Goal: Task Accomplishment & Management: Manage account settings

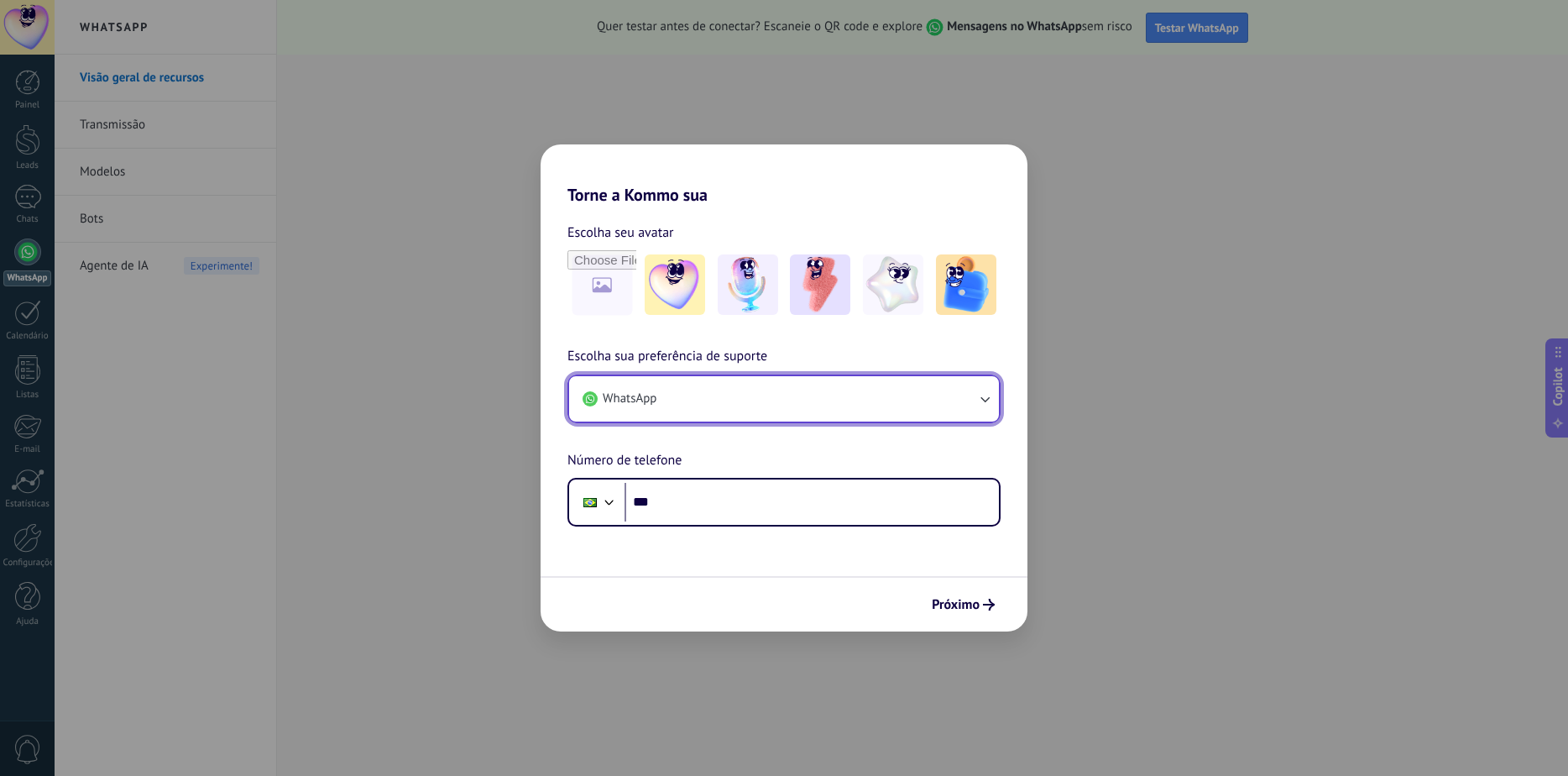
click at [987, 409] on button "WhatsApp" at bounding box center [784, 399] width 430 height 46
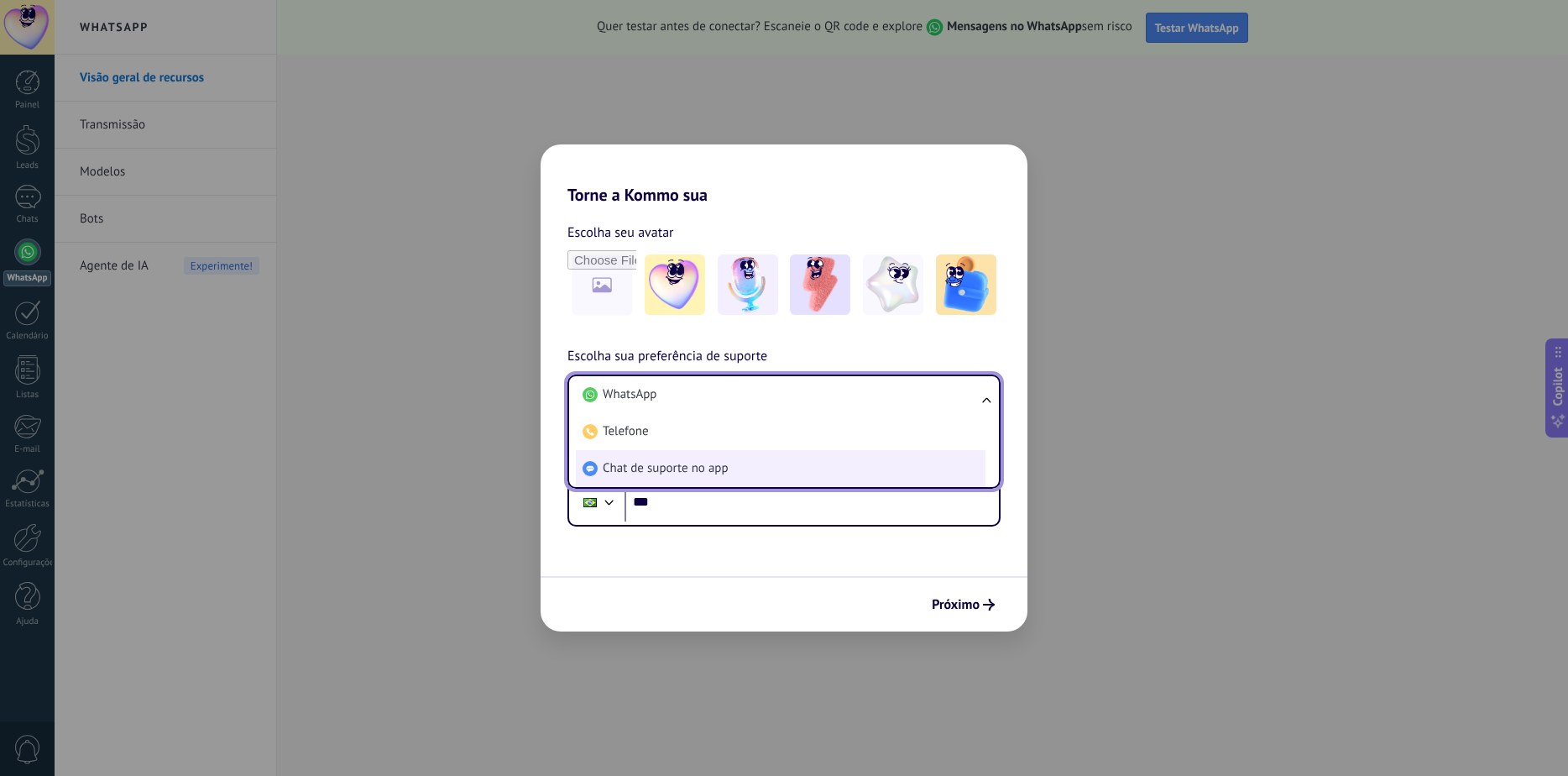
click at [701, 469] on span "Chat de suporte no app" at bounding box center [665, 469] width 126 height 17
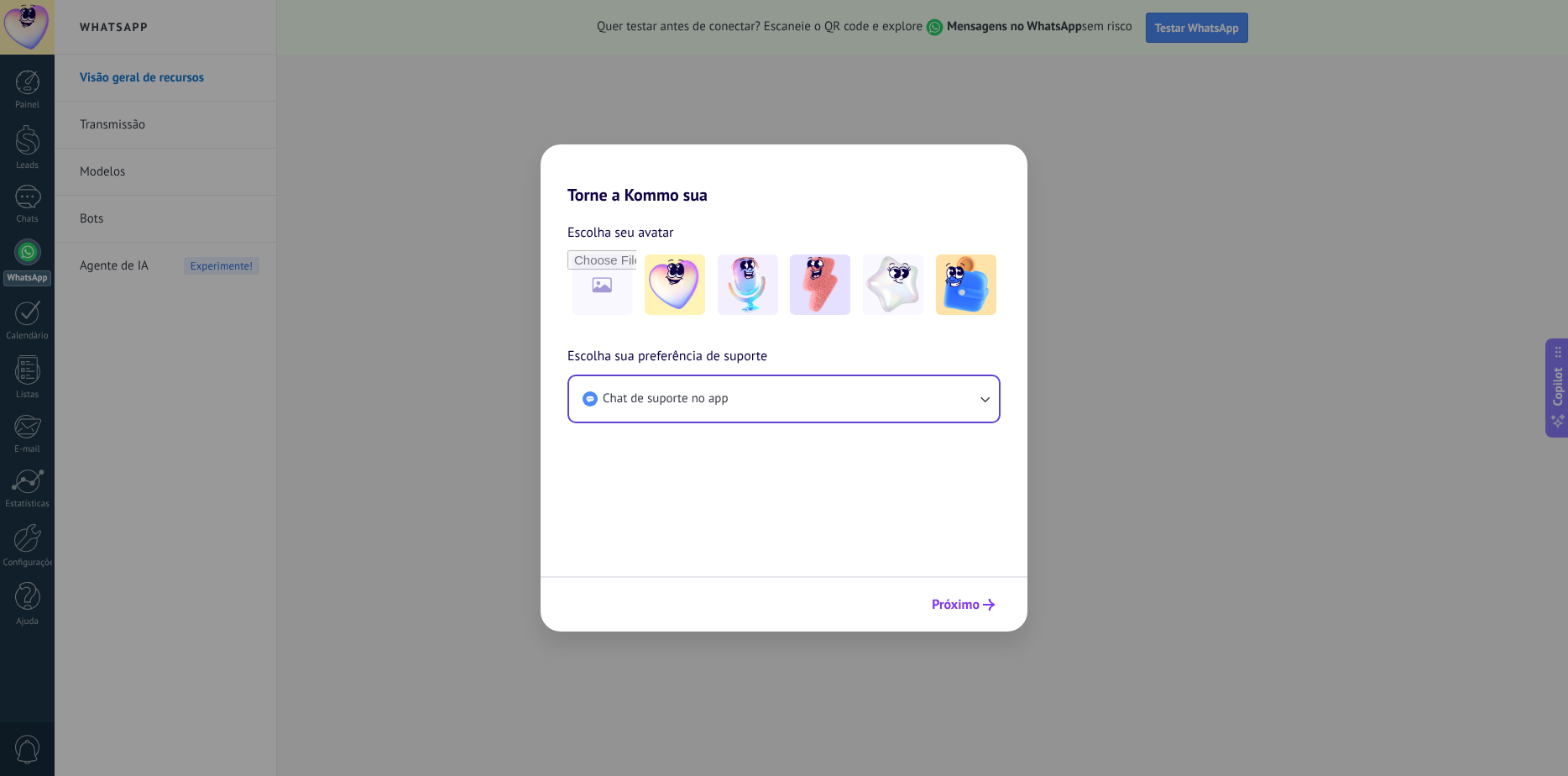
click at [965, 609] on span "Próximo" at bounding box center [955, 604] width 48 height 12
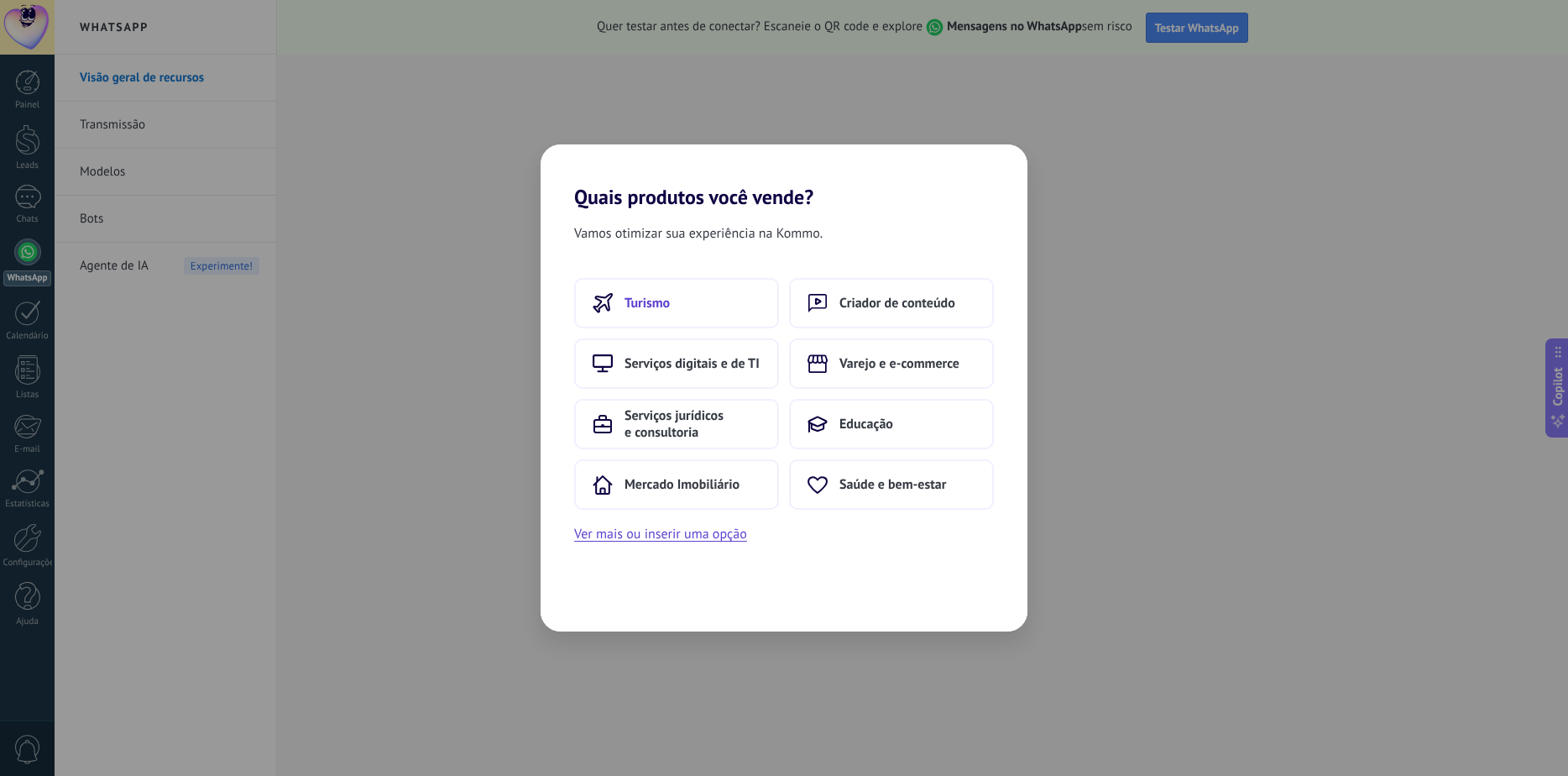
click at [637, 305] on span "Turismo" at bounding box center [647, 303] width 46 height 17
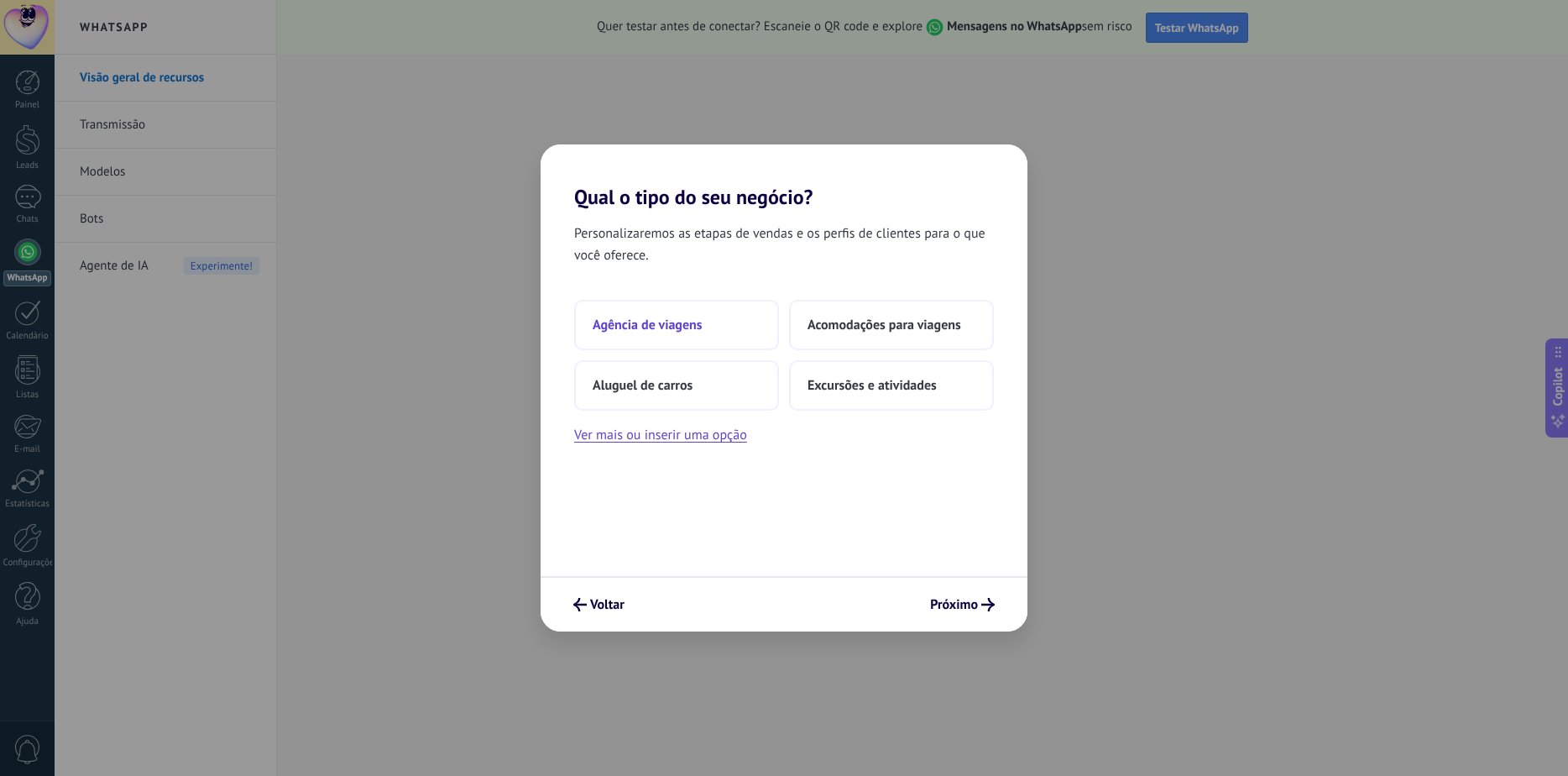
click at [659, 346] on button "Agência de viagens" at bounding box center [676, 325] width 204 height 50
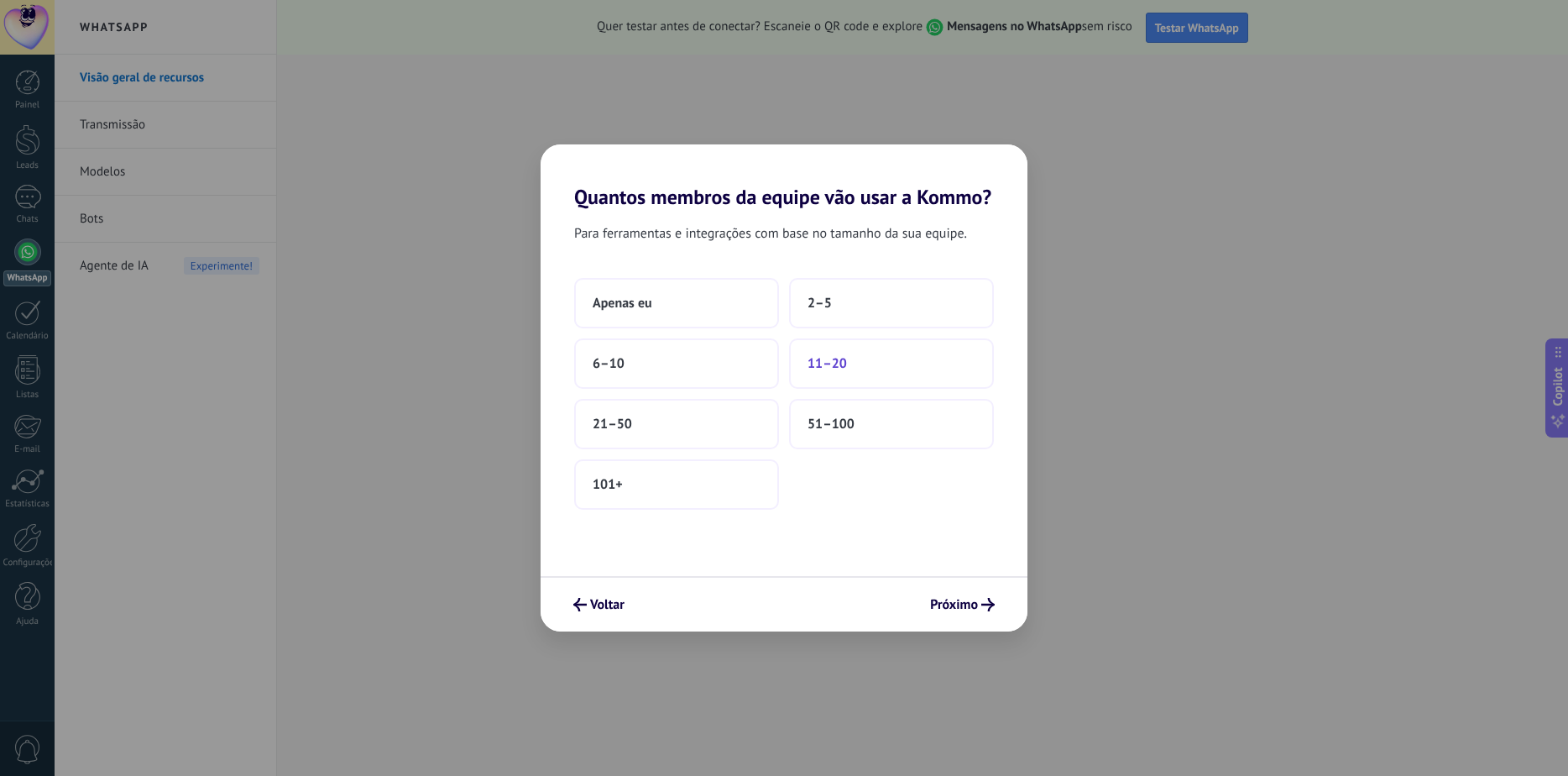
click at [843, 365] on span "11–20" at bounding box center [827, 364] width 39 height 17
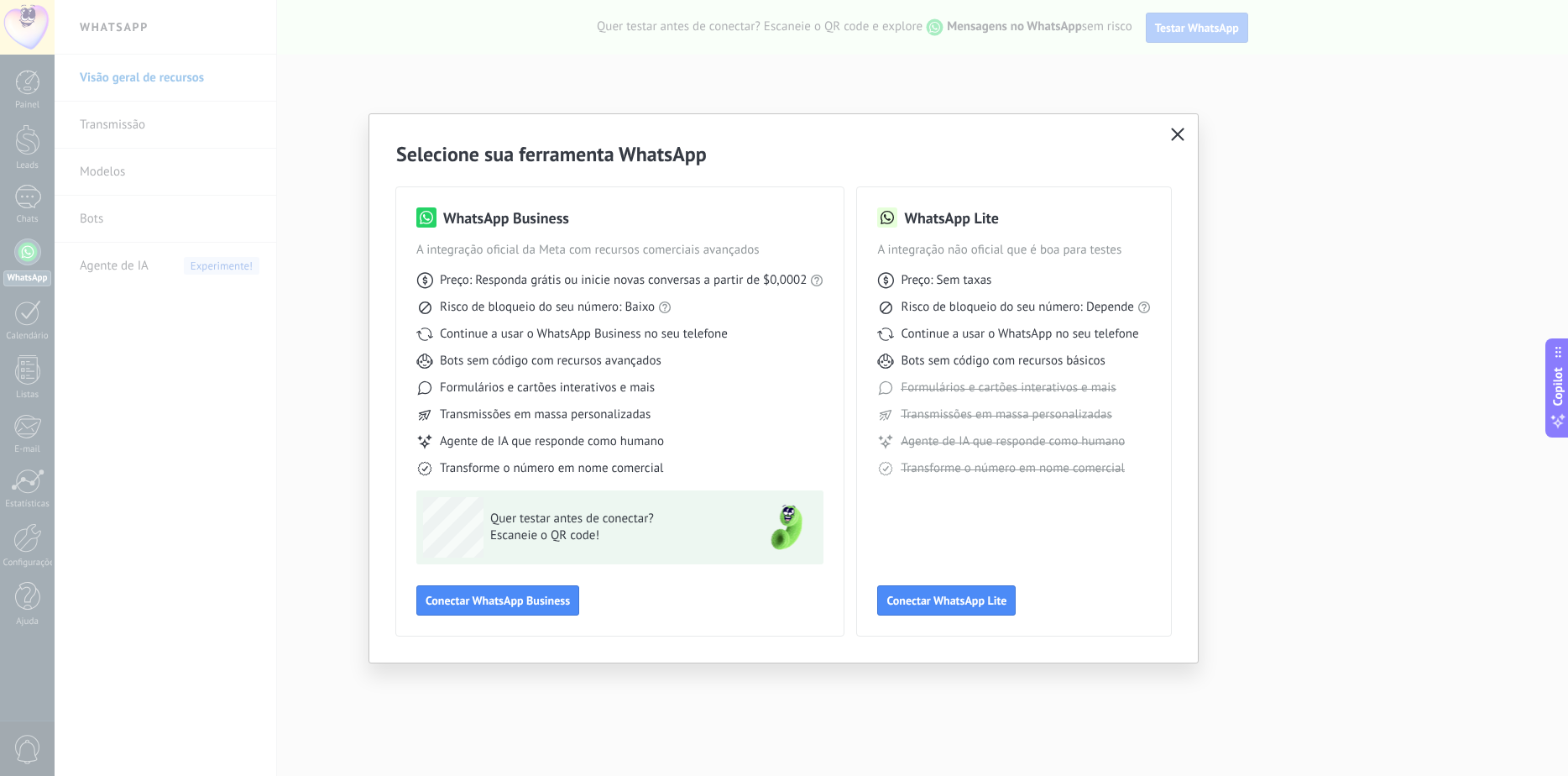
click at [1180, 129] on icon "button" at bounding box center [1178, 134] width 13 height 13
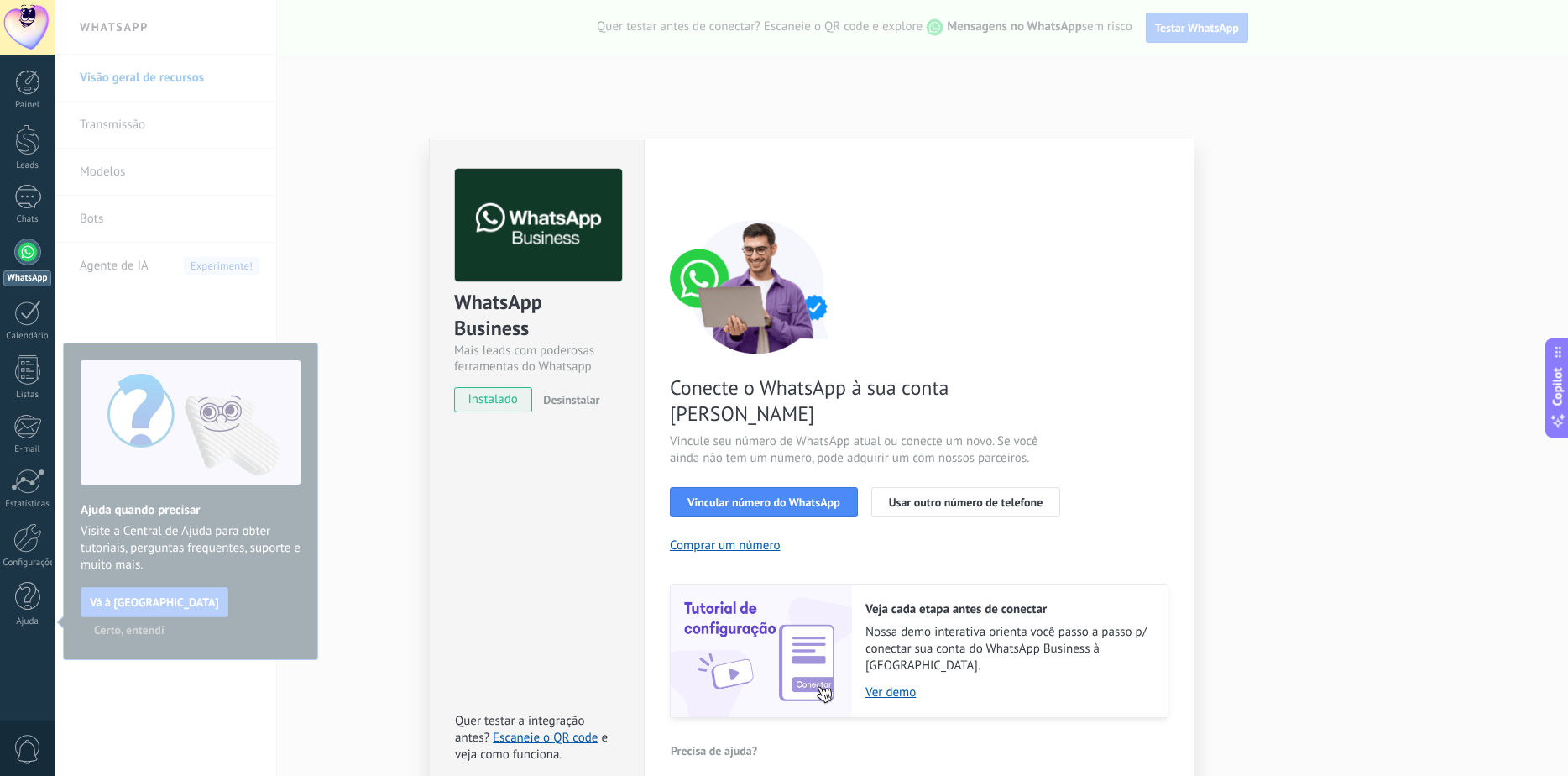
click at [1379, 293] on div "WhatsApp Business Mais leads com poderosas ferramentas do Whatsapp instalado De…" at bounding box center [811, 388] width 1514 height 776
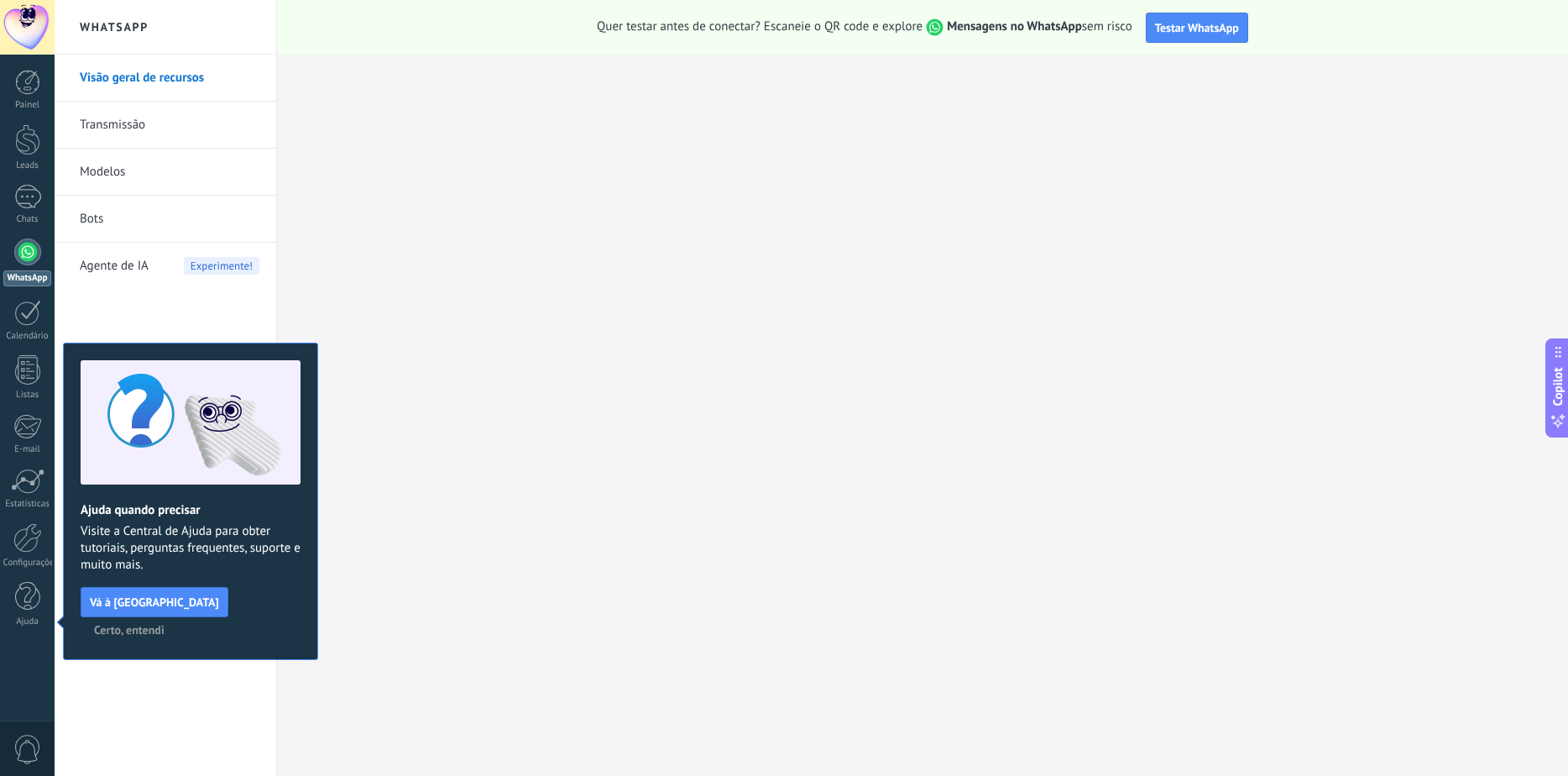
click at [164, 624] on span "Certo, entendi" at bounding box center [130, 629] width 71 height 12
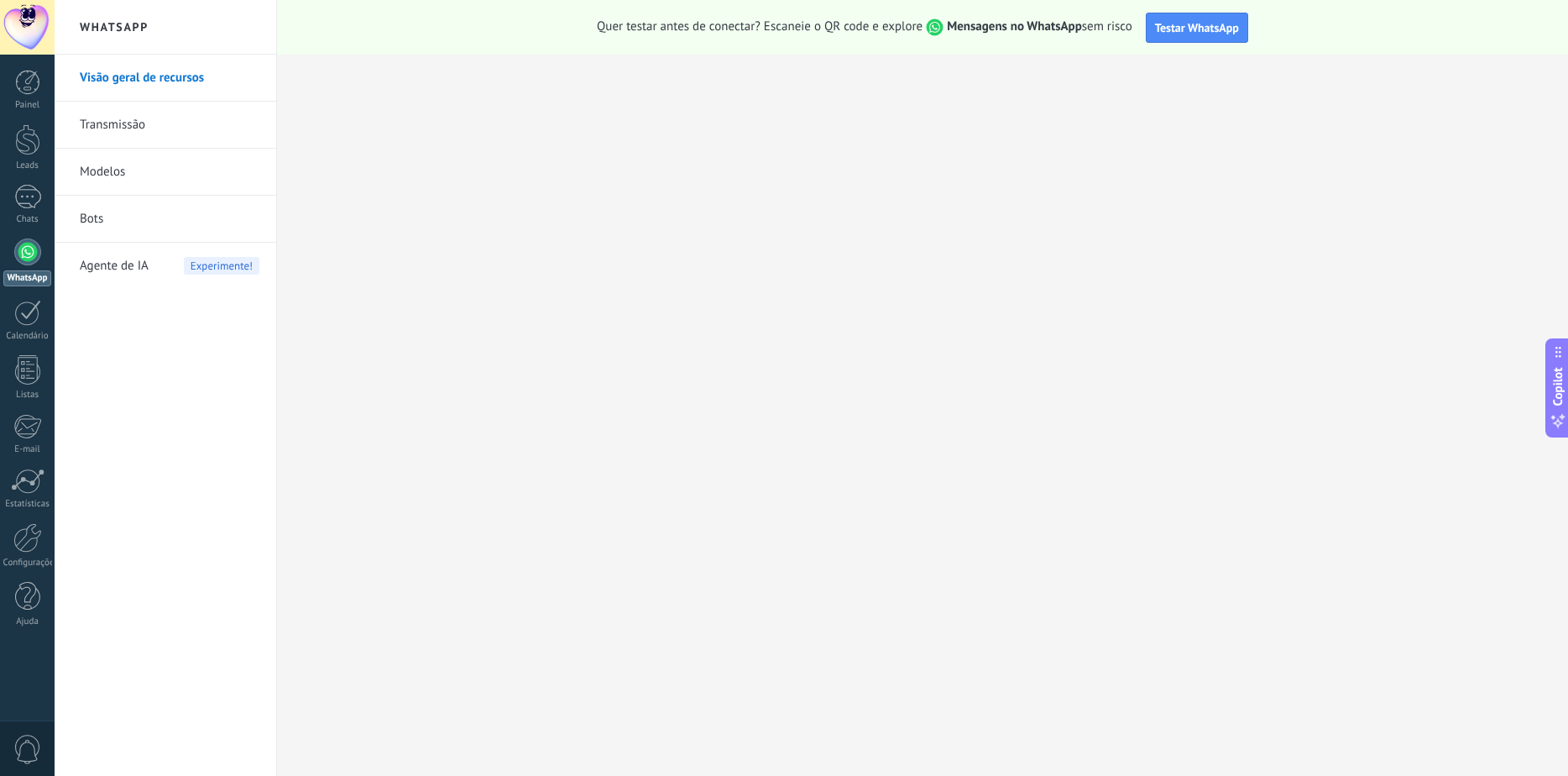
click at [147, 79] on link "Visão geral de recursos" at bounding box center [169, 78] width 180 height 47
click at [37, 254] on div at bounding box center [27, 251] width 27 height 27
click at [27, 206] on div at bounding box center [27, 197] width 27 height 24
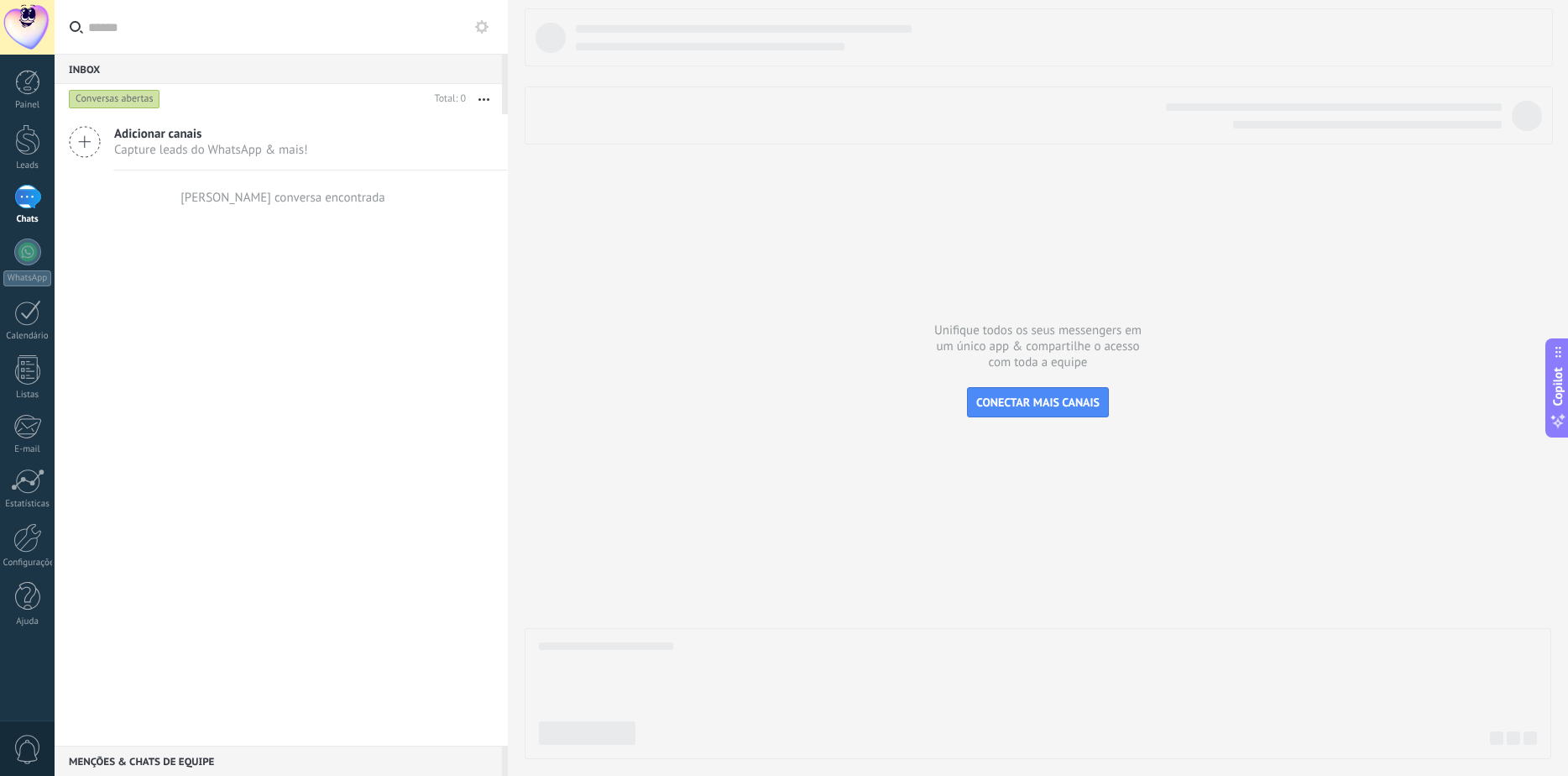
click at [278, 287] on div "Adicionar canais Capture leads do WhatsApp & mais! Nenhuma conversa encontrada" at bounding box center [281, 430] width 454 height 631
click at [991, 401] on span "CONECTAR MAIS CANAIS" at bounding box center [1038, 402] width 123 height 15
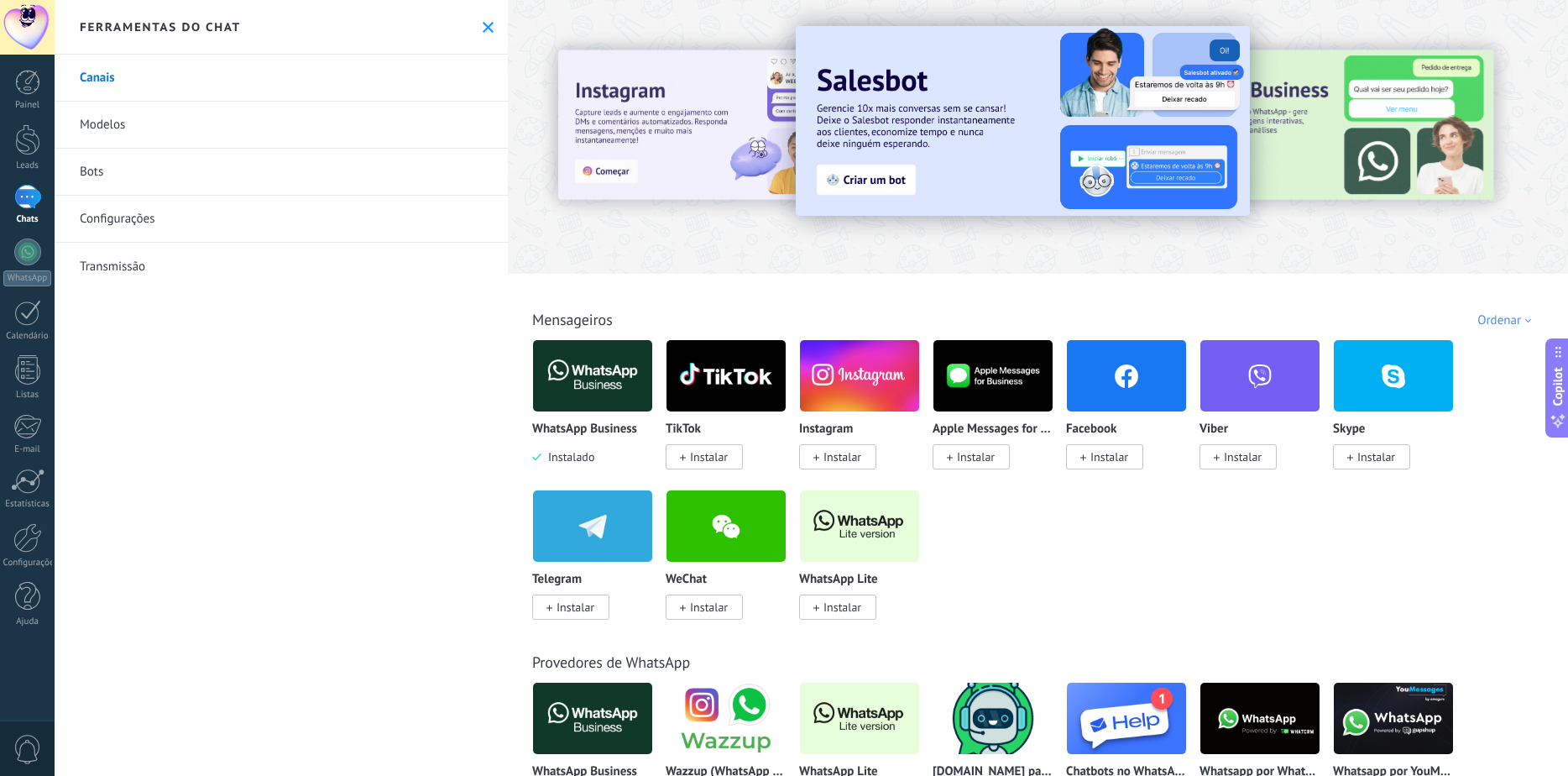
click at [553, 386] on img at bounding box center [593, 375] width 119 height 81
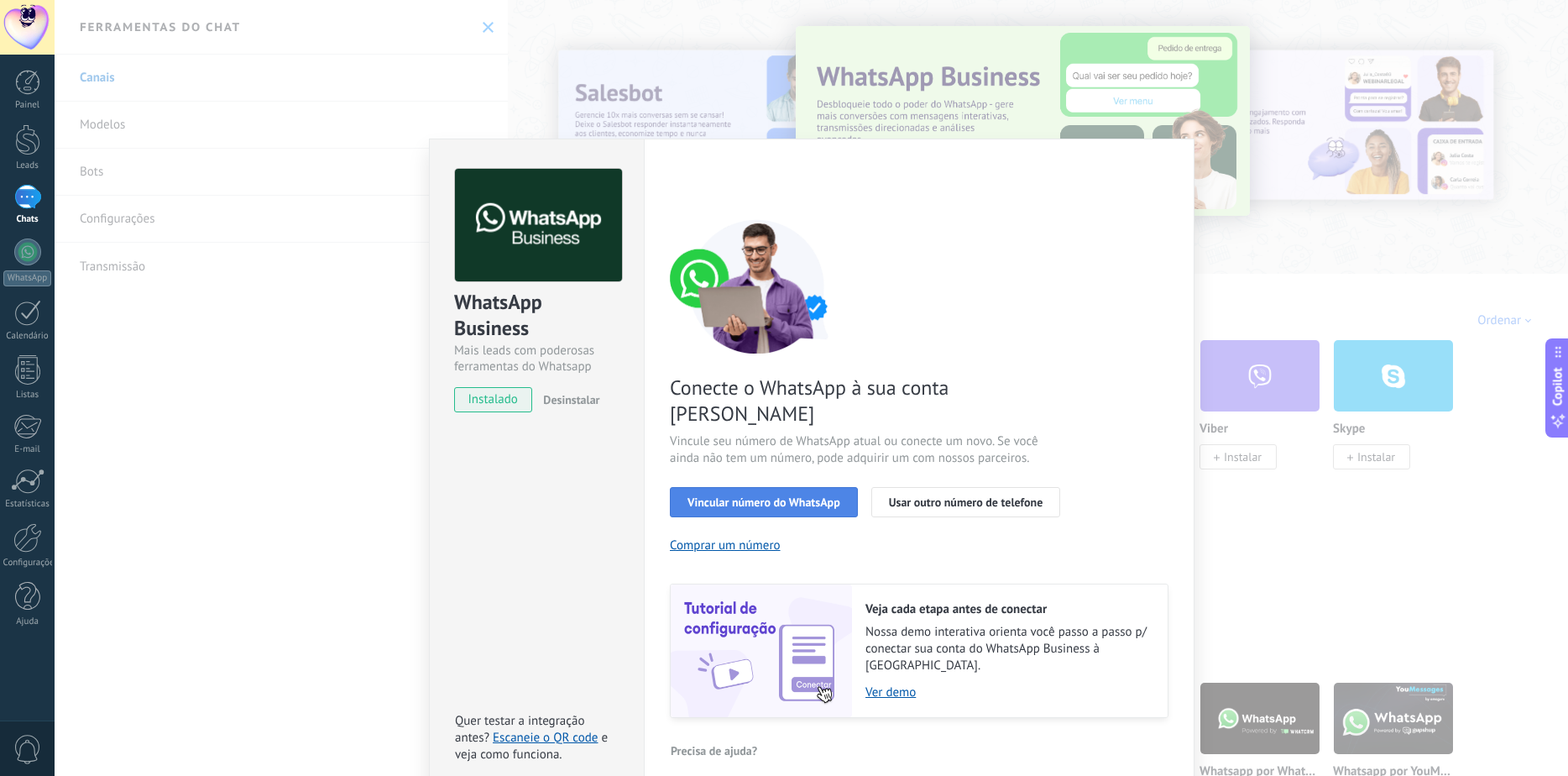
click at [745, 497] on span "Vincular número do WhatsApp" at bounding box center [764, 502] width 153 height 12
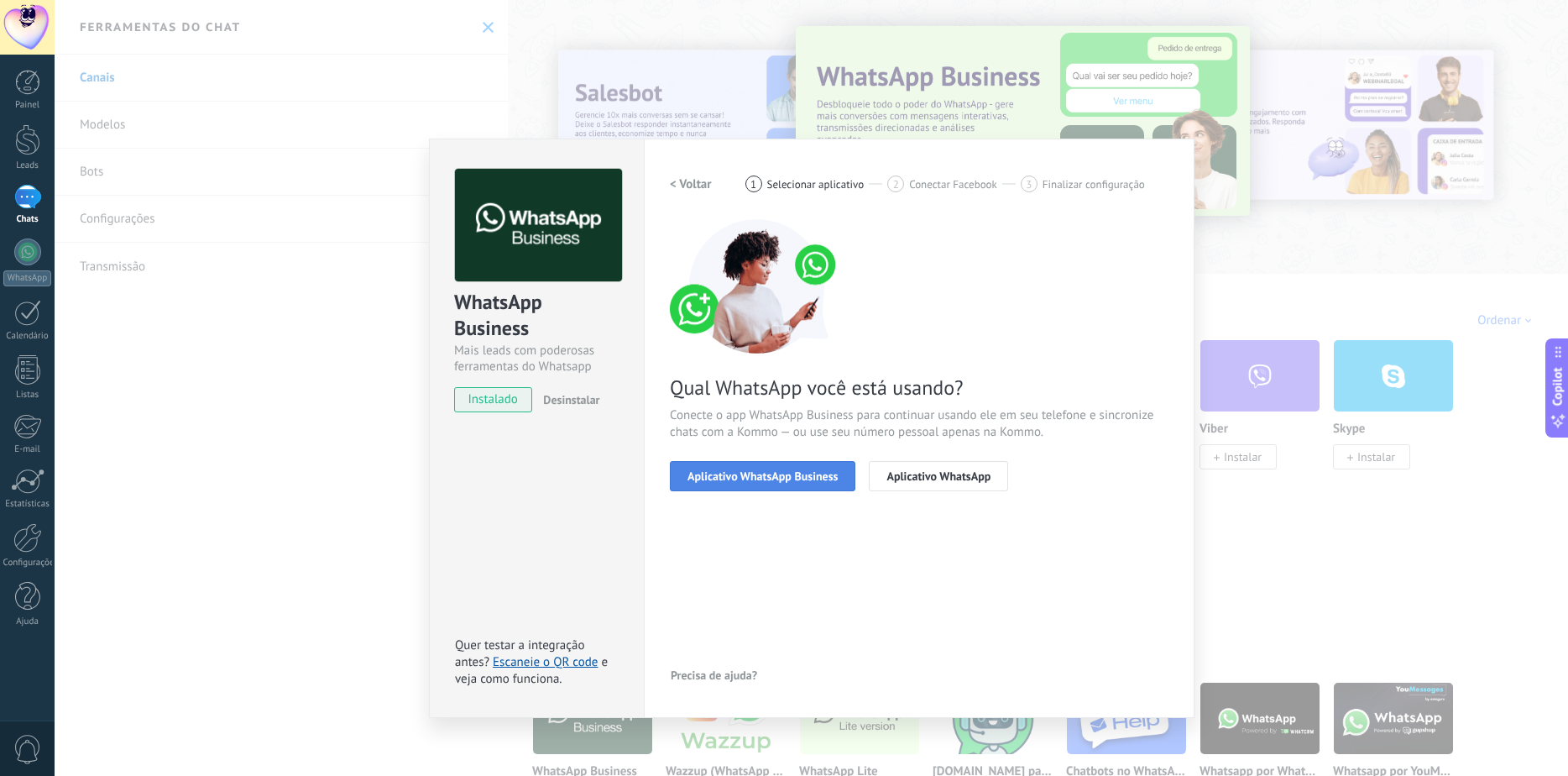
click at [768, 482] on span "Aplicativo WhatsApp Business" at bounding box center [763, 476] width 150 height 12
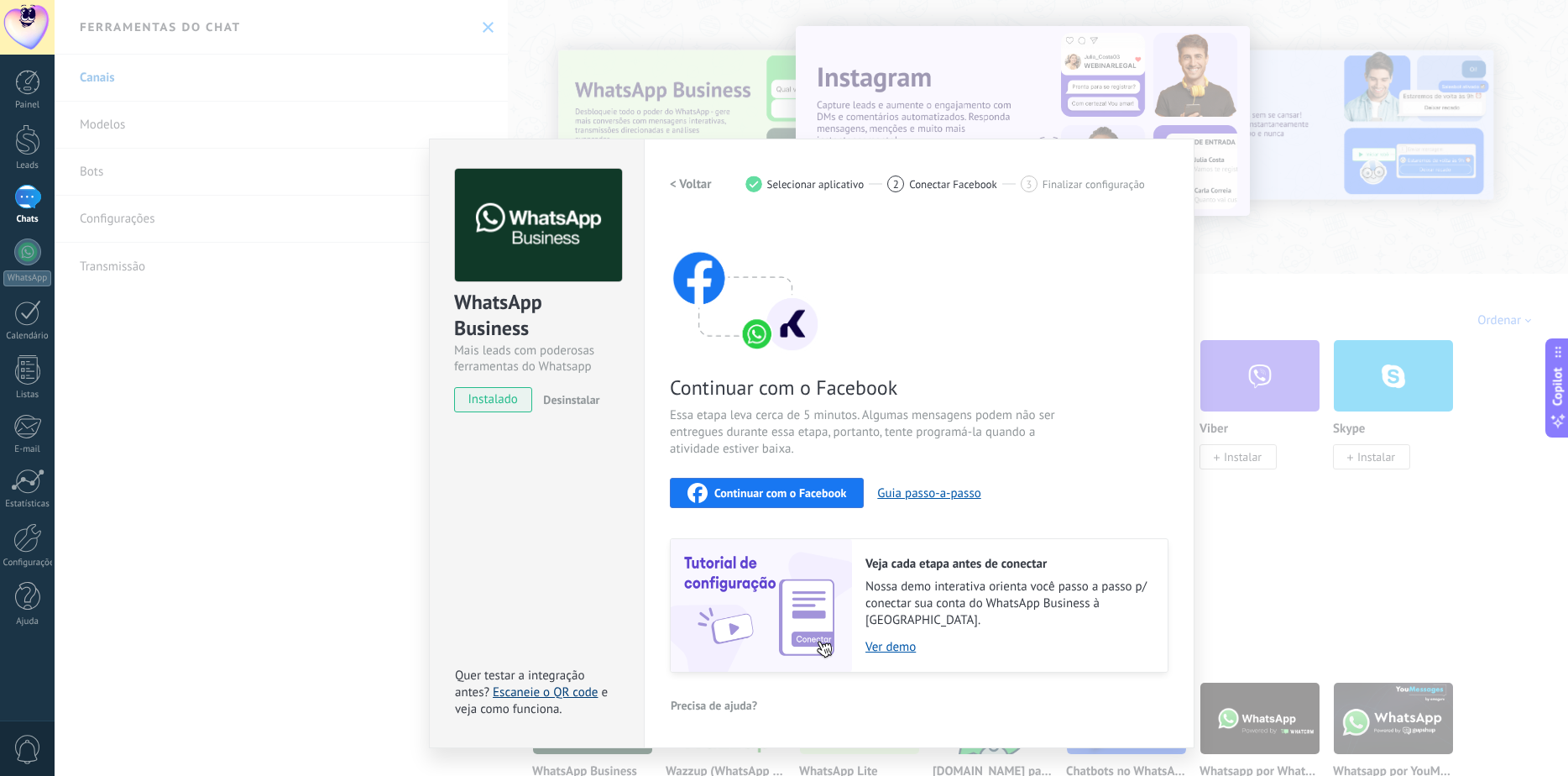
click at [534, 684] on link "Escaneie o QR code" at bounding box center [545, 692] width 105 height 16
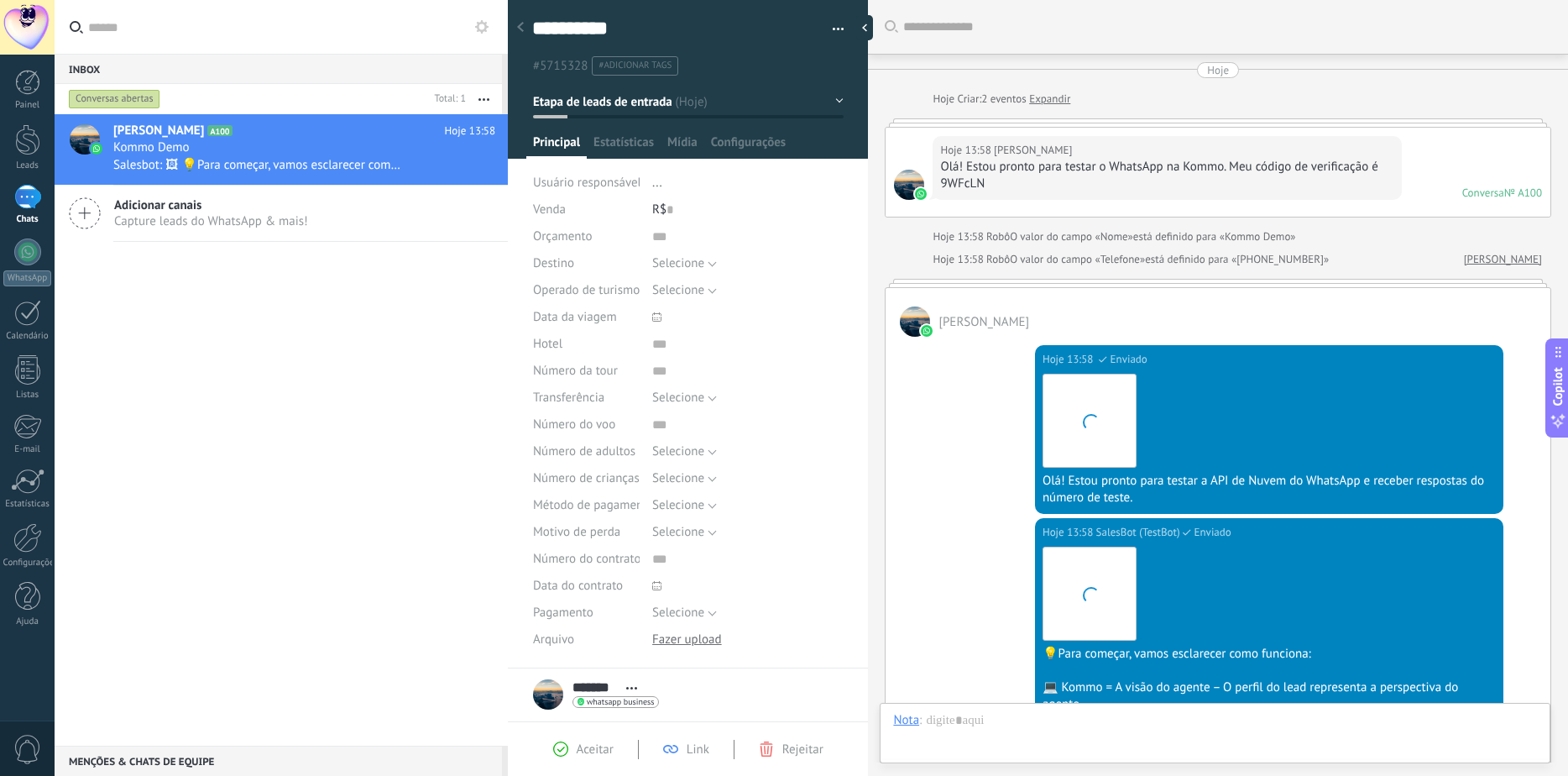
scroll to position [337, 0]
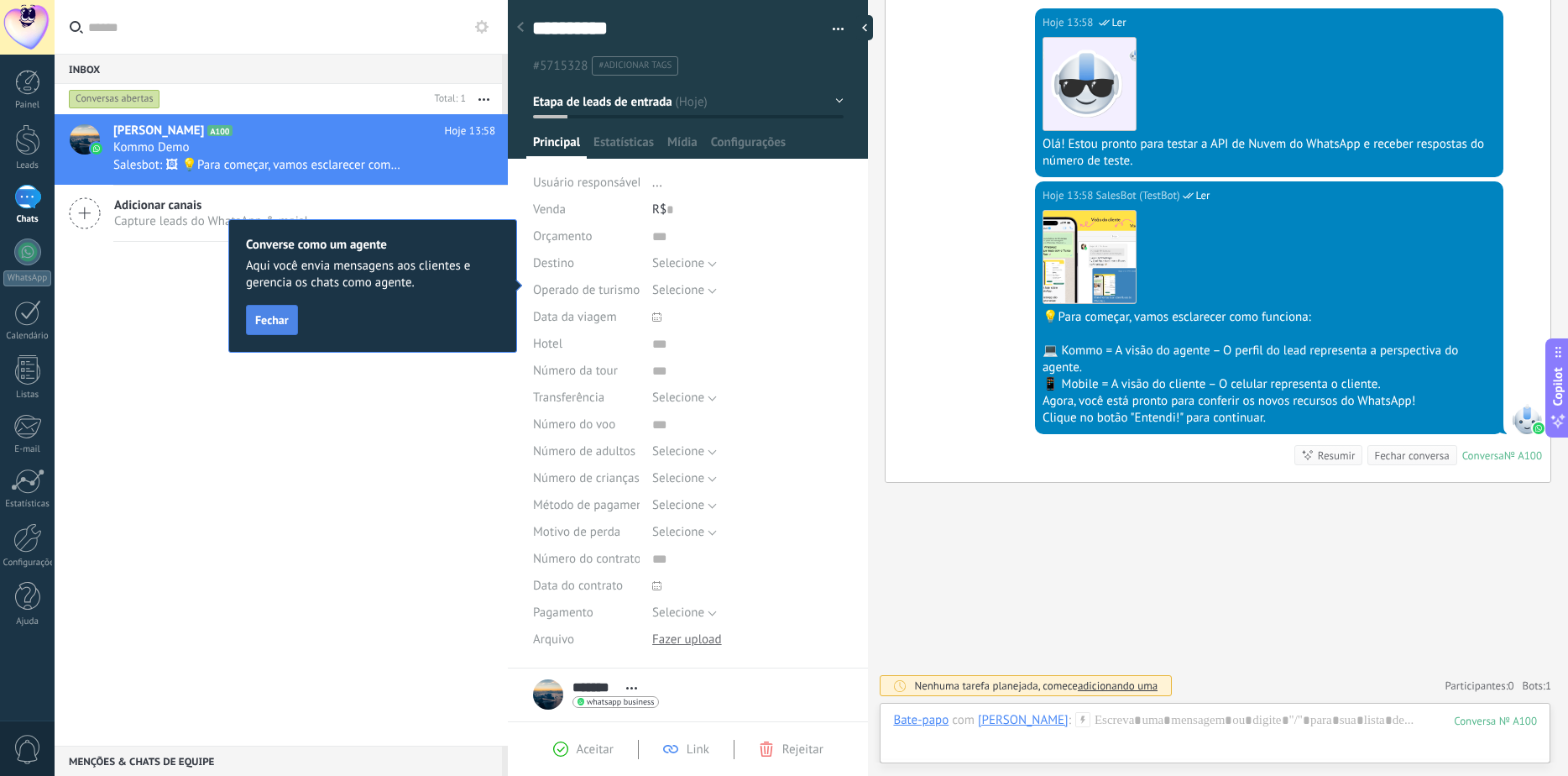
click at [268, 322] on span "Fechar" at bounding box center [272, 319] width 34 height 12
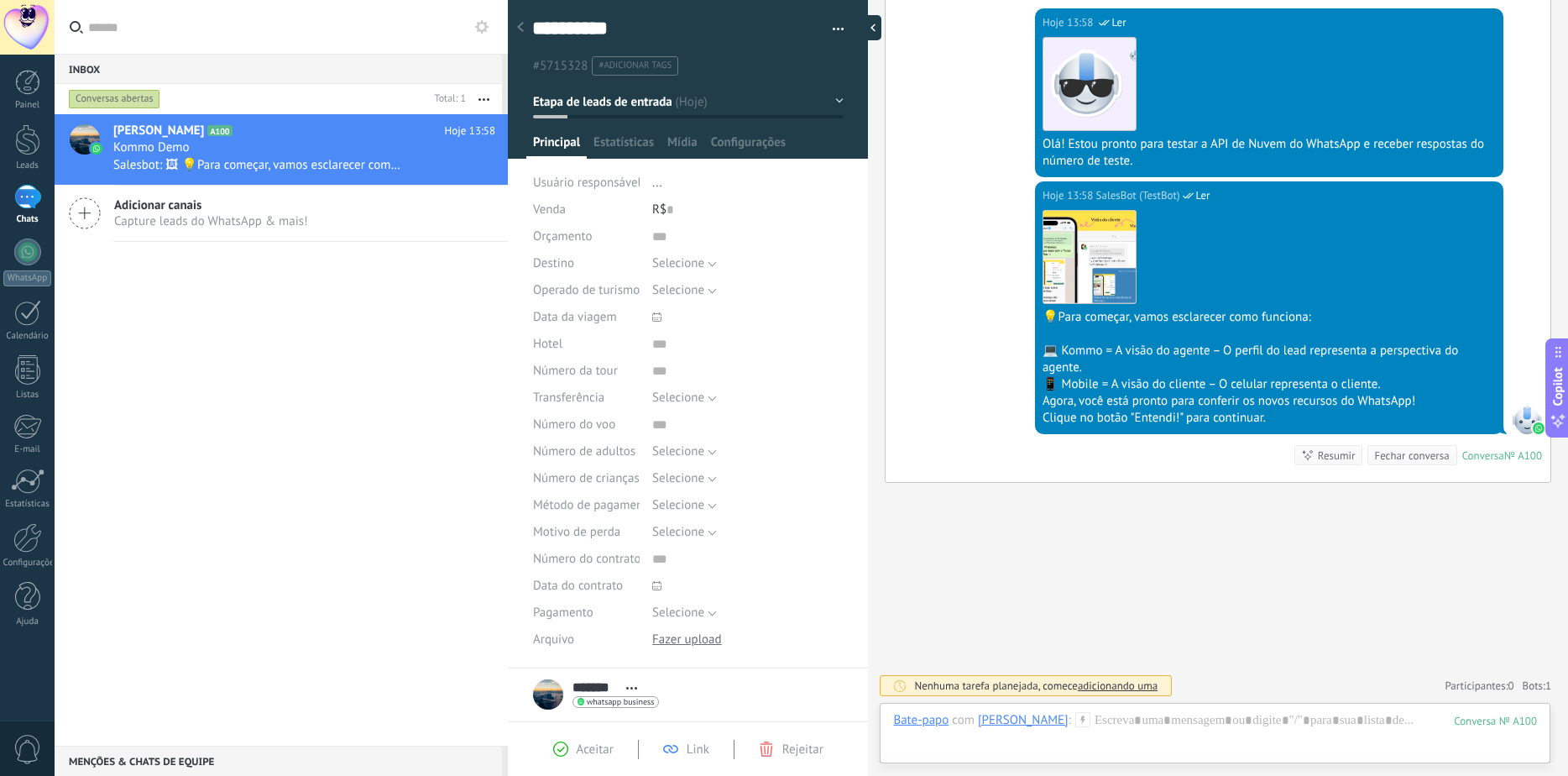
click at [876, 24] on div at bounding box center [869, 27] width 25 height 25
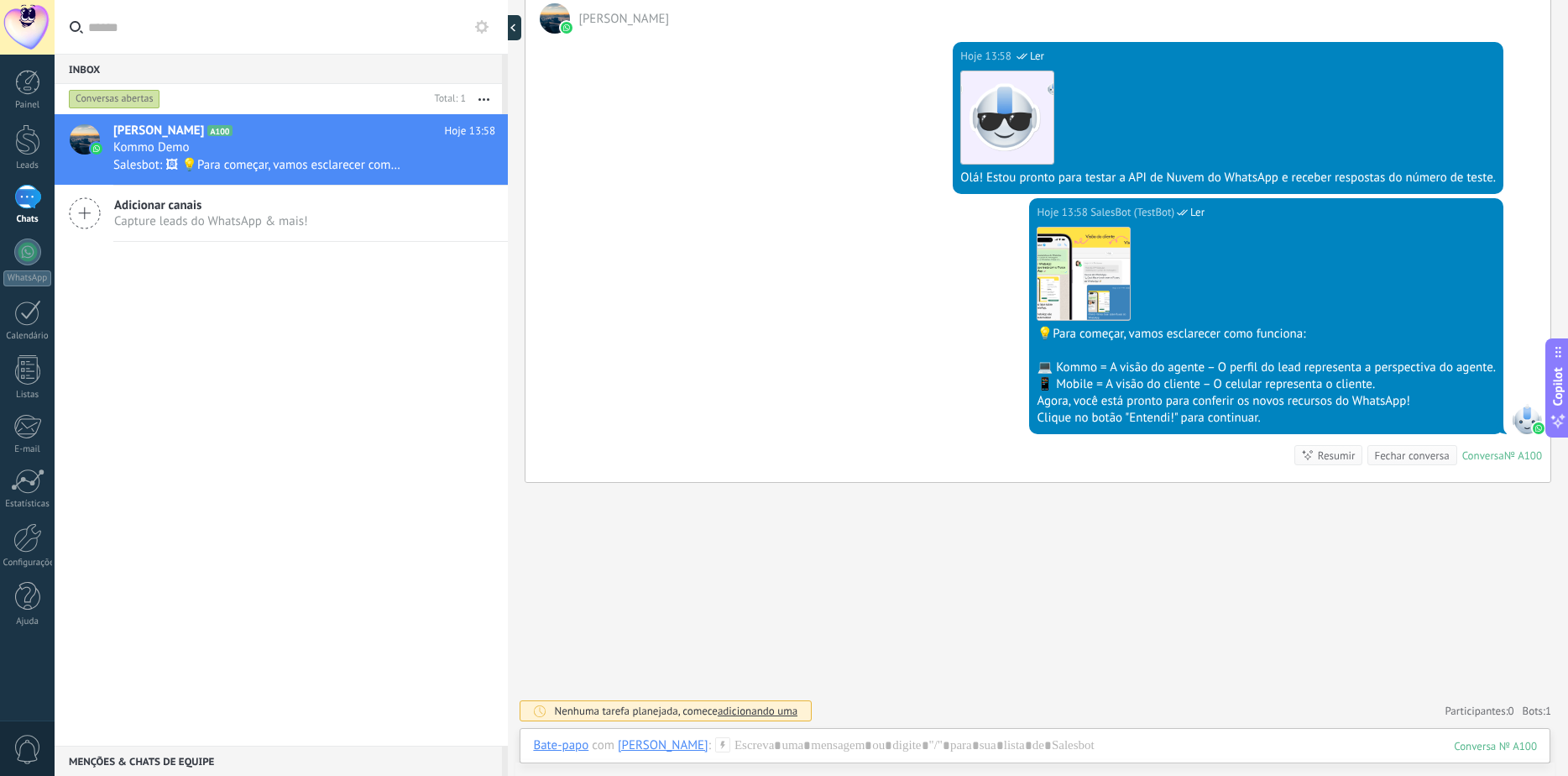
scroll to position [287, 0]
click at [523, 29] on use at bounding box center [522, 28] width 5 height 7
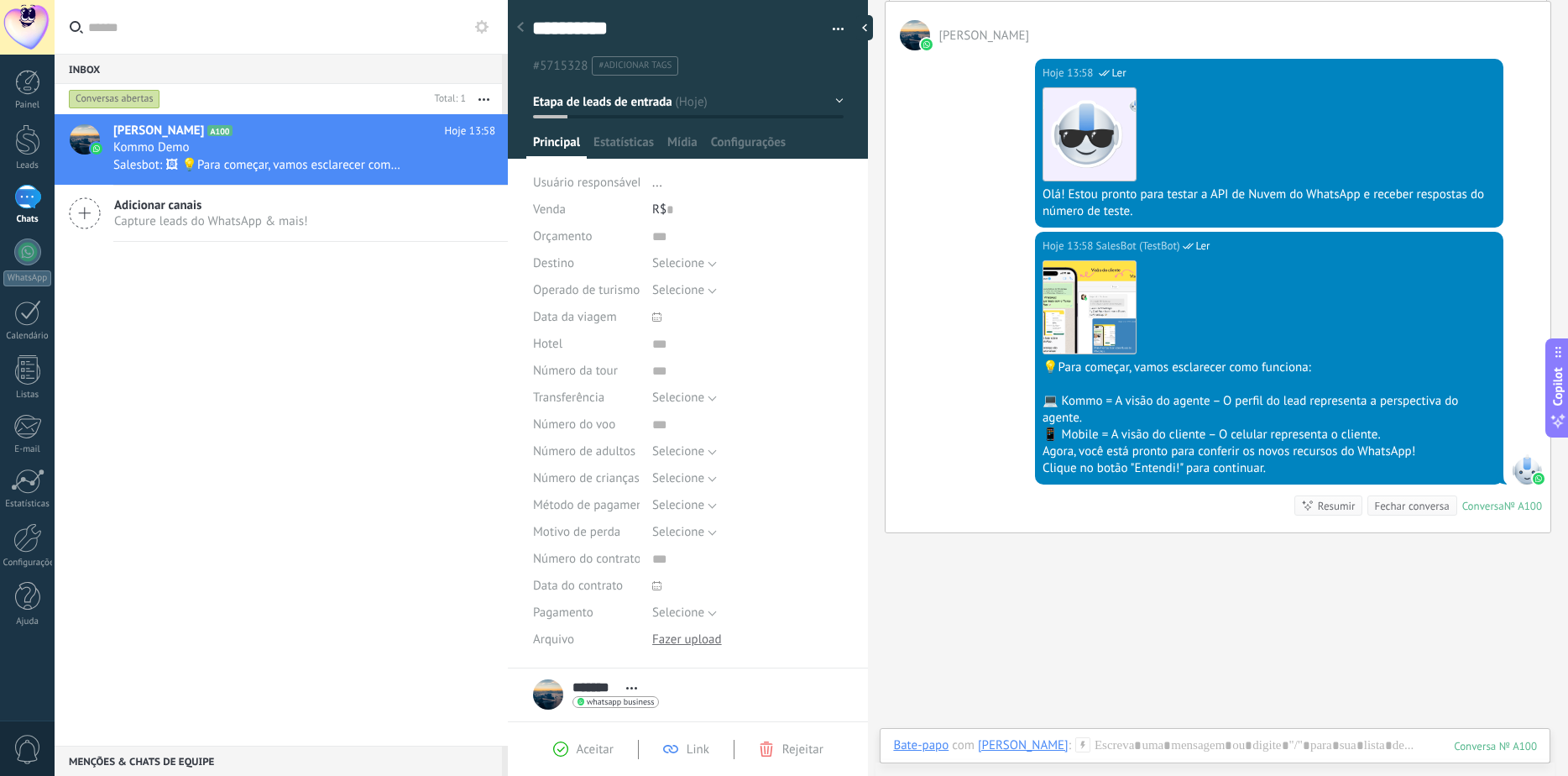
scroll to position [25, 0]
click at [572, 206] on div "Venda" at bounding box center [586, 209] width 106 height 27
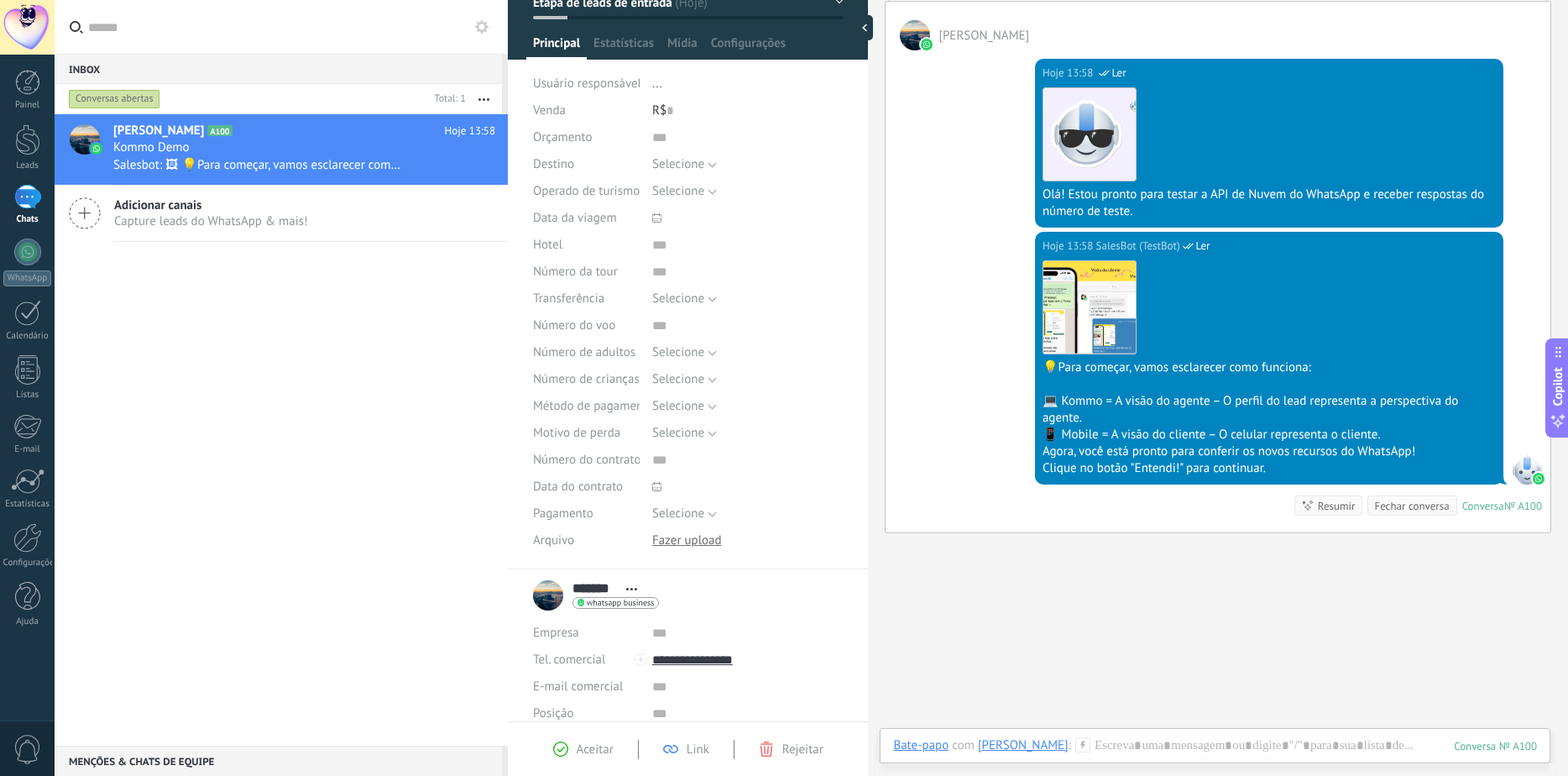
scroll to position [0, 0]
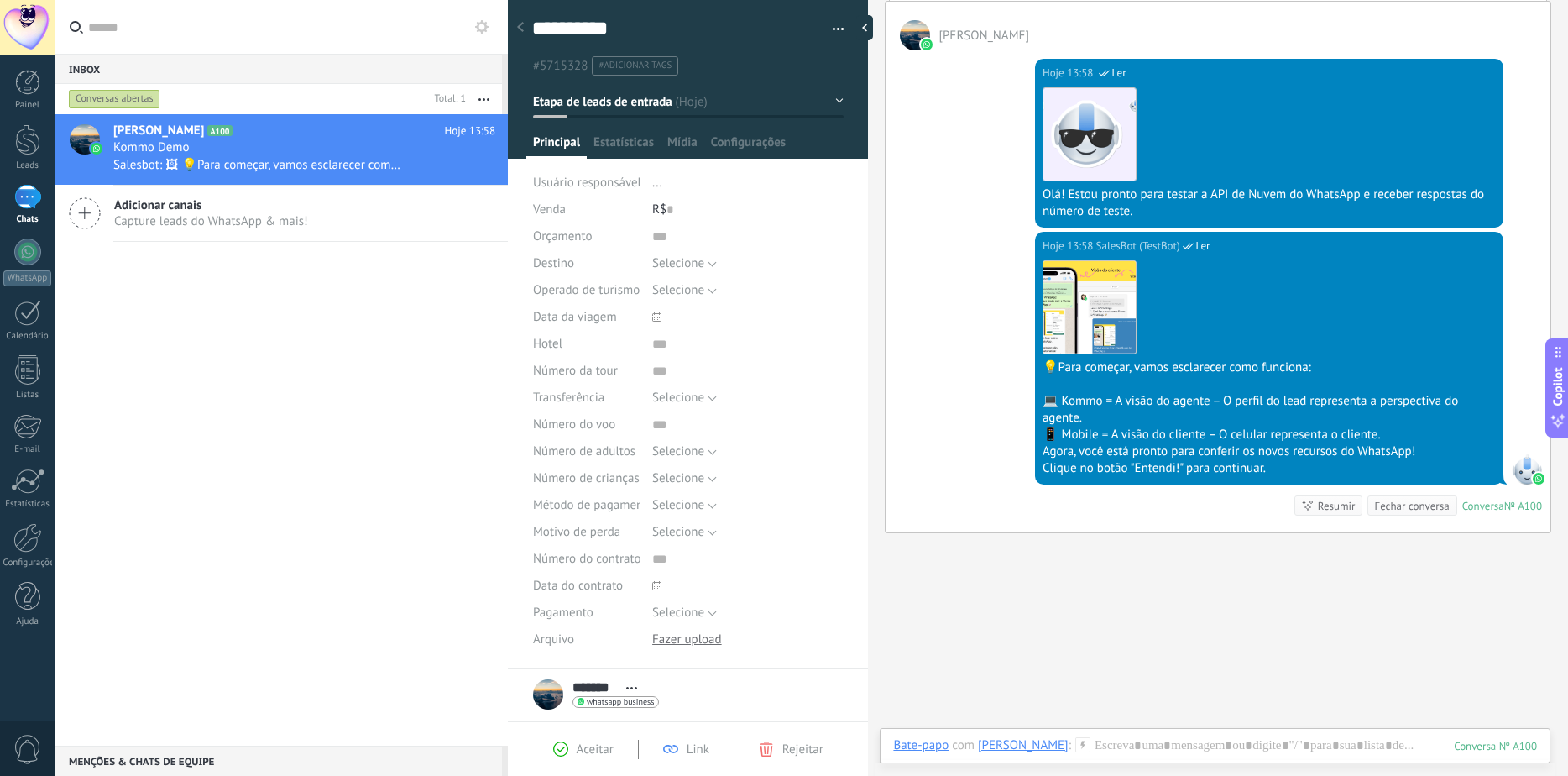
click at [574, 749] on div "Aceitar" at bounding box center [583, 749] width 61 height 15
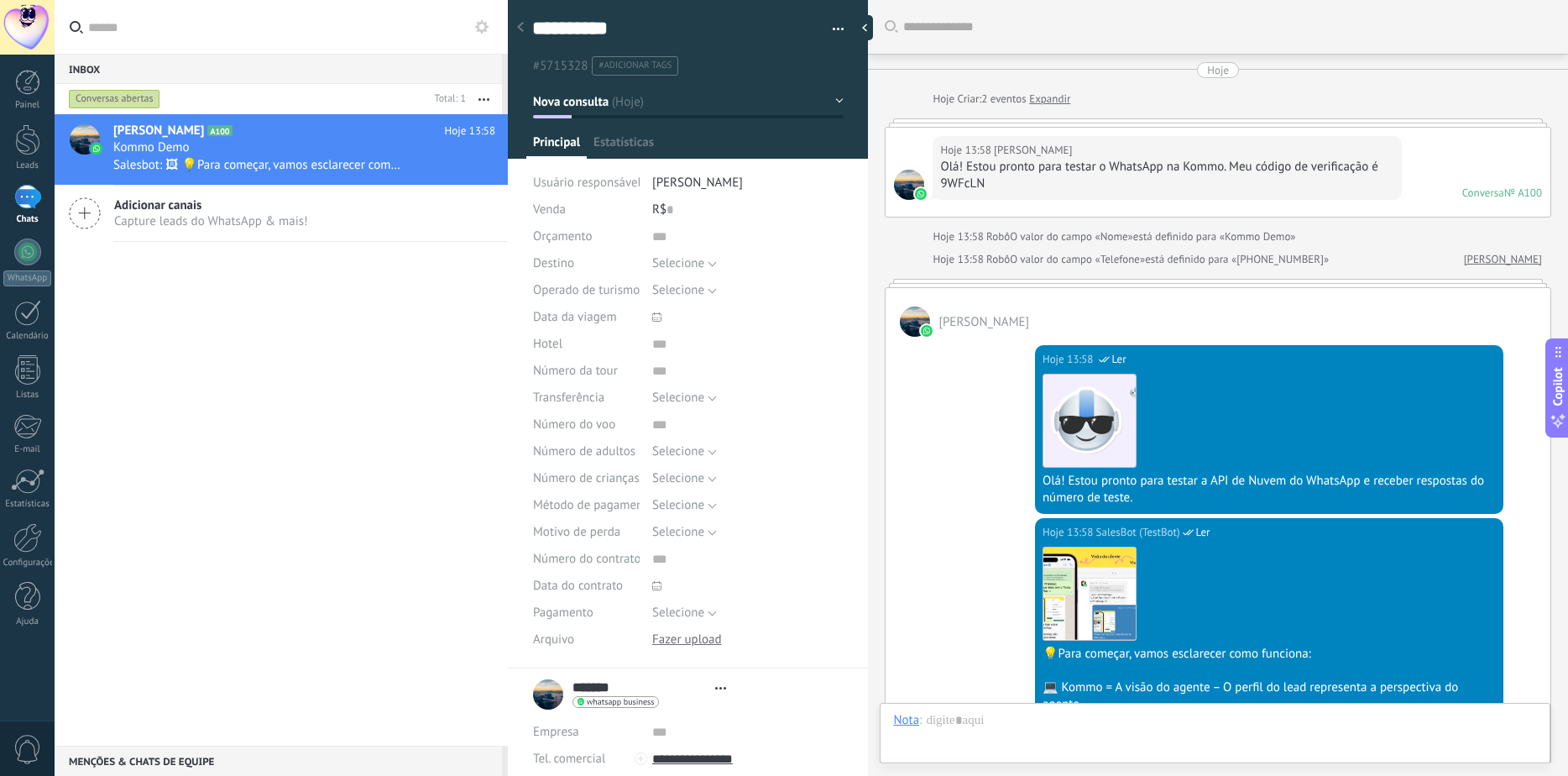
type textarea "**********"
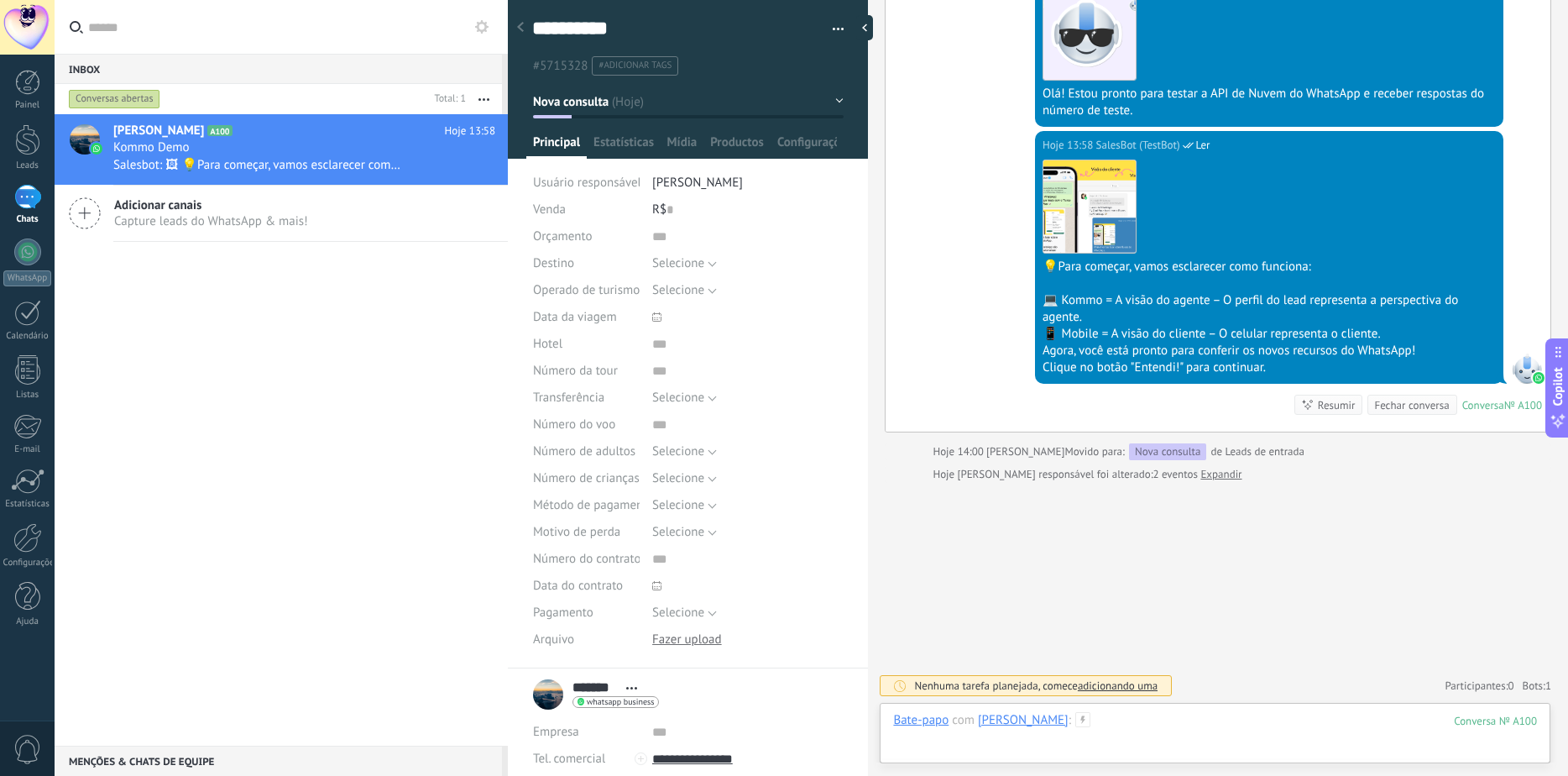
click at [1203, 727] on div at bounding box center [1215, 738] width 644 height 50
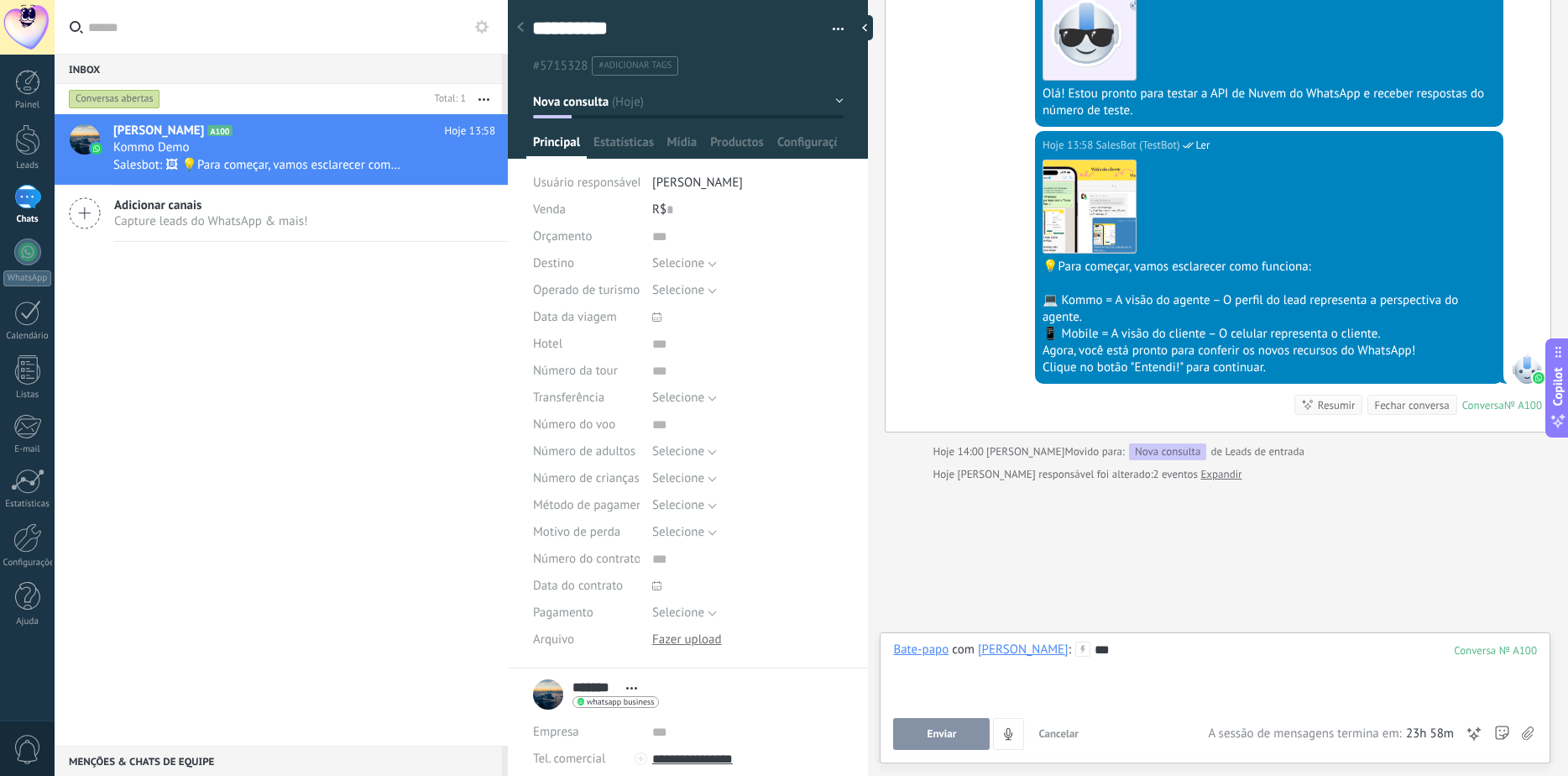
click at [925, 735] on button "Enviar" at bounding box center [941, 734] width 96 height 32
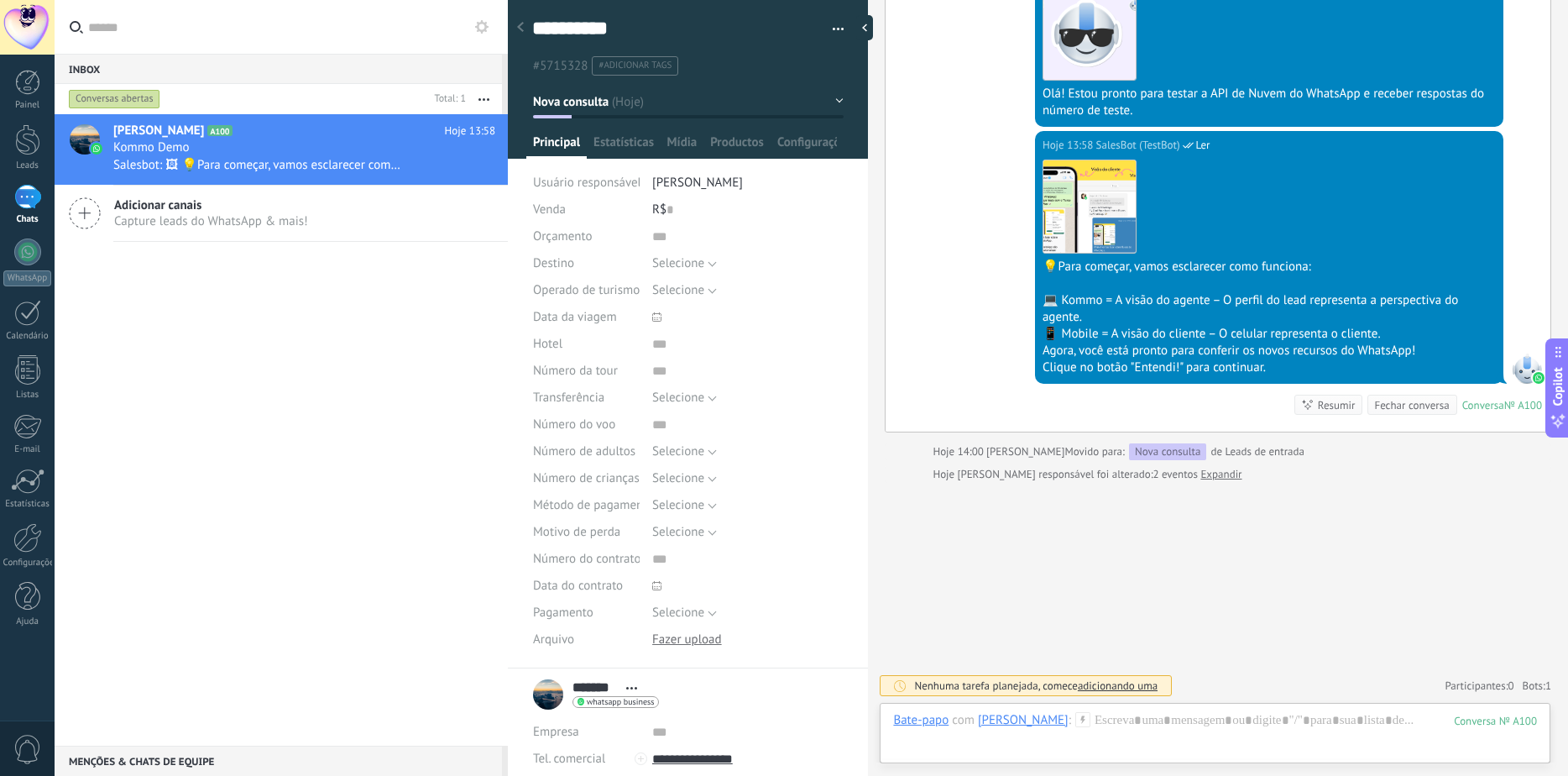
scroll to position [376, 0]
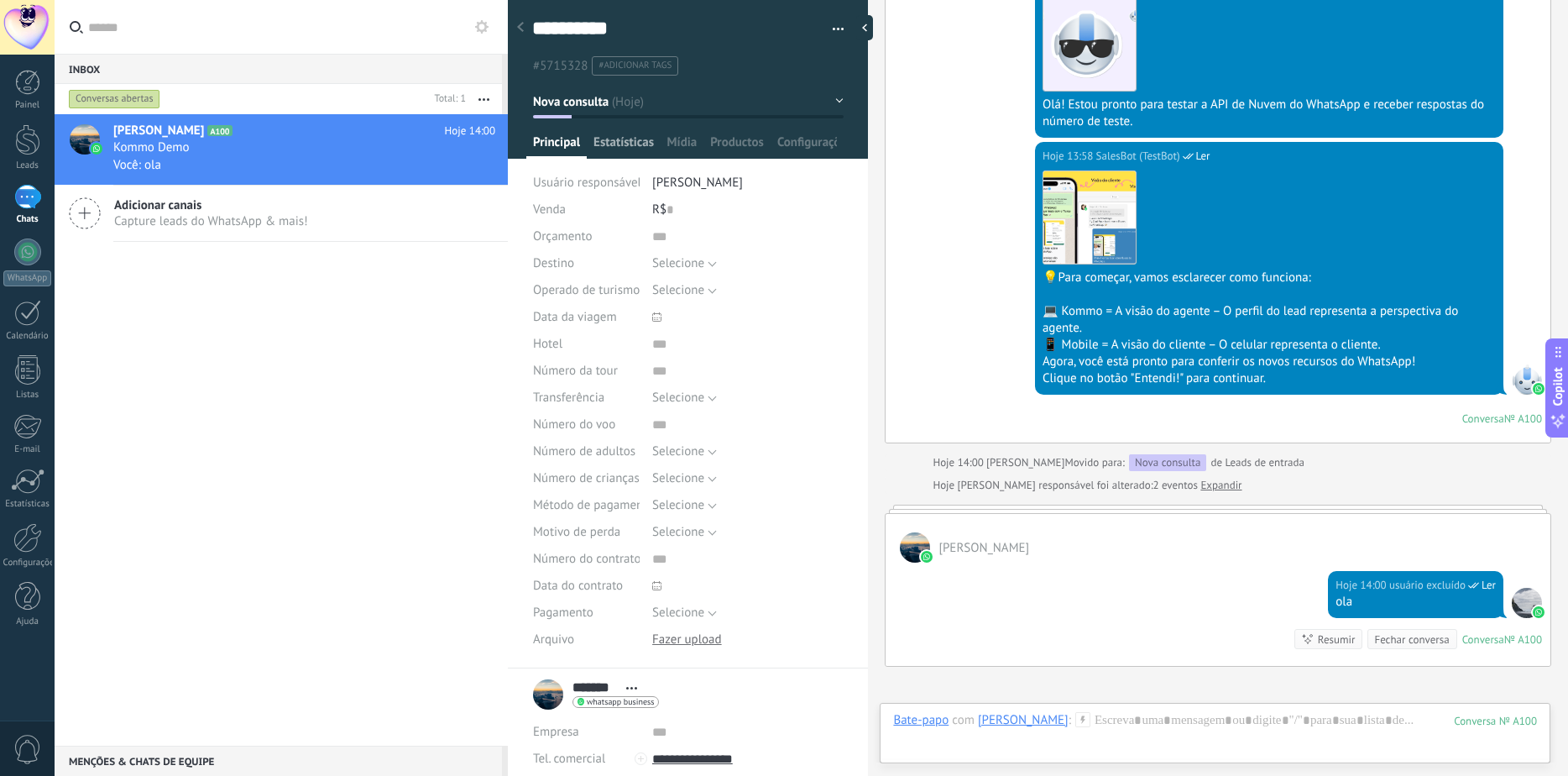
click at [623, 138] on span "Estatísticas" at bounding box center [623, 147] width 61 height 24
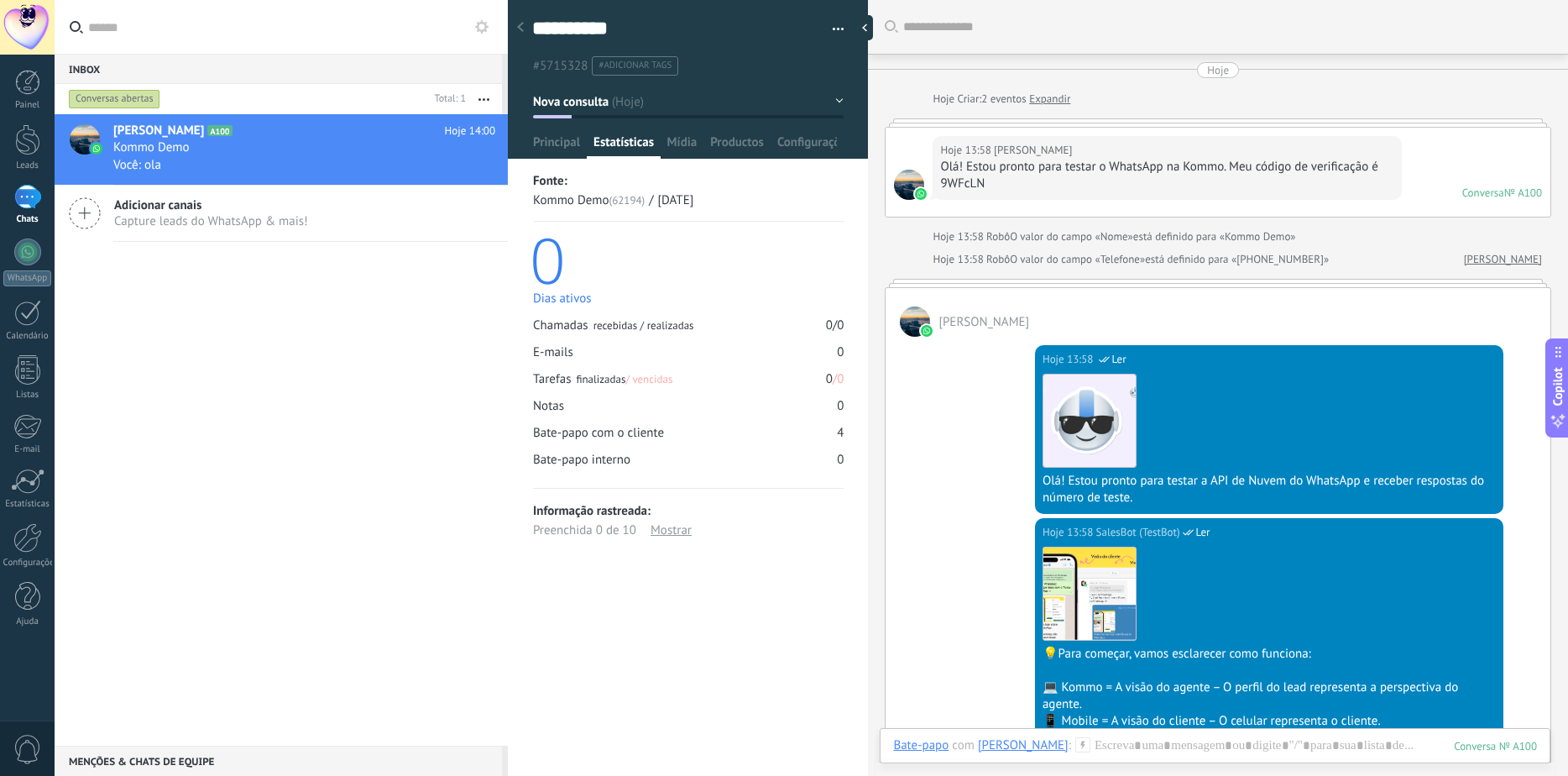
click at [1048, 104] on link "Expandir" at bounding box center [1050, 99] width 41 height 17
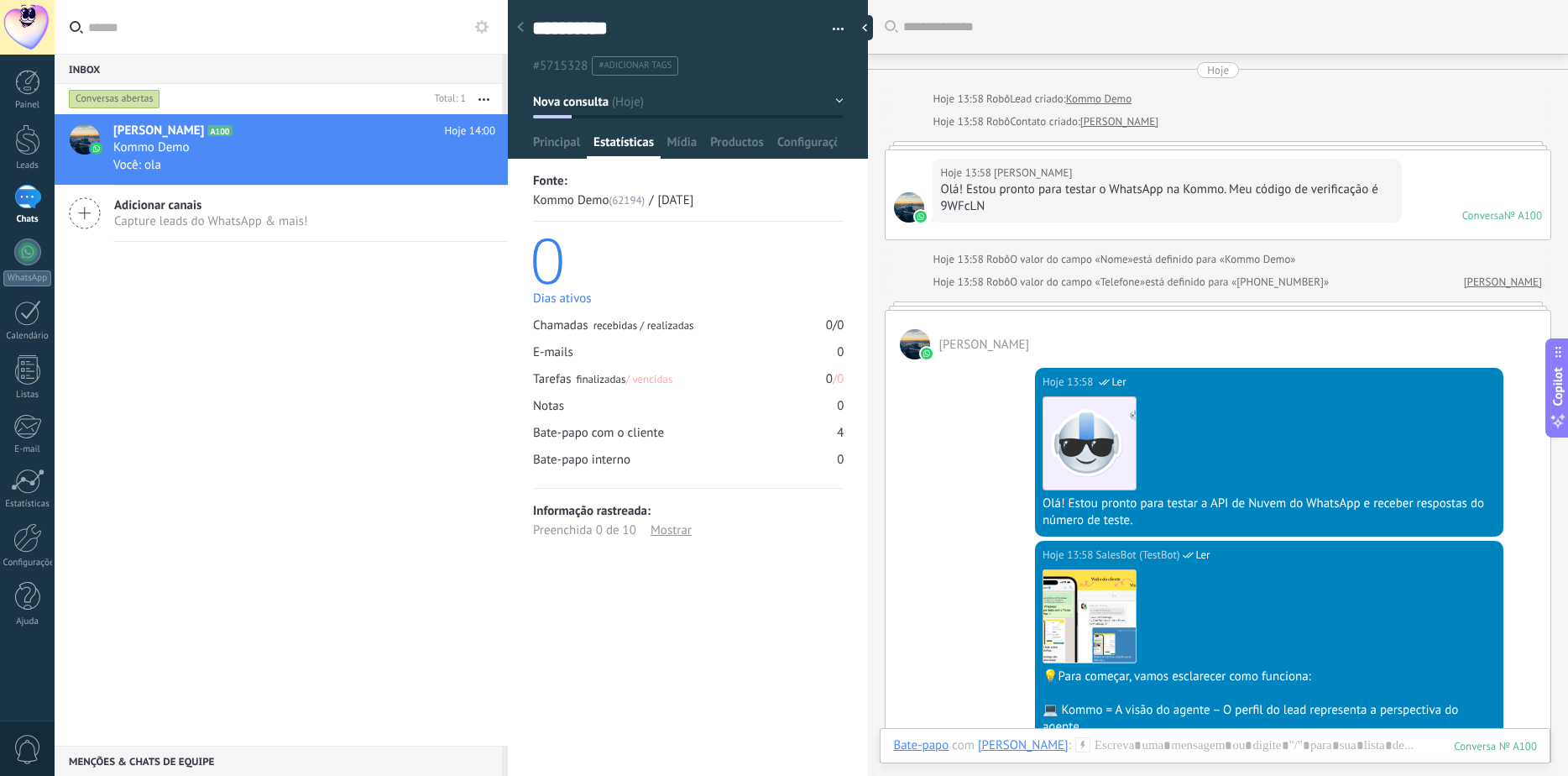
click at [1043, 178] on div "Hoje 13:58 [PERSON_NAME]" at bounding box center [1167, 173] width 454 height 17
click at [1042, 192] on div "Olá! Estou pronto para testar o WhatsApp na Kommo. Meu código de verificação é …" at bounding box center [1167, 198] width 454 height 34
click at [1351, 148] on div at bounding box center [1218, 145] width 666 height 8
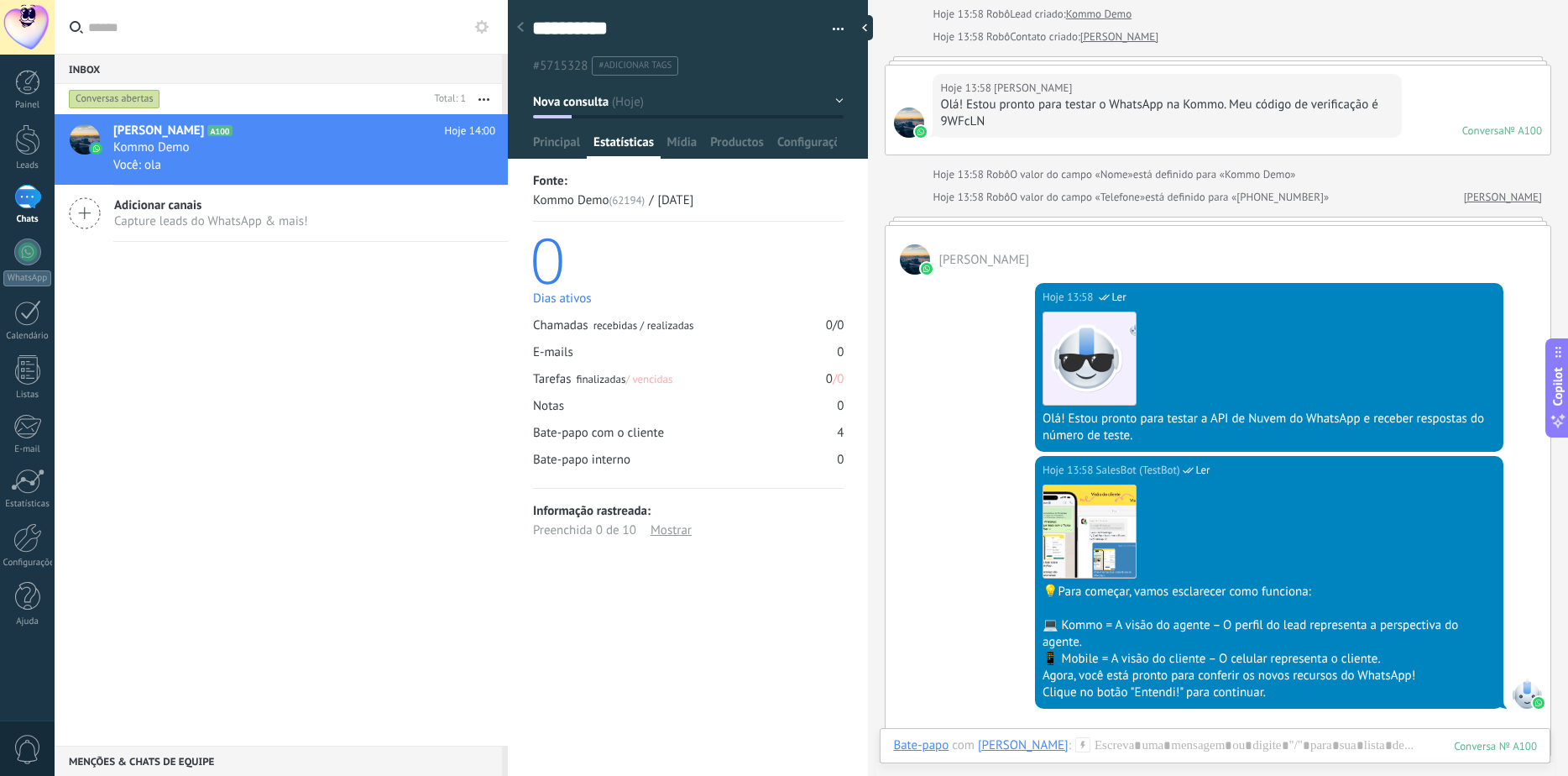
scroll to position [101, 0]
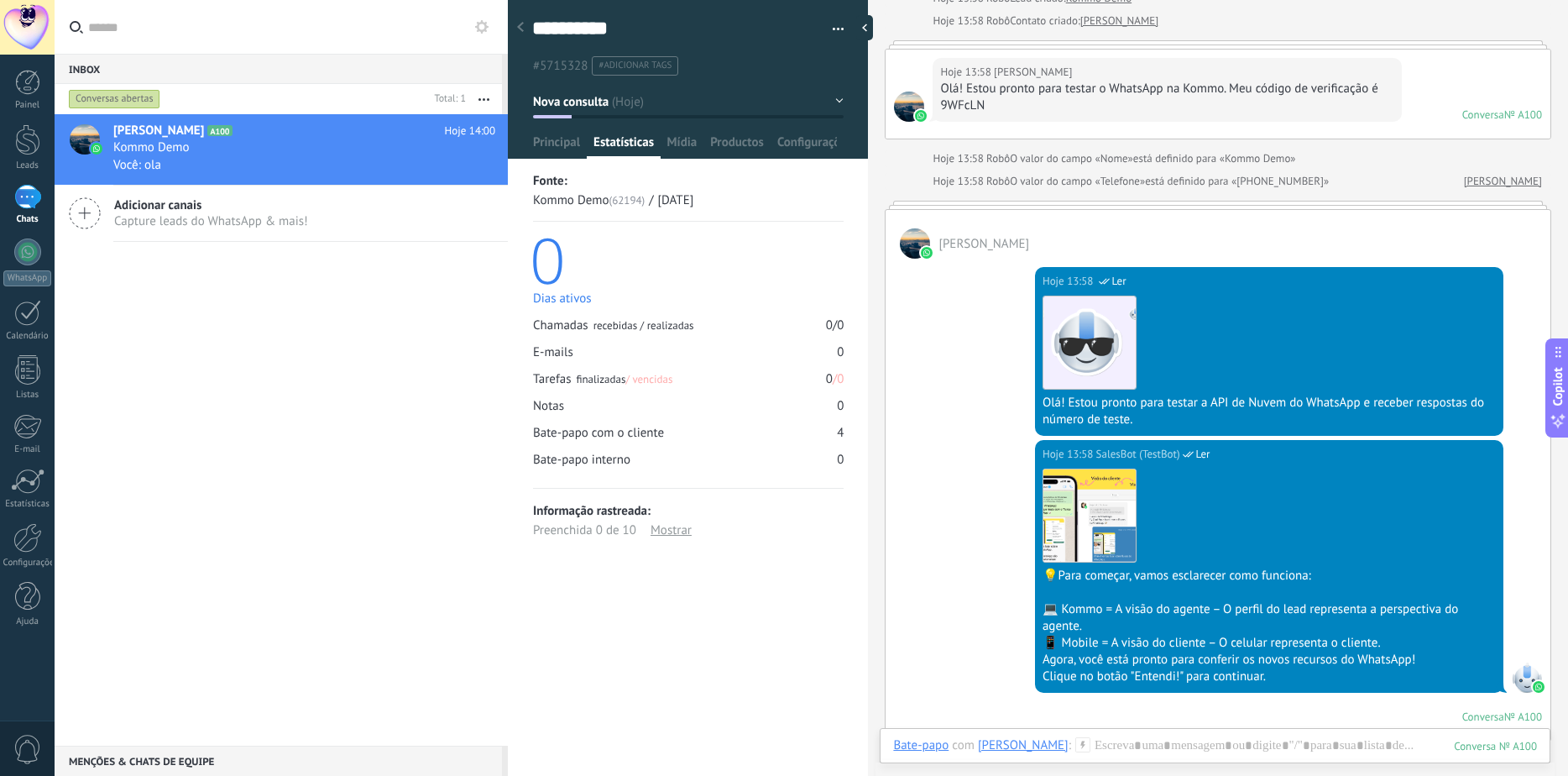
click at [1003, 211] on div "[PERSON_NAME]" at bounding box center [1218, 234] width 665 height 49
click at [1024, 205] on div at bounding box center [1218, 205] width 666 height 8
click at [953, 243] on span "[PERSON_NAME]" at bounding box center [984, 244] width 91 height 16
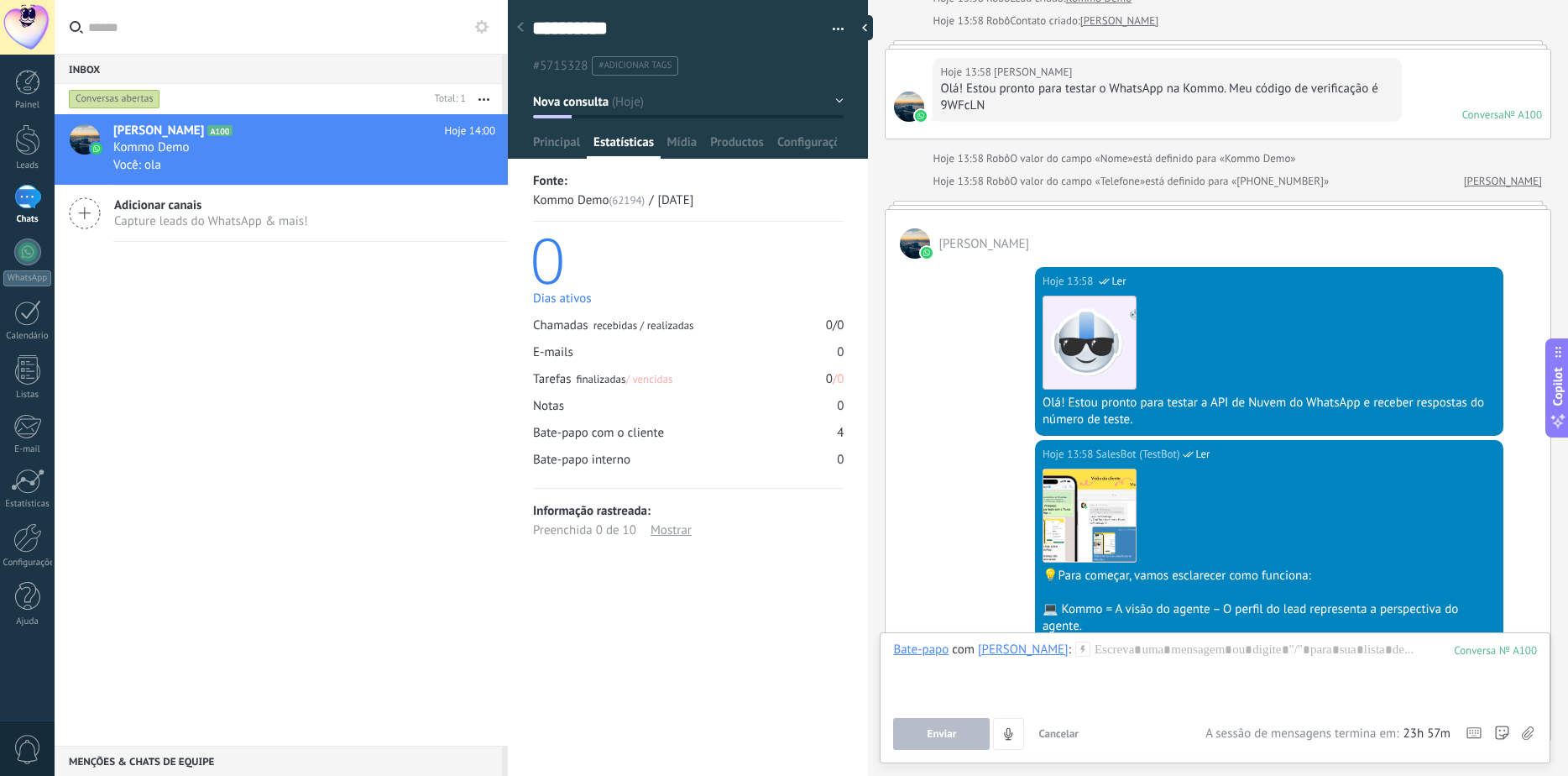
click at [953, 243] on span "[PERSON_NAME]" at bounding box center [984, 244] width 91 height 16
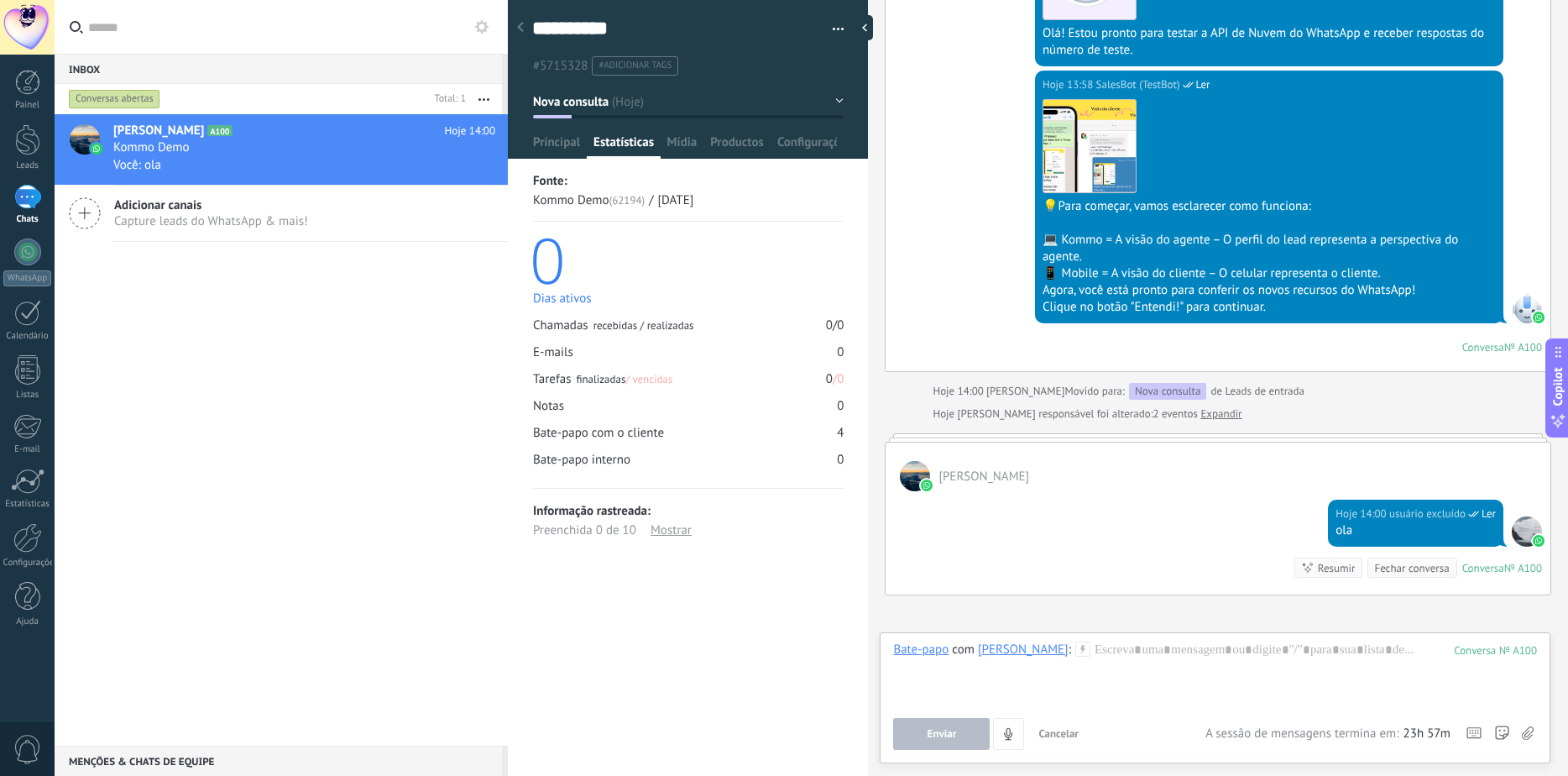
scroll to position [504, 0]
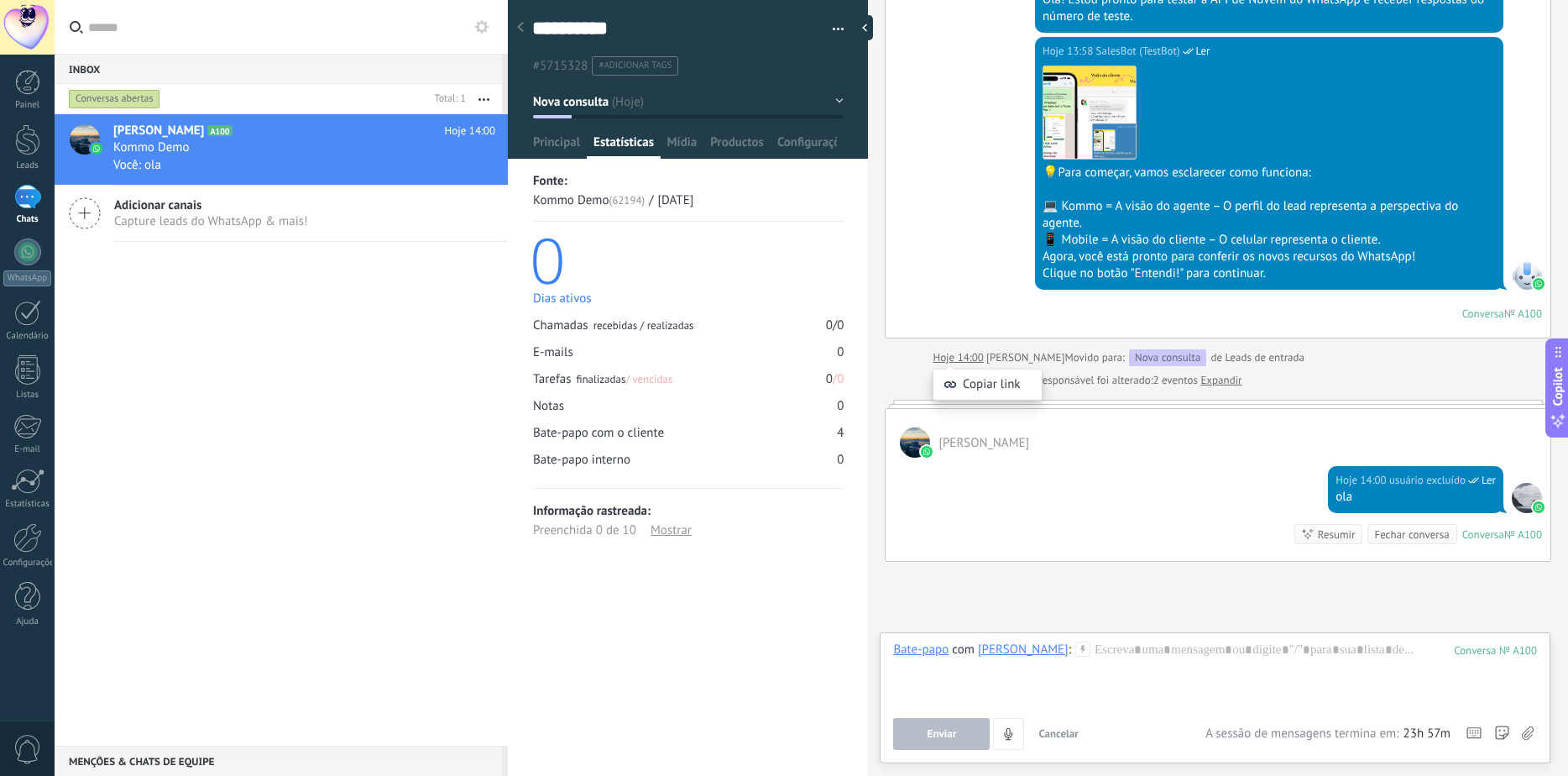
click at [978, 359] on div "Copiar link" at bounding box center [987, 376] width 110 height 65
click at [1090, 394] on div "Hoje Hoje 13:58 Robô Lead criado: Kommo Demo Hoje 13:58 Robô Contato criado: [P…" at bounding box center [1218, 60] width 666 height 1004
click at [1103, 380] on div "[PERSON_NAME] responsável foi alterado: 2 eventos Expandir" at bounding box center [1086, 380] width 309 height 17
click at [951, 444] on span "[PERSON_NAME]" at bounding box center [984, 443] width 91 height 16
click at [978, 405] on div at bounding box center [1218, 403] width 666 height 8
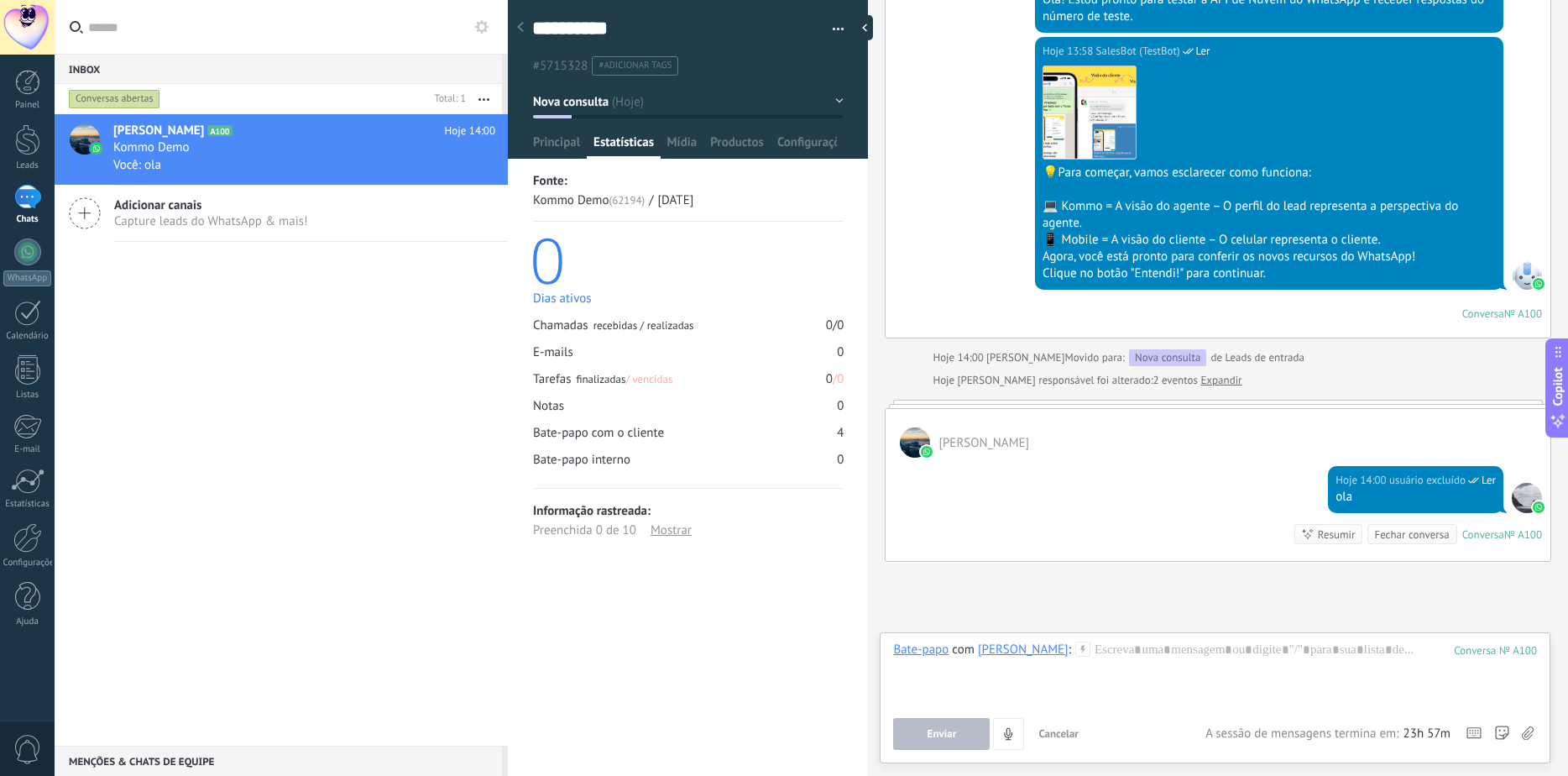
click at [1200, 380] on link "Expandir" at bounding box center [1221, 380] width 41 height 17
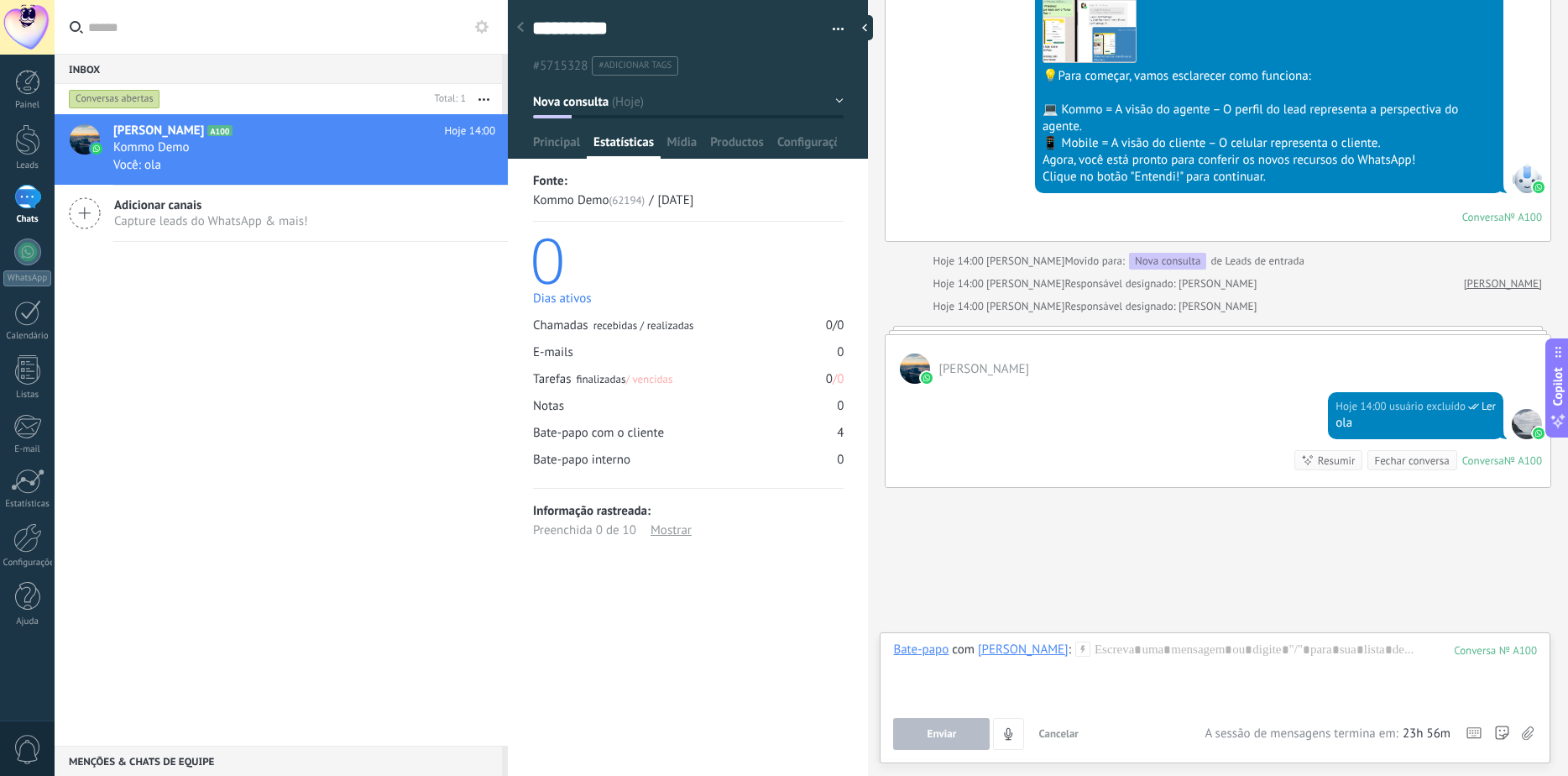
scroll to position [606, 0]
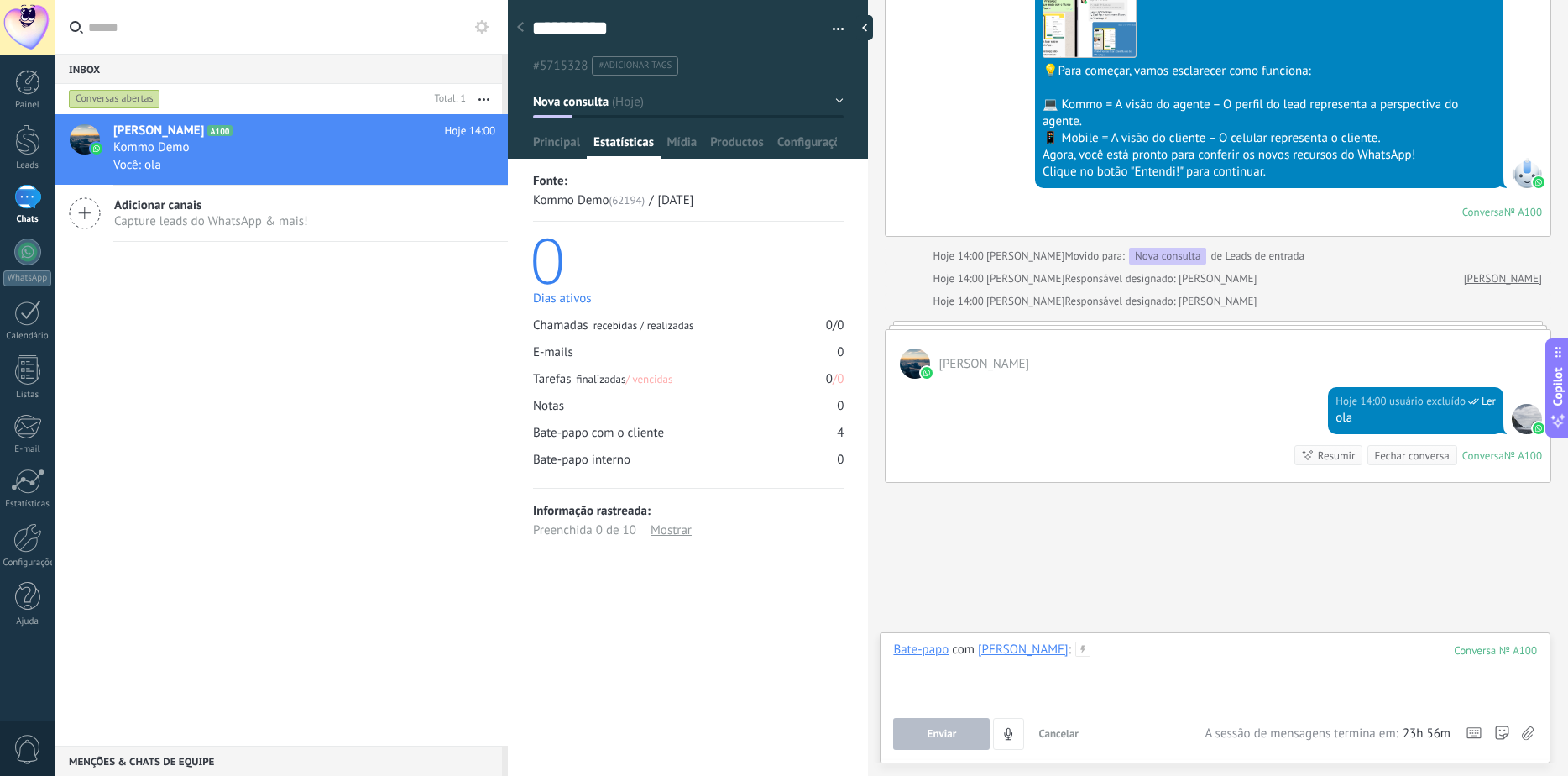
click at [1112, 675] on div at bounding box center [1215, 673] width 644 height 63
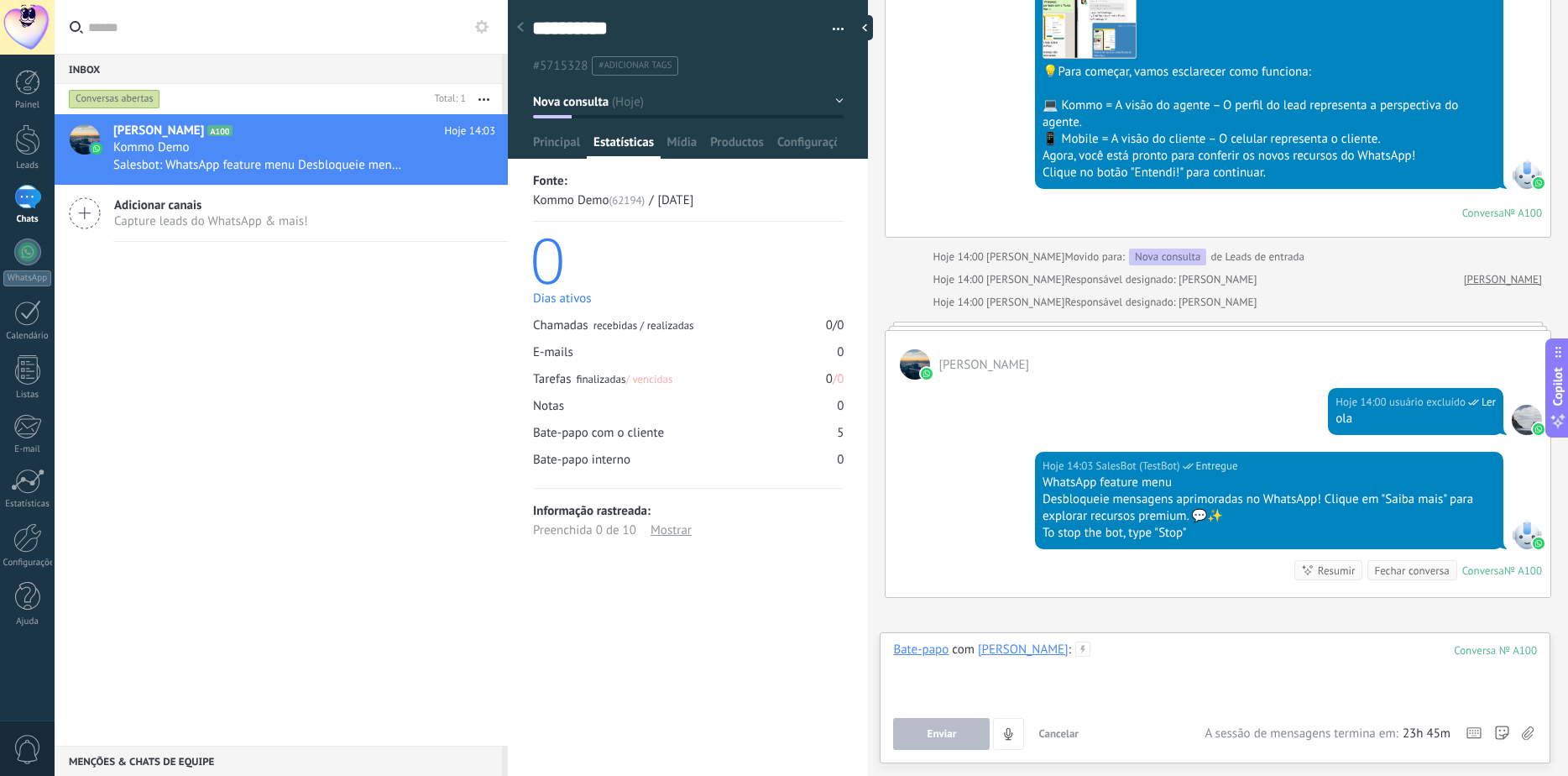
scroll to position [720, 0]
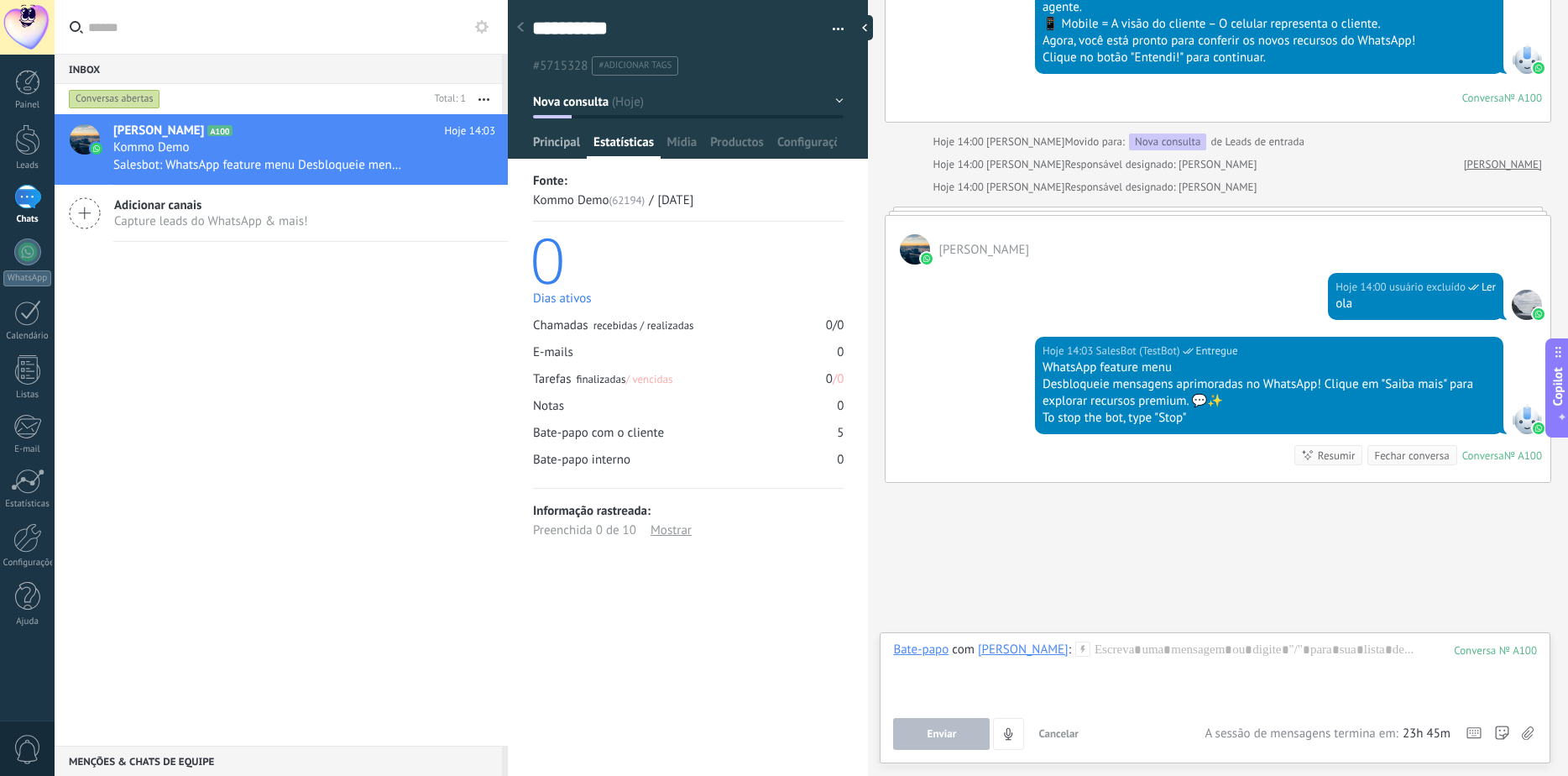
click at [557, 149] on span "Principal" at bounding box center [556, 147] width 47 height 24
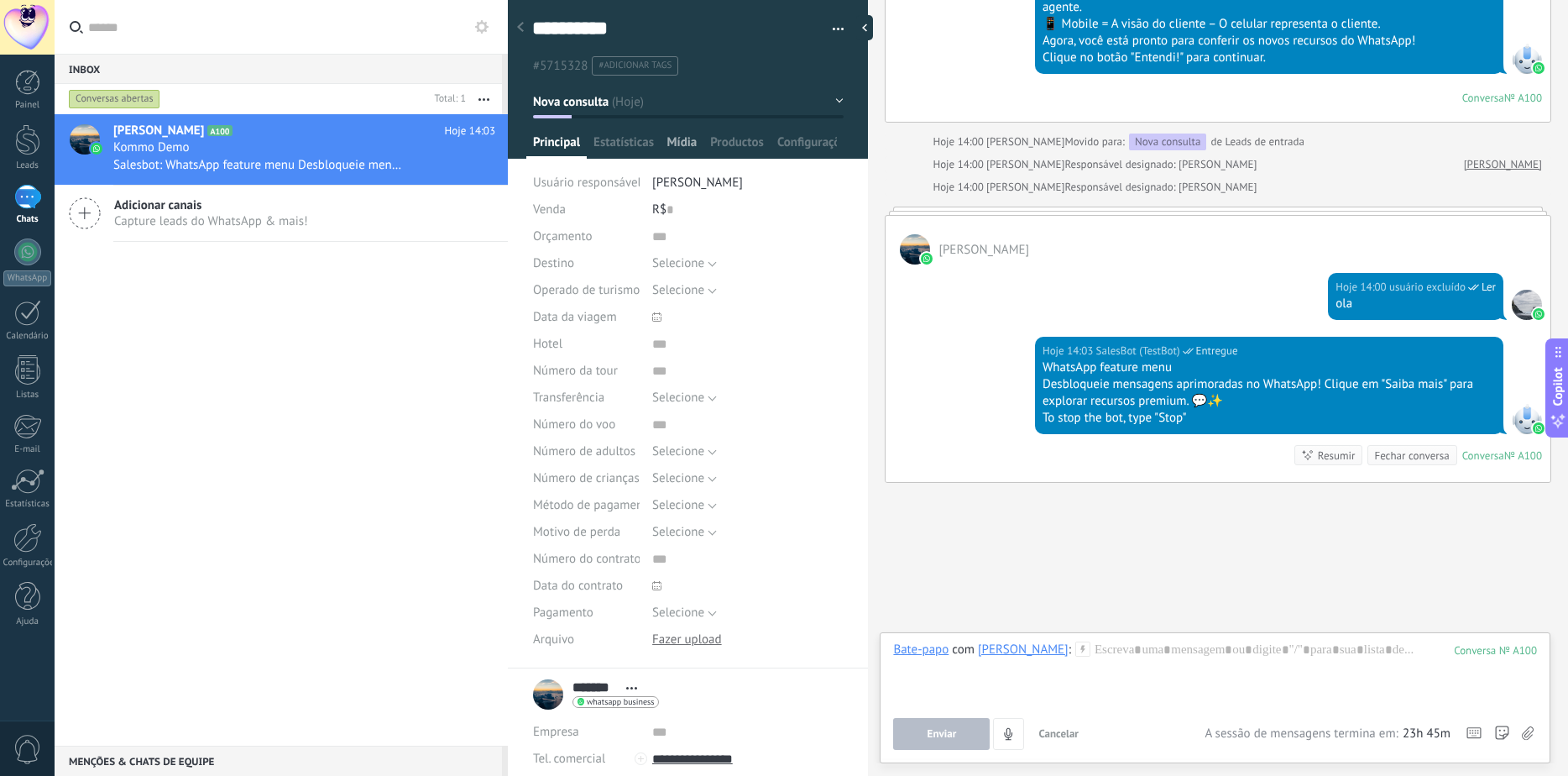
click at [683, 144] on span "Mídia" at bounding box center [682, 147] width 30 height 24
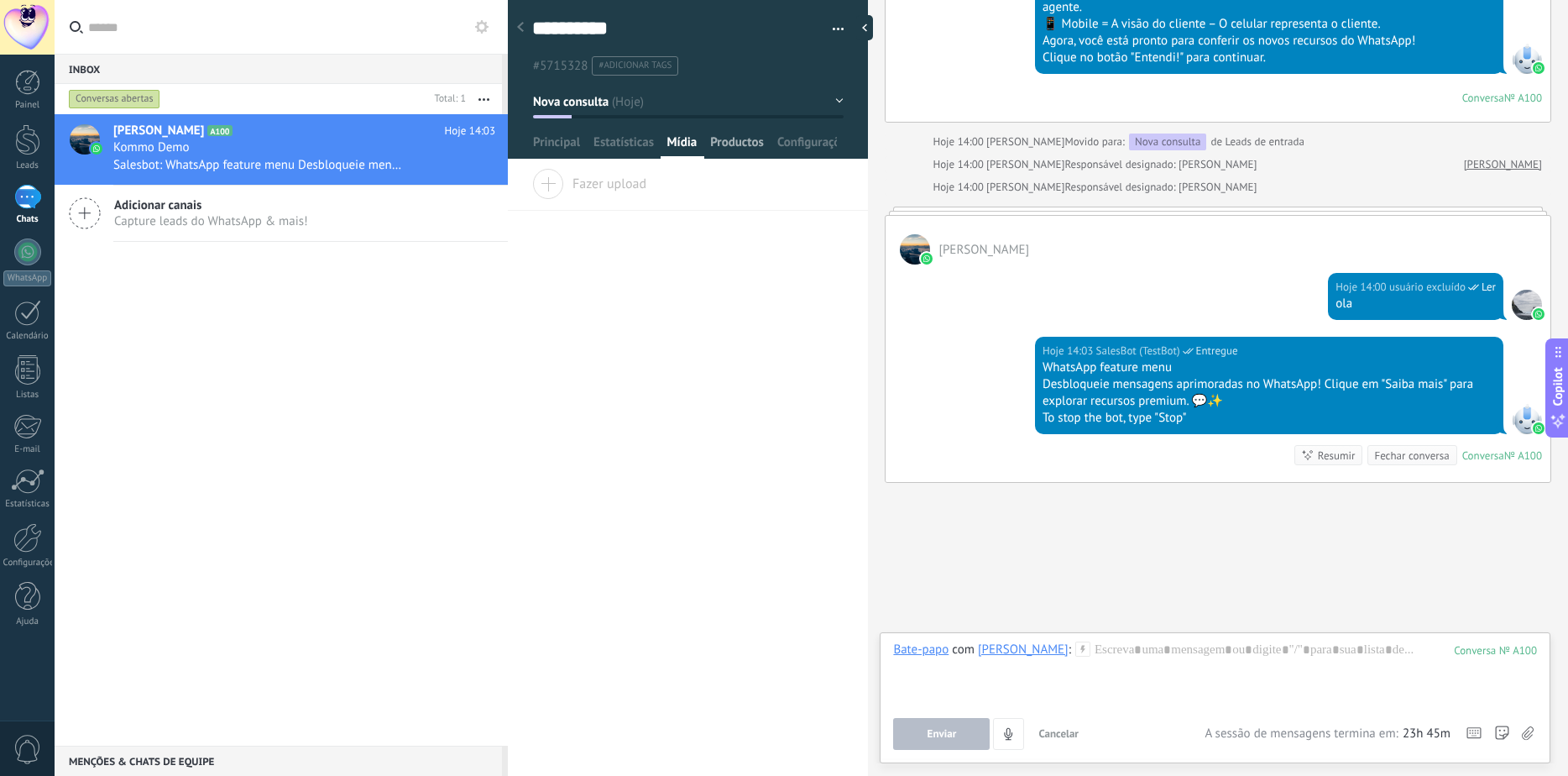
click at [715, 149] on span "Productos" at bounding box center [737, 147] width 54 height 24
click at [795, 143] on span "Configurações" at bounding box center [807, 147] width 61 height 24
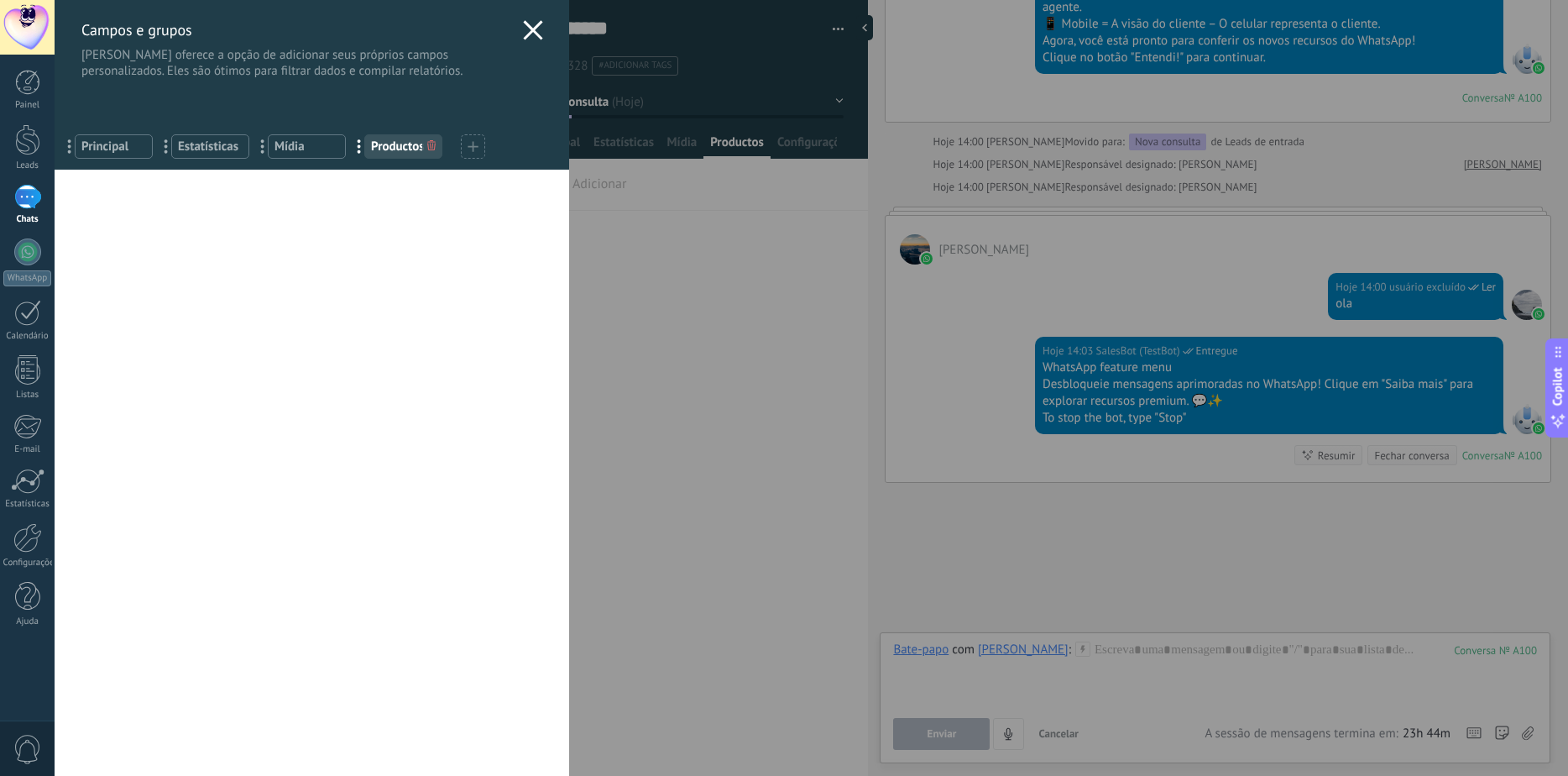
click at [516, 36] on div "[PERSON_NAME] e grupos Kommo oferece a opção de adicionar seus próprios campos …" at bounding box center [311, 39] width 514 height 79
click at [528, 29] on use at bounding box center [532, 30] width 20 height 20
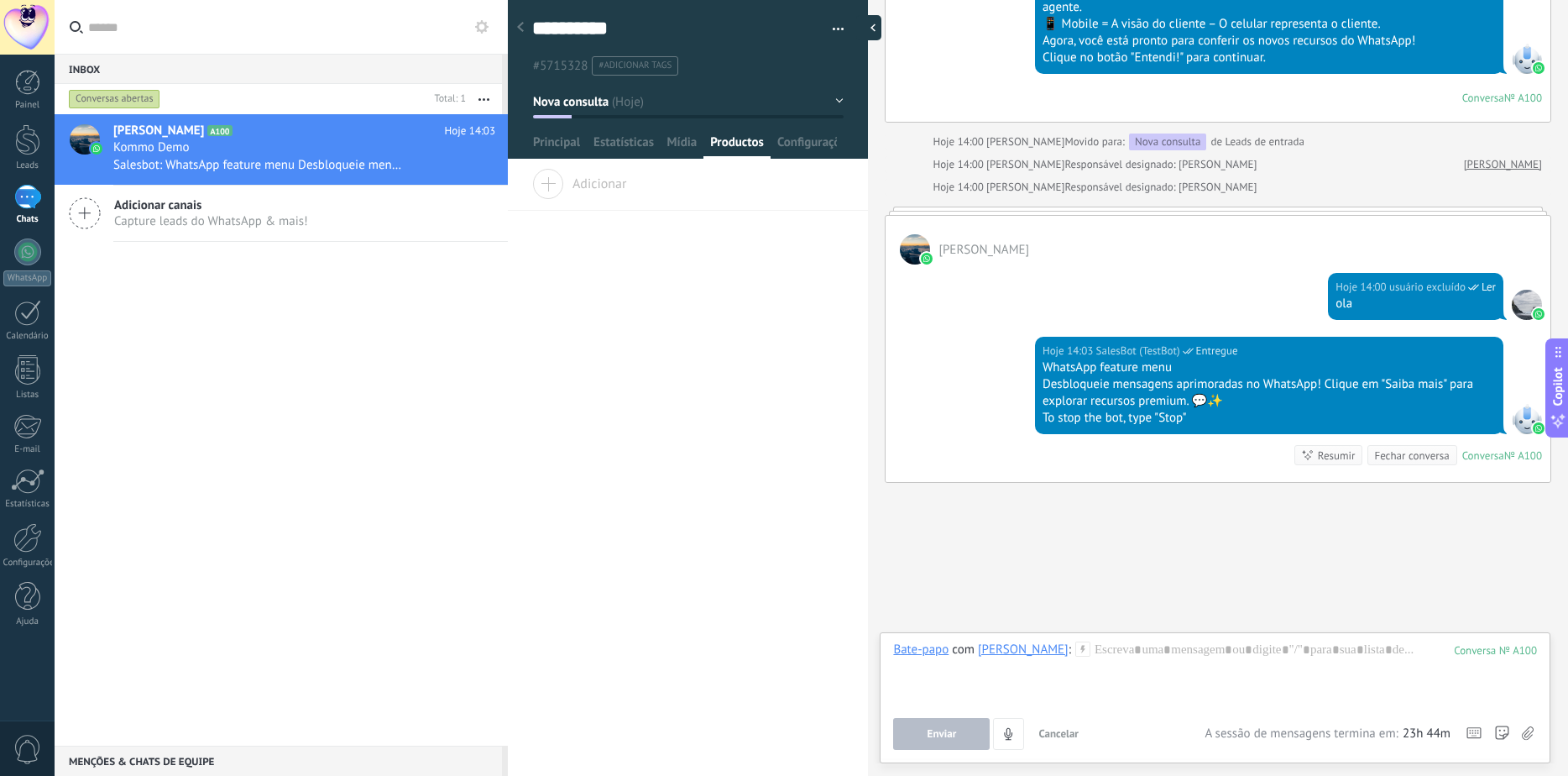
click at [874, 34] on div at bounding box center [869, 27] width 25 height 25
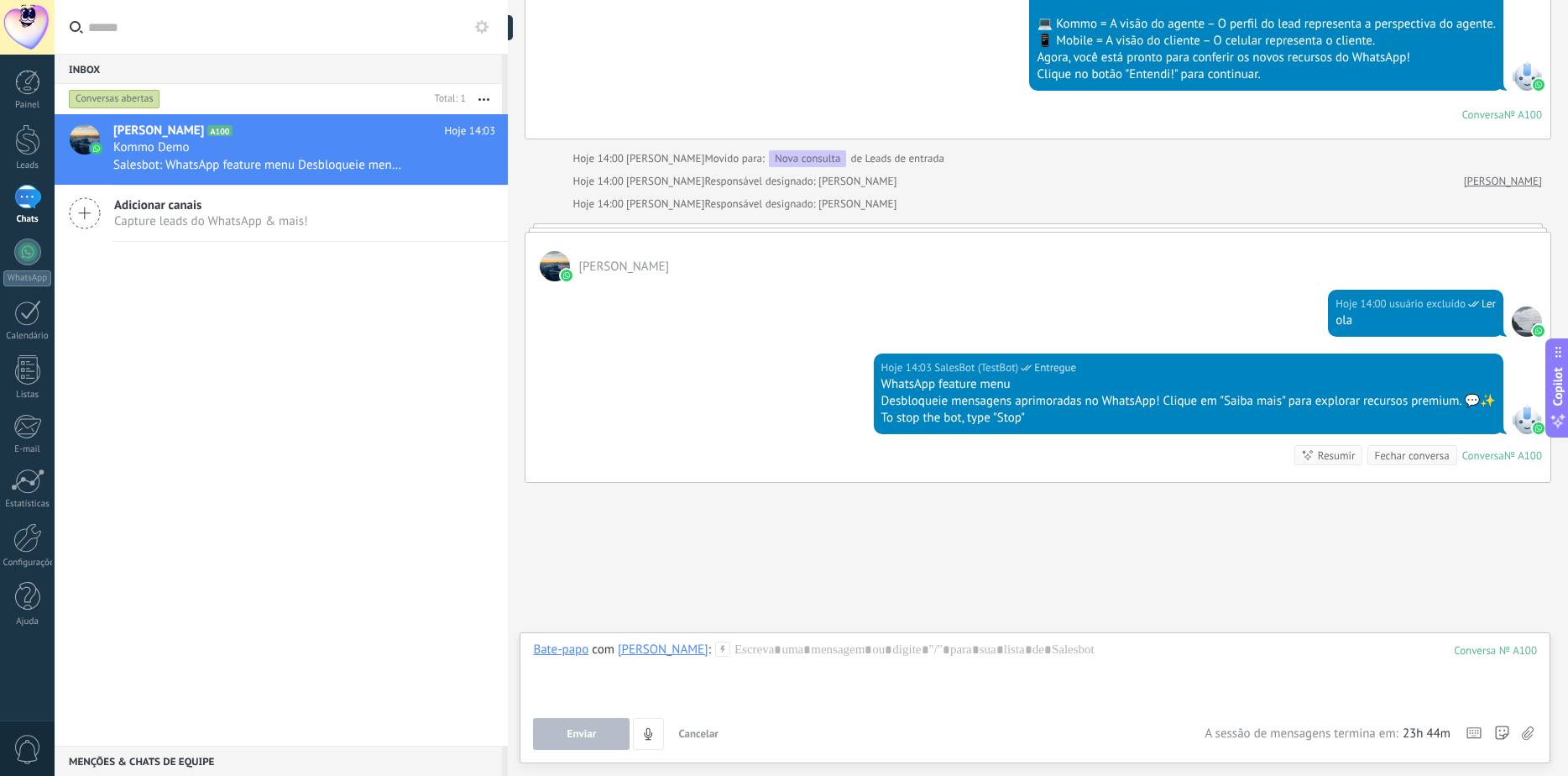
scroll to position [16, 0]
click at [29, 196] on div "1" at bounding box center [27, 197] width 27 height 24
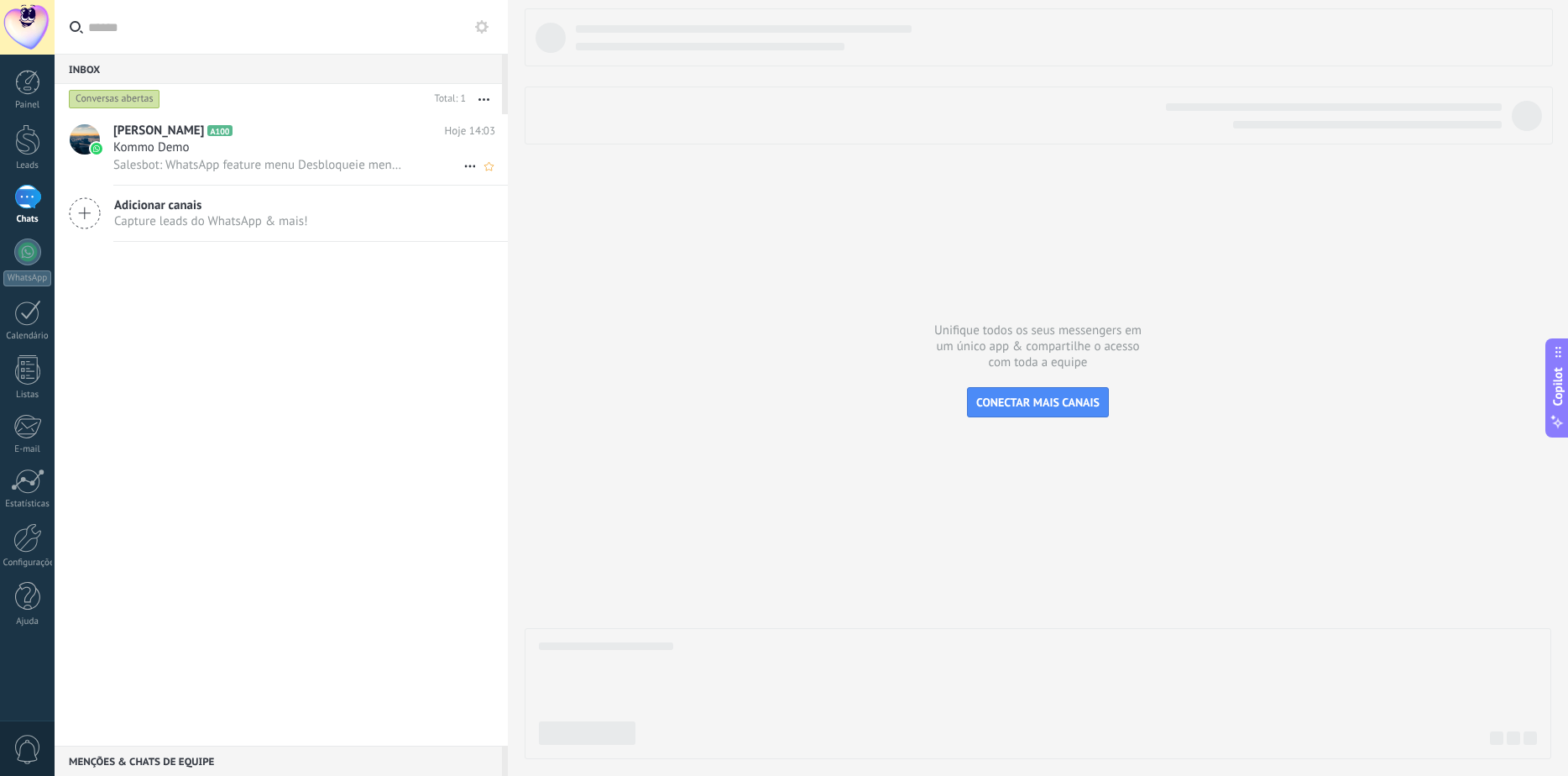
click at [168, 159] on span "Salesbot: WhatsApp feature menu Desbloqueie mensagens aprimoradas no WhatsApp! …" at bounding box center [258, 164] width 289 height 16
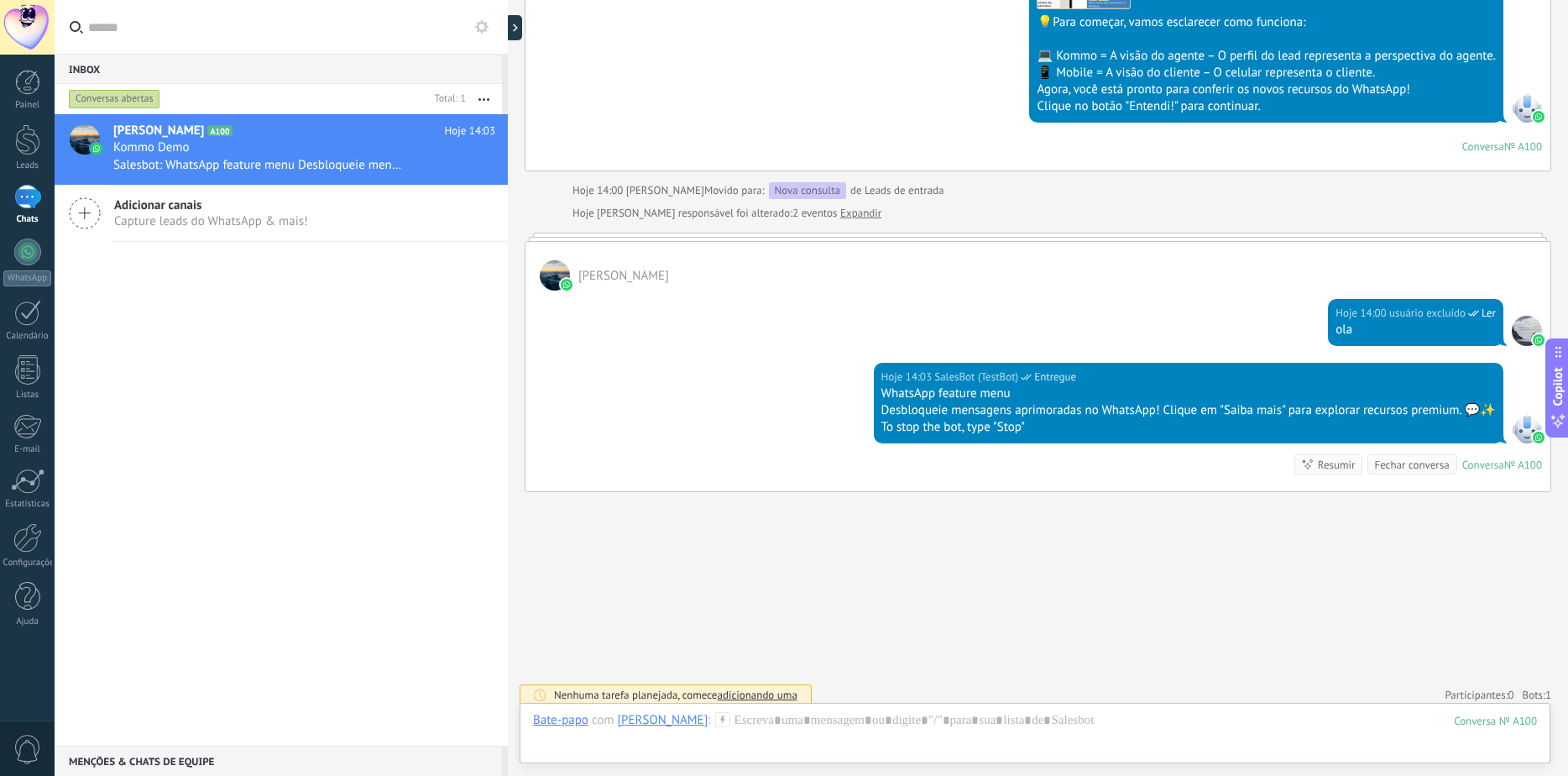
scroll to position [620, 0]
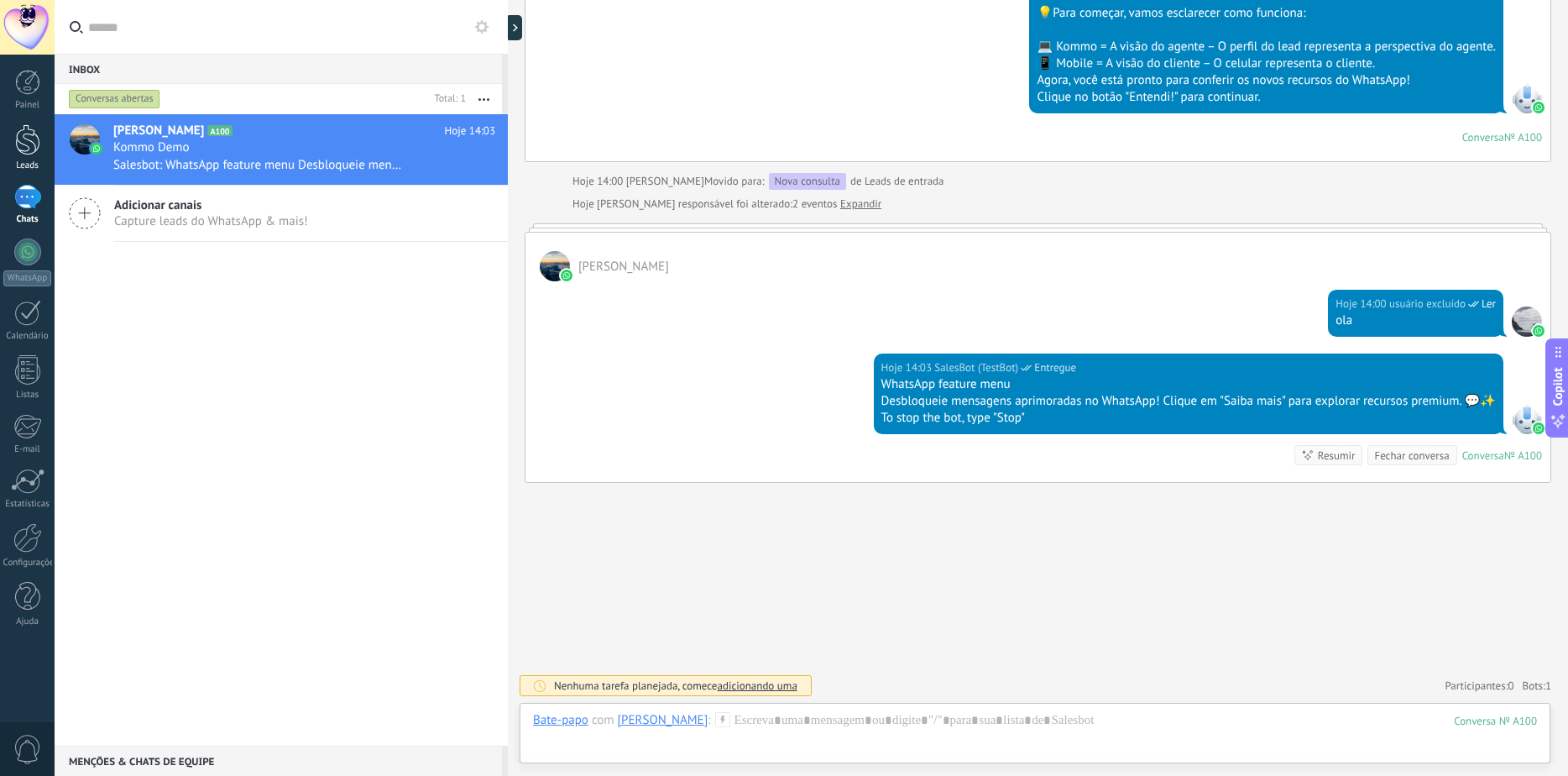
click at [39, 137] on div at bounding box center [27, 139] width 25 height 31
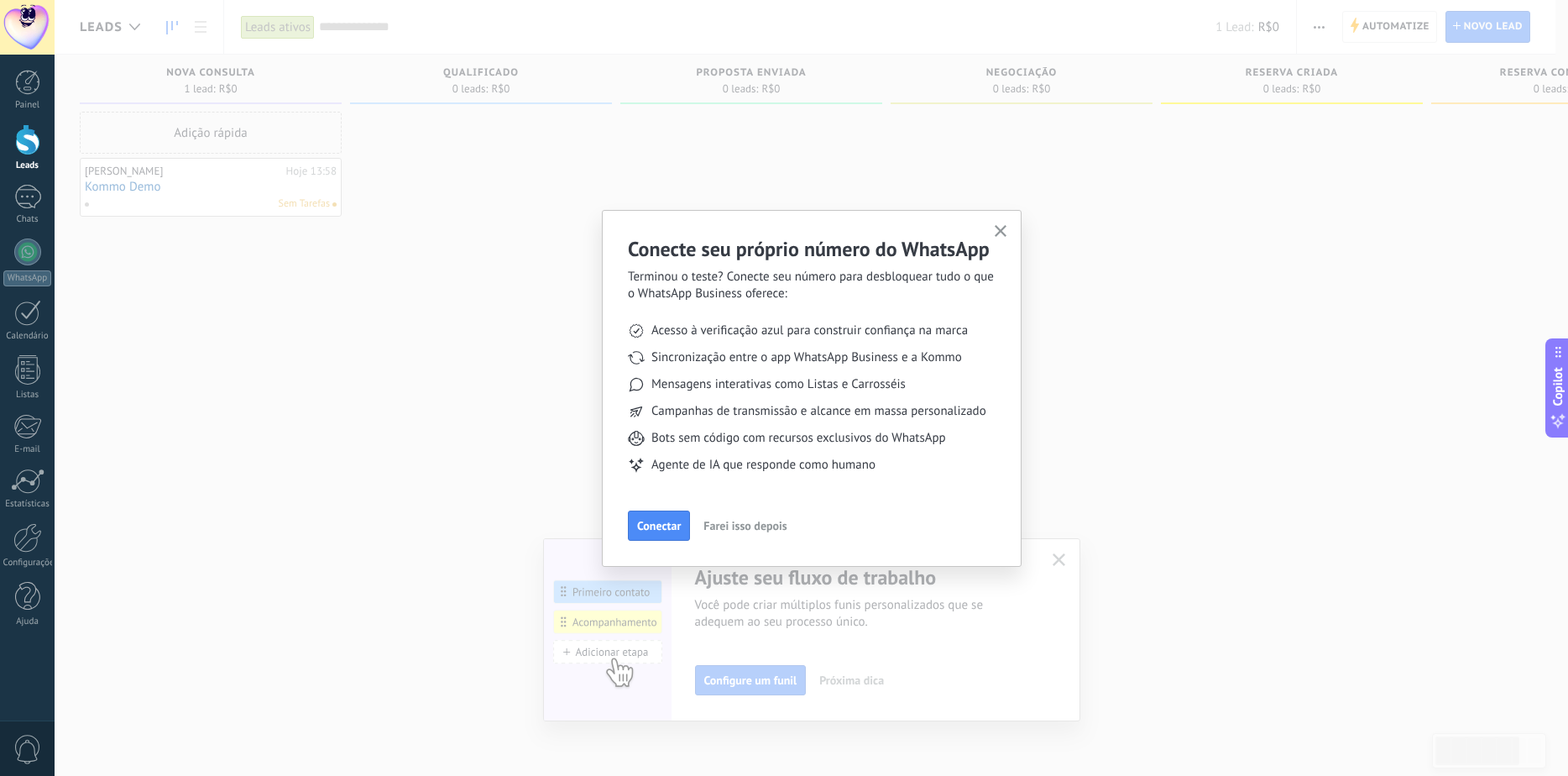
click at [749, 538] on button "Farei isso depois" at bounding box center [745, 526] width 98 height 25
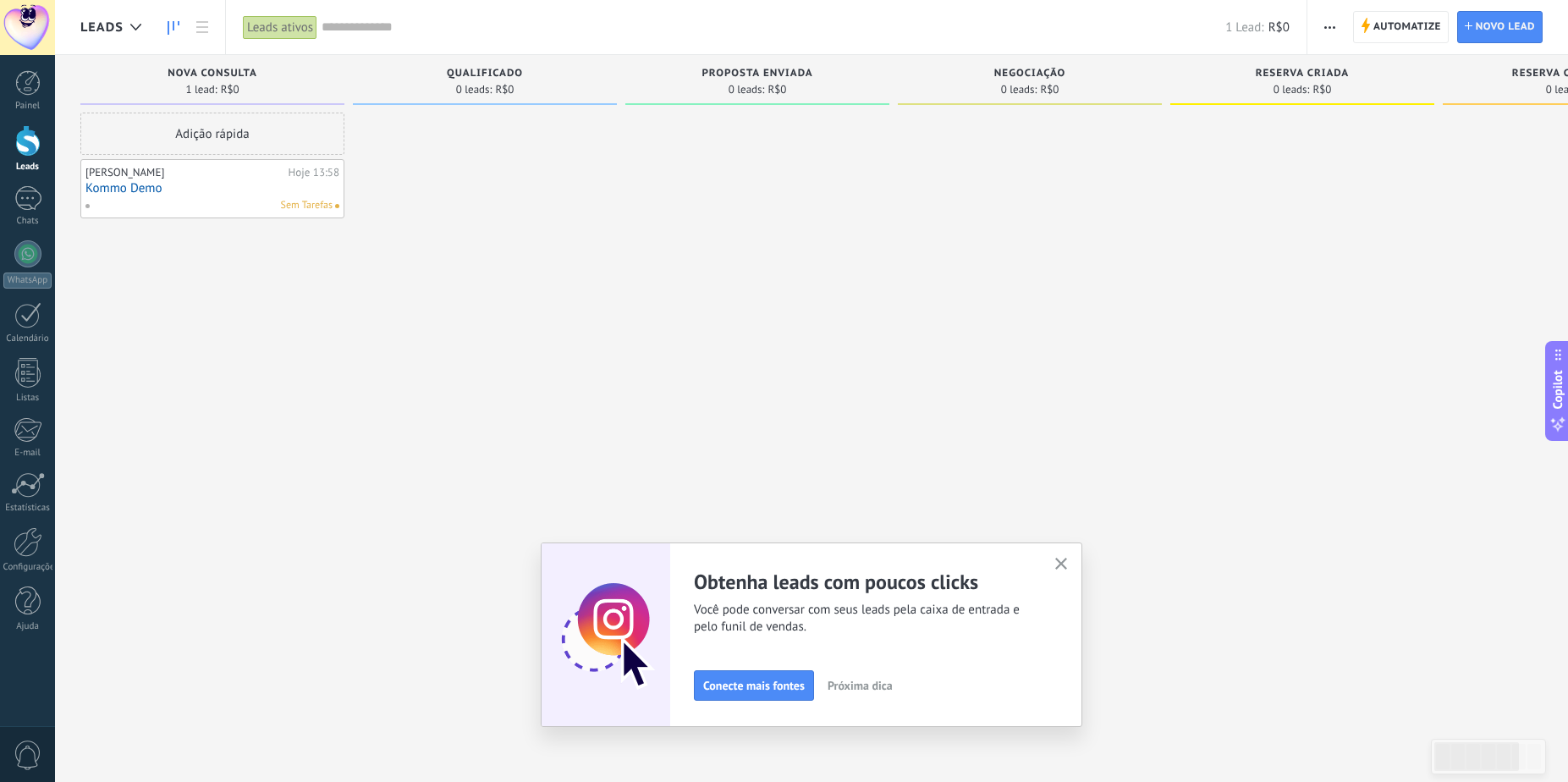
click at [1064, 562] on icon "button" at bounding box center [1061, 564] width 12 height 12
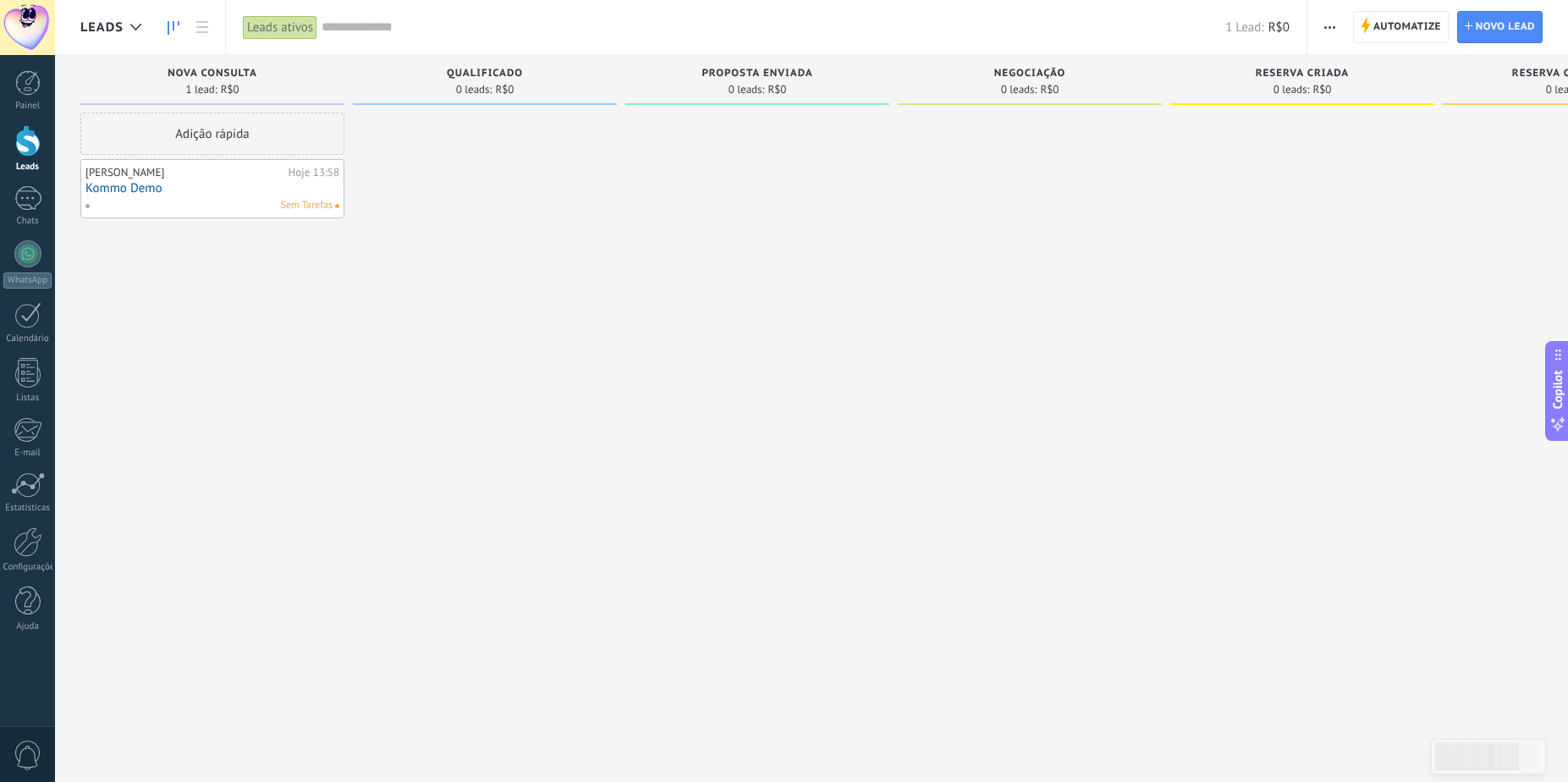
click at [166, 187] on link "Kommo Demo" at bounding box center [213, 188] width 254 height 14
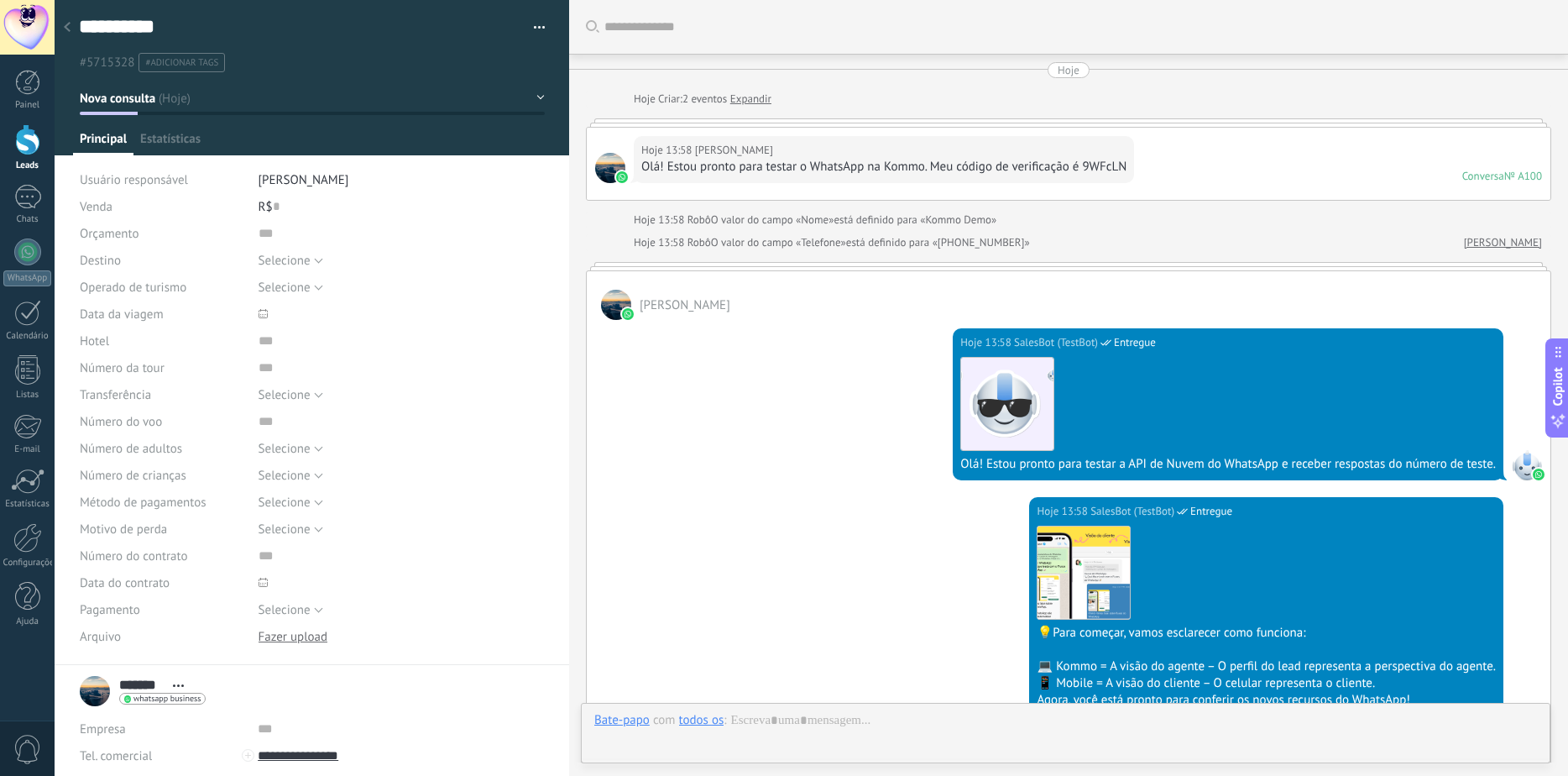
scroll to position [620, 0]
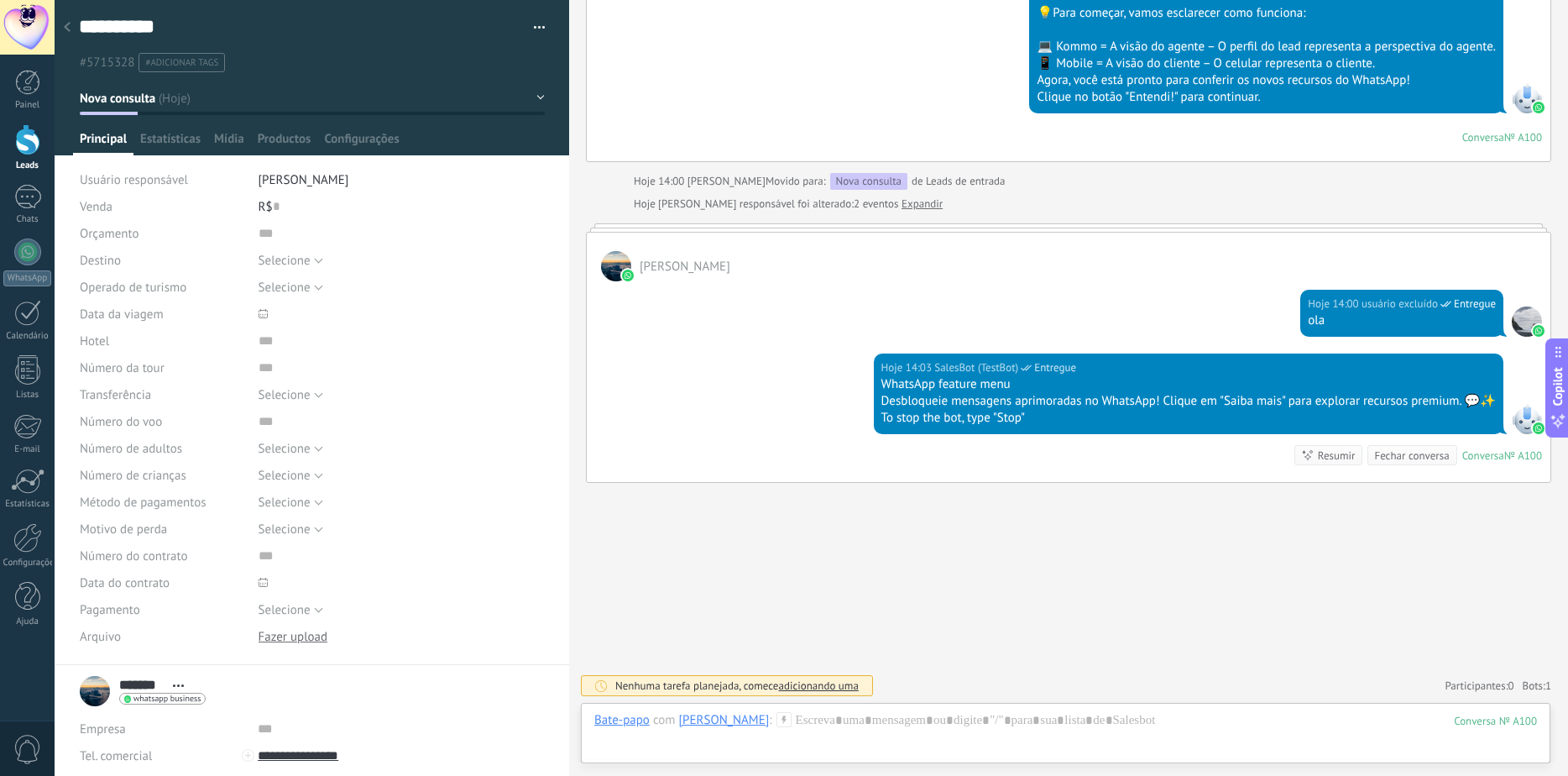
click at [64, 28] on use at bounding box center [66, 26] width 7 height 10
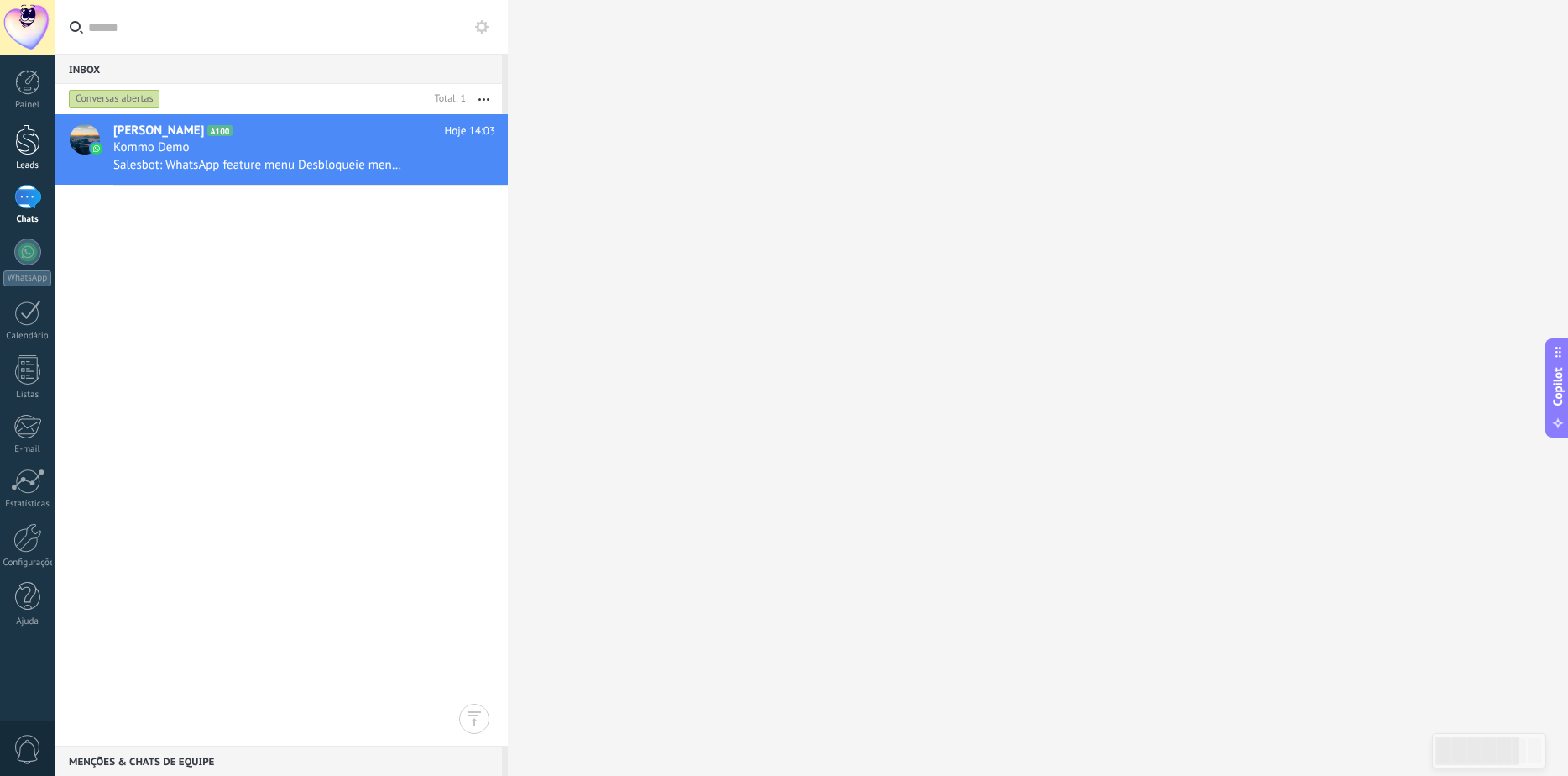
click at [21, 124] on div at bounding box center [27, 139] width 25 height 31
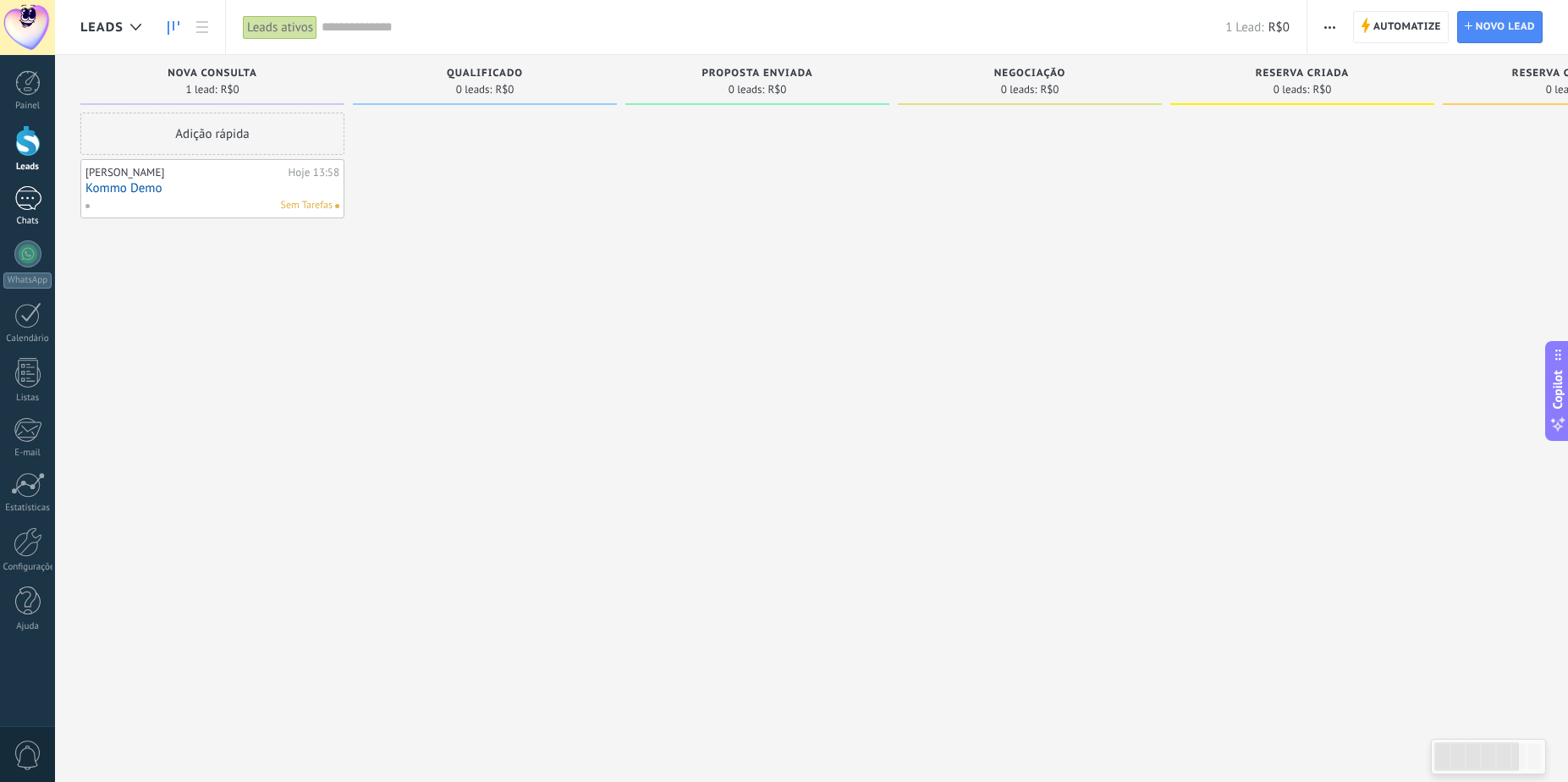
click at [37, 215] on link "1 Chats" at bounding box center [27, 206] width 55 height 40
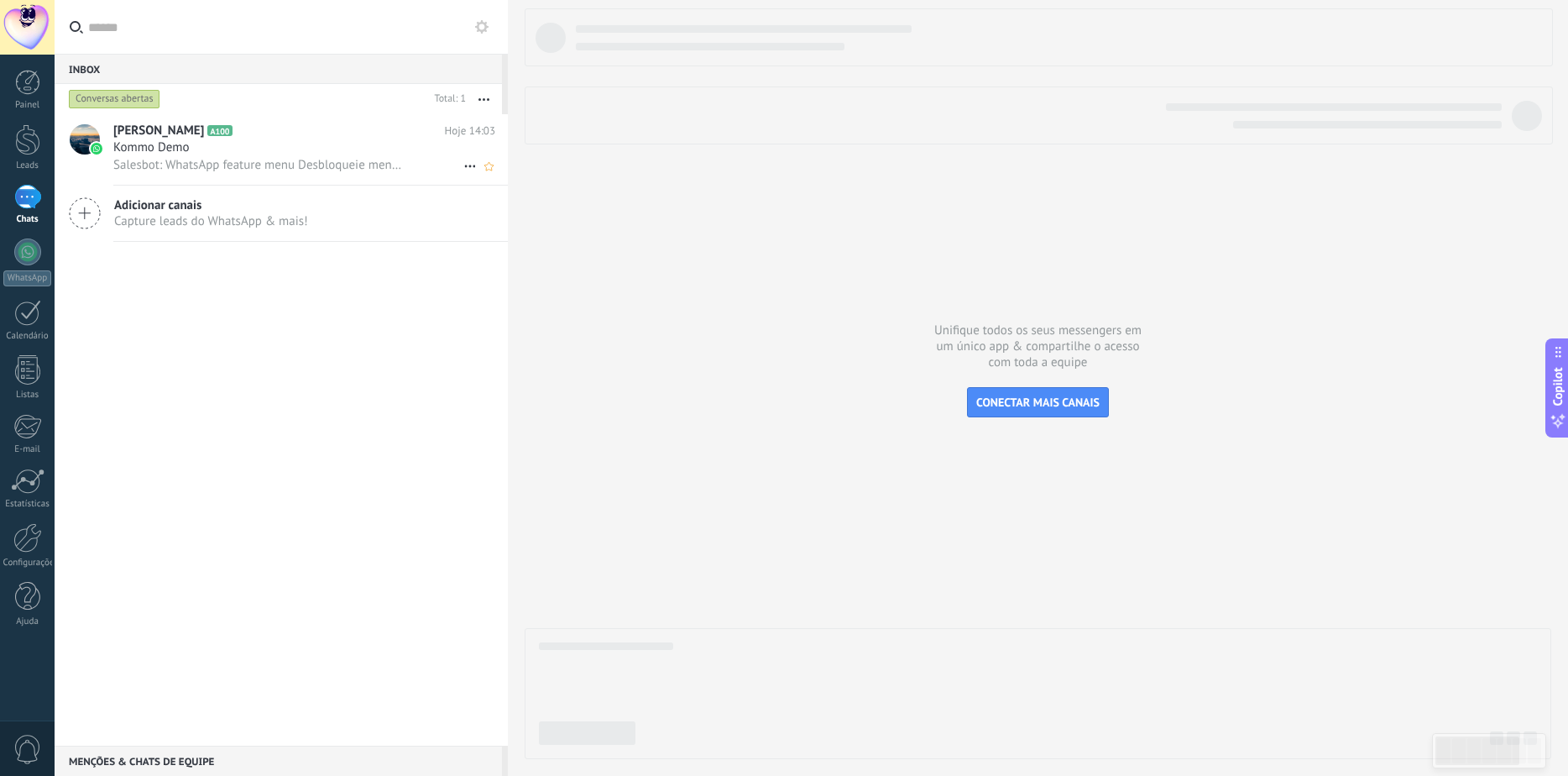
click at [207, 132] on span "A100" at bounding box center [219, 131] width 24 height 11
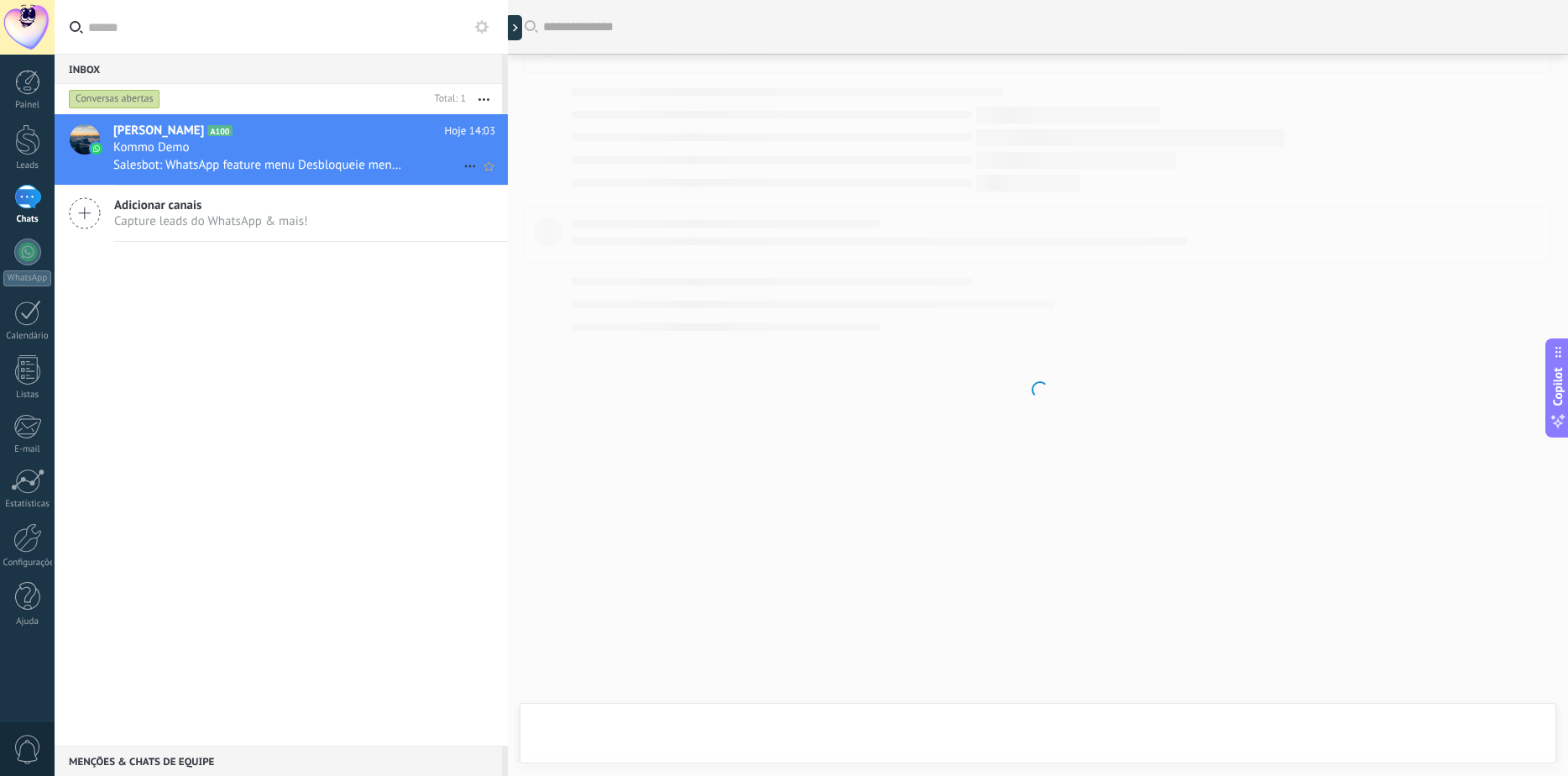
scroll to position [620, 0]
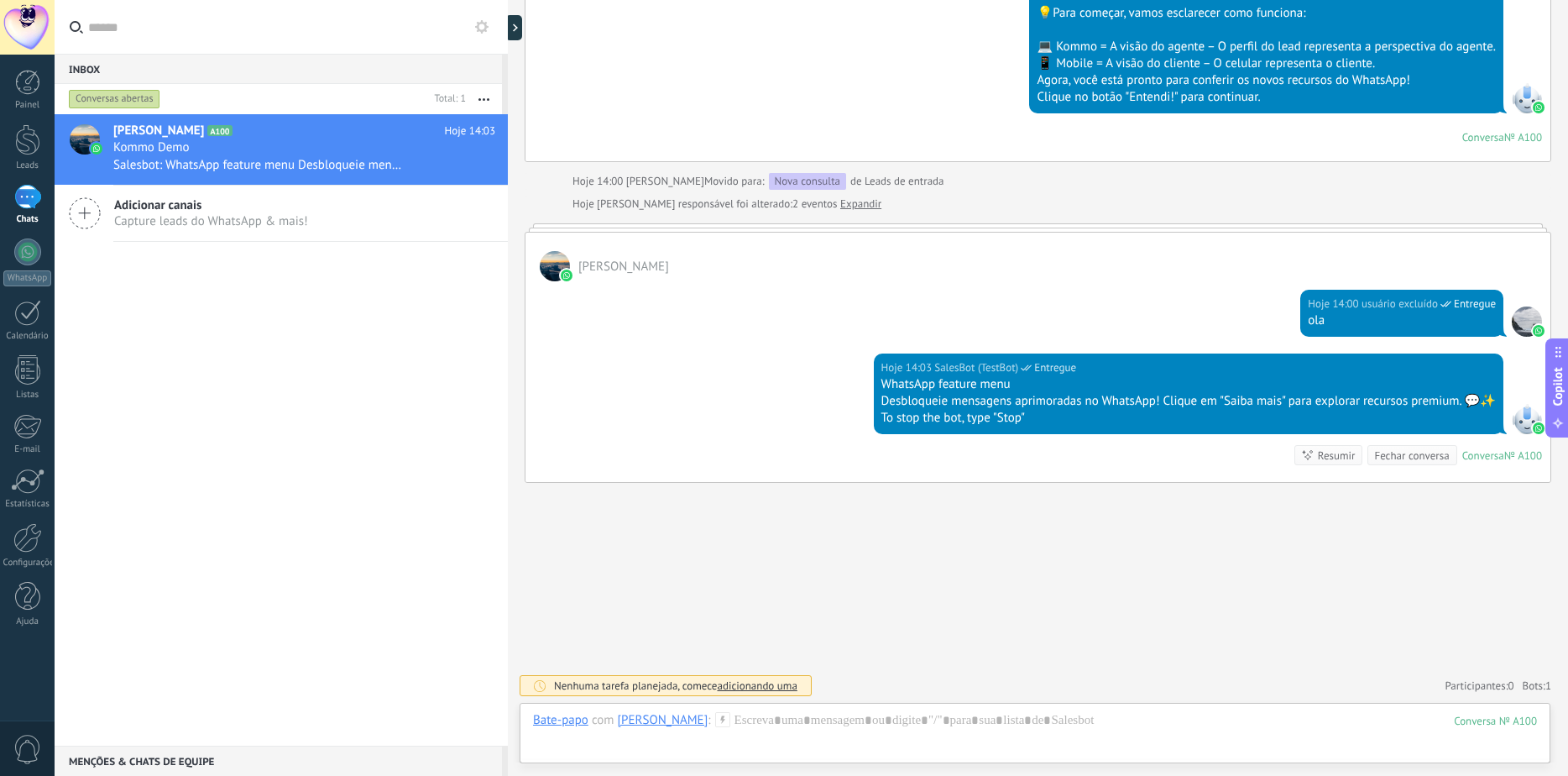
click at [508, 36] on div at bounding box center [508, 388] width 0 height 776
click at [518, 32] on div at bounding box center [518, 27] width 25 height 25
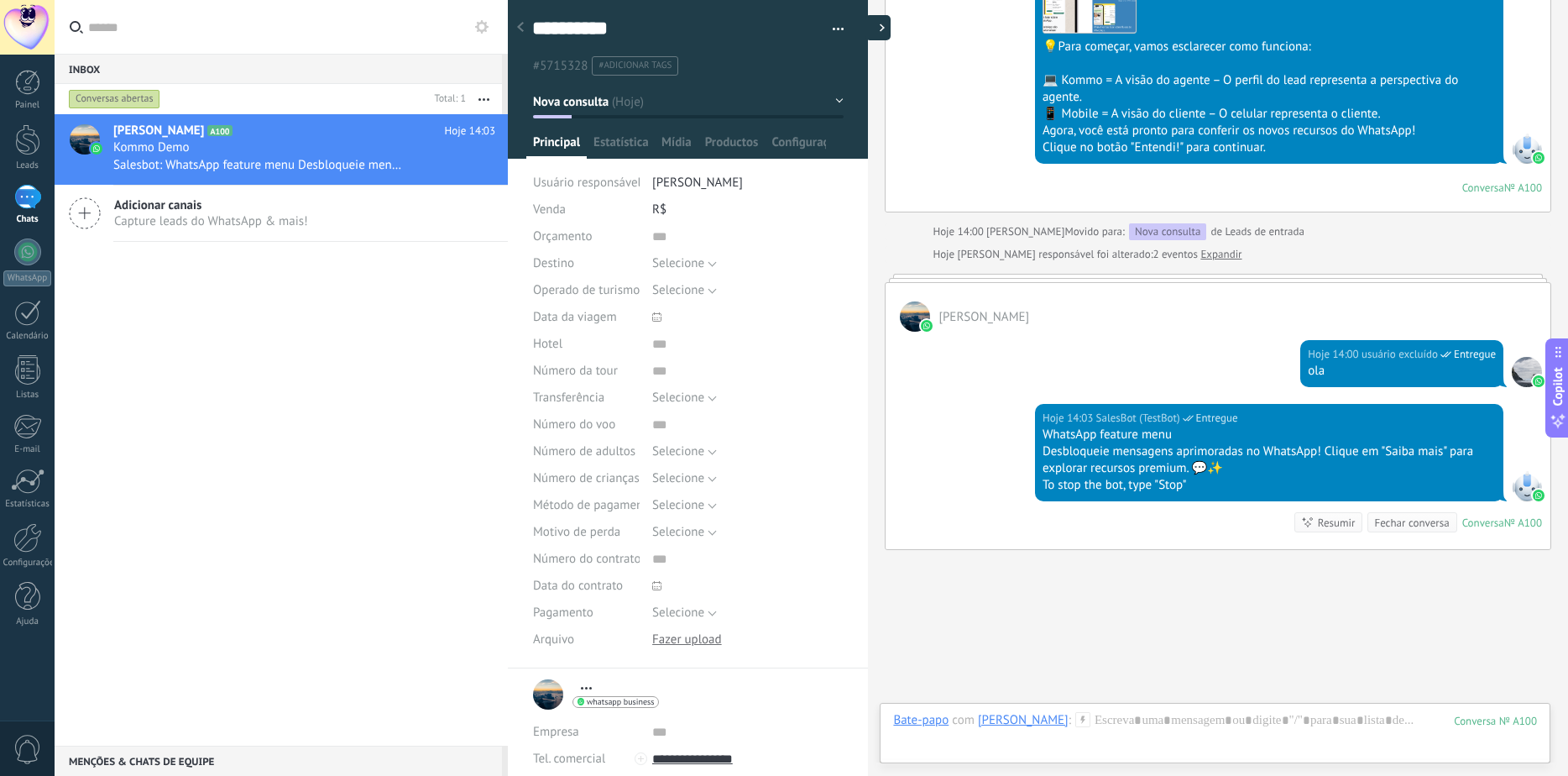
type textarea "**********"
click at [837, 29] on button "button" at bounding box center [833, 29] width 24 height 25
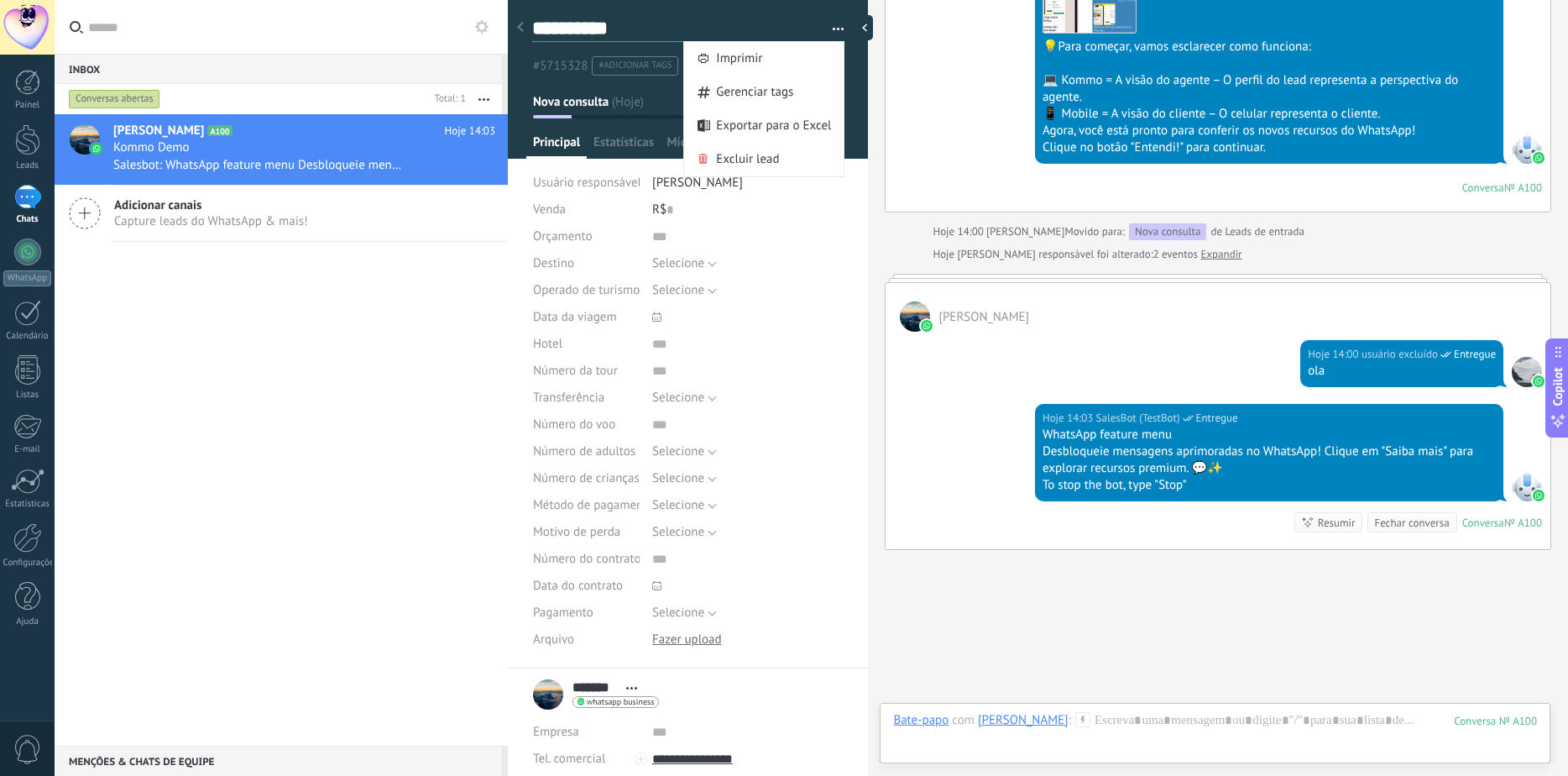
click at [604, 37] on textarea "**********" at bounding box center [673, 29] width 282 height 26
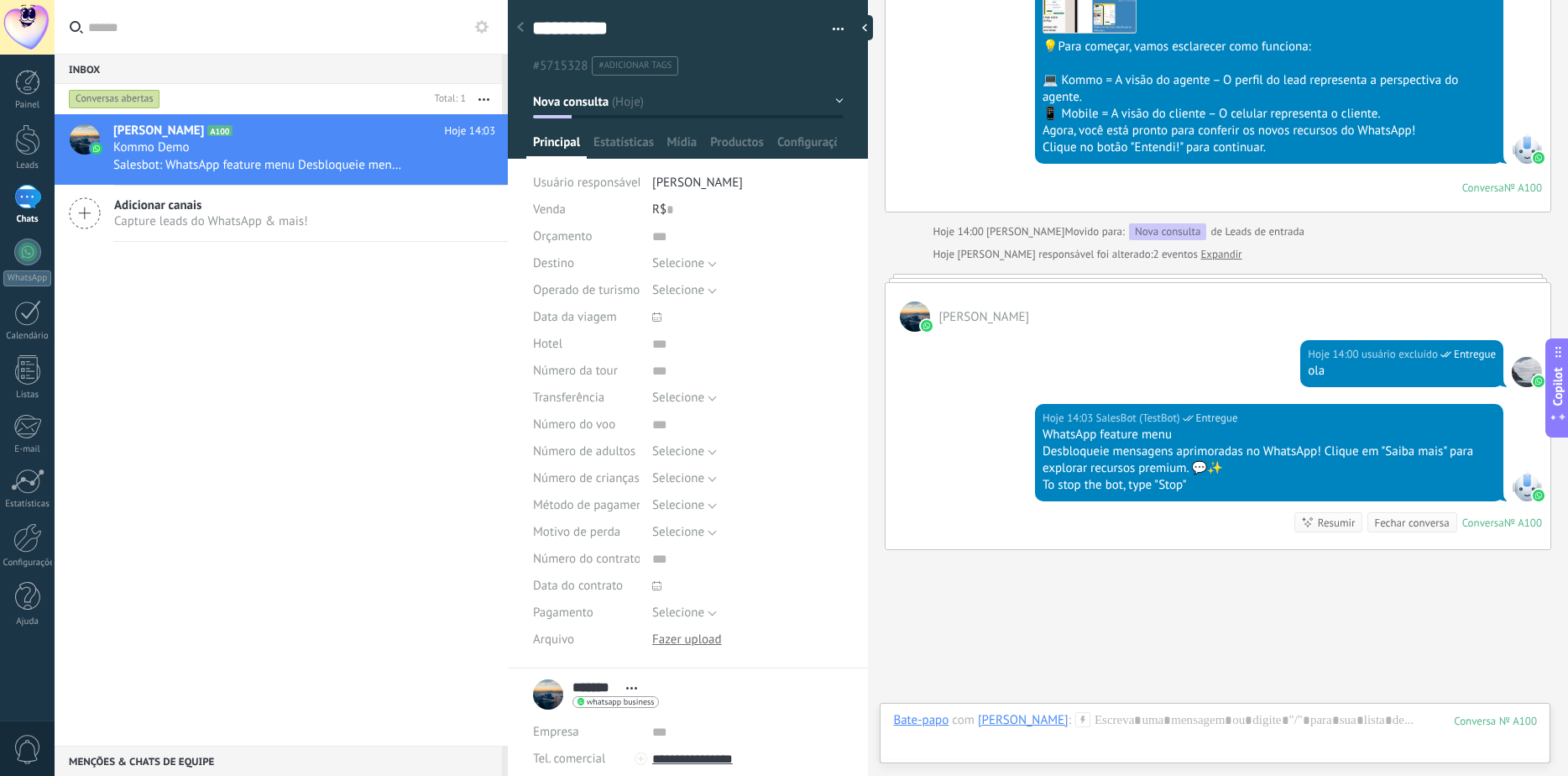
click at [589, 70] on ul "#5715328 #adicionar tags" at bounding box center [685, 65] width 309 height 22
click at [586, 101] on span "Nova consulta" at bounding box center [571, 101] width 77 height 16
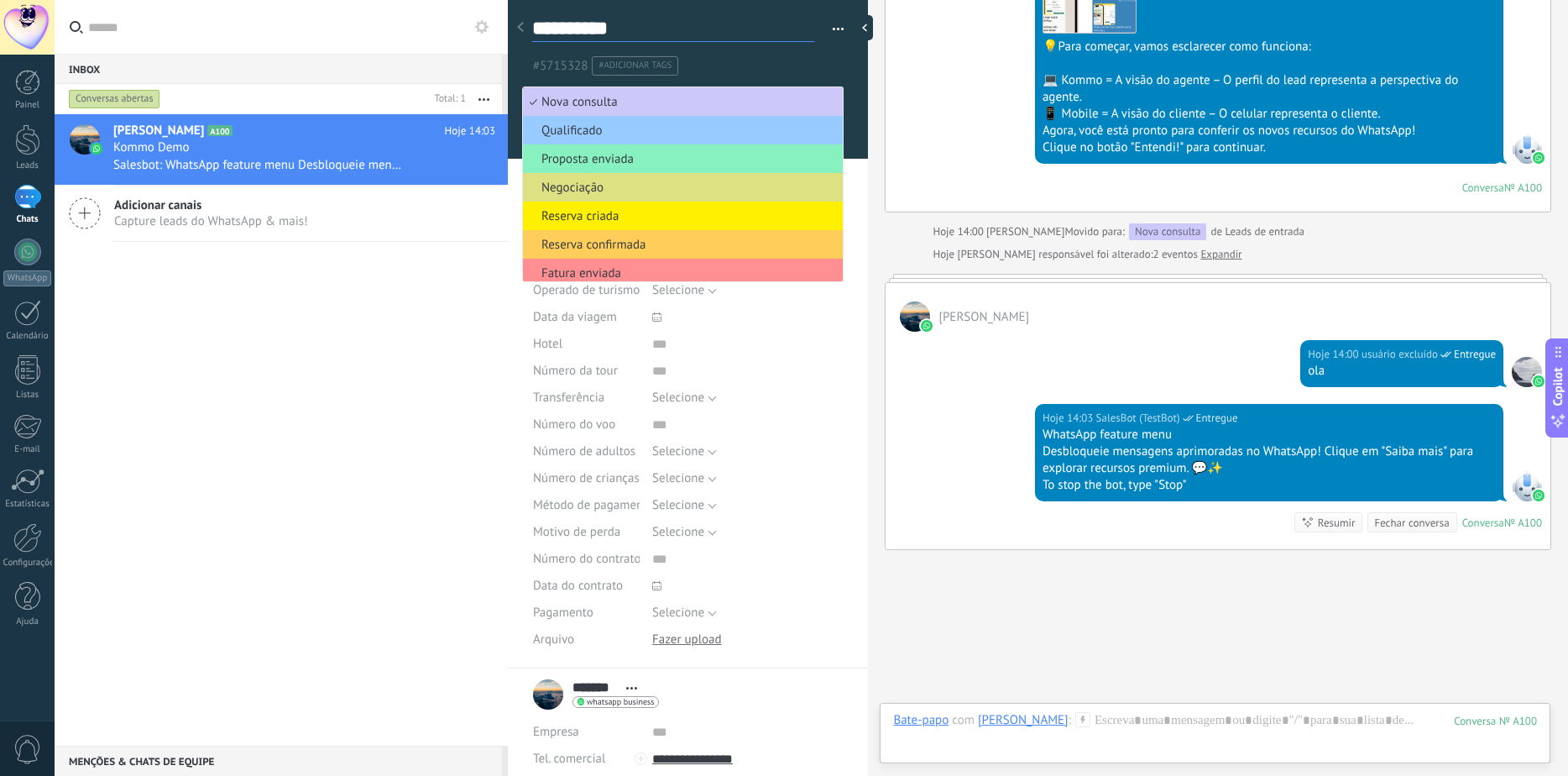
click at [729, 21] on textarea "**********" at bounding box center [673, 29] width 282 height 26
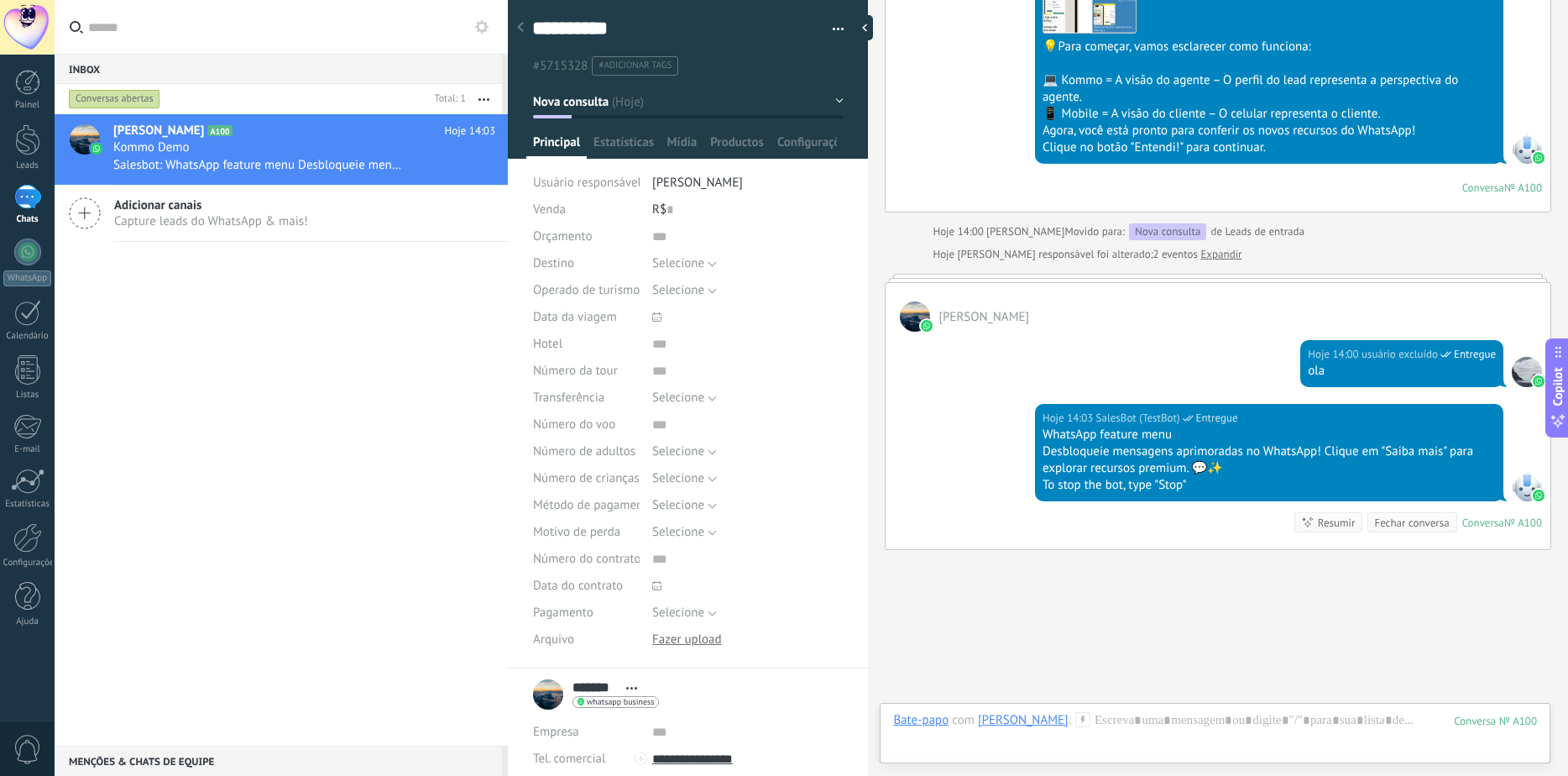
click at [583, 104] on span "Nova consulta" at bounding box center [571, 101] width 77 height 16
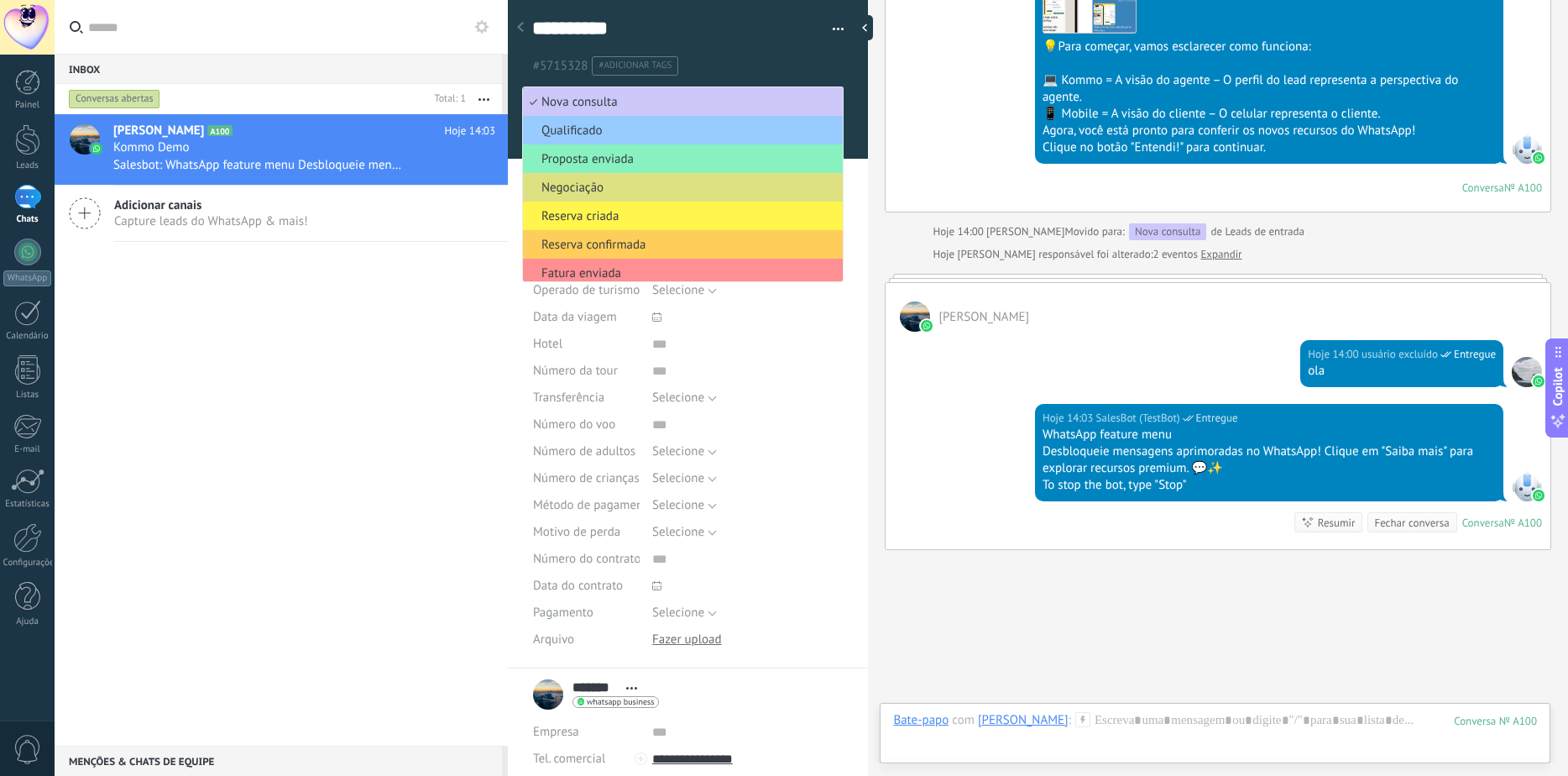
click at [569, 215] on span "Reserva criada" at bounding box center [679, 216] width 315 height 16
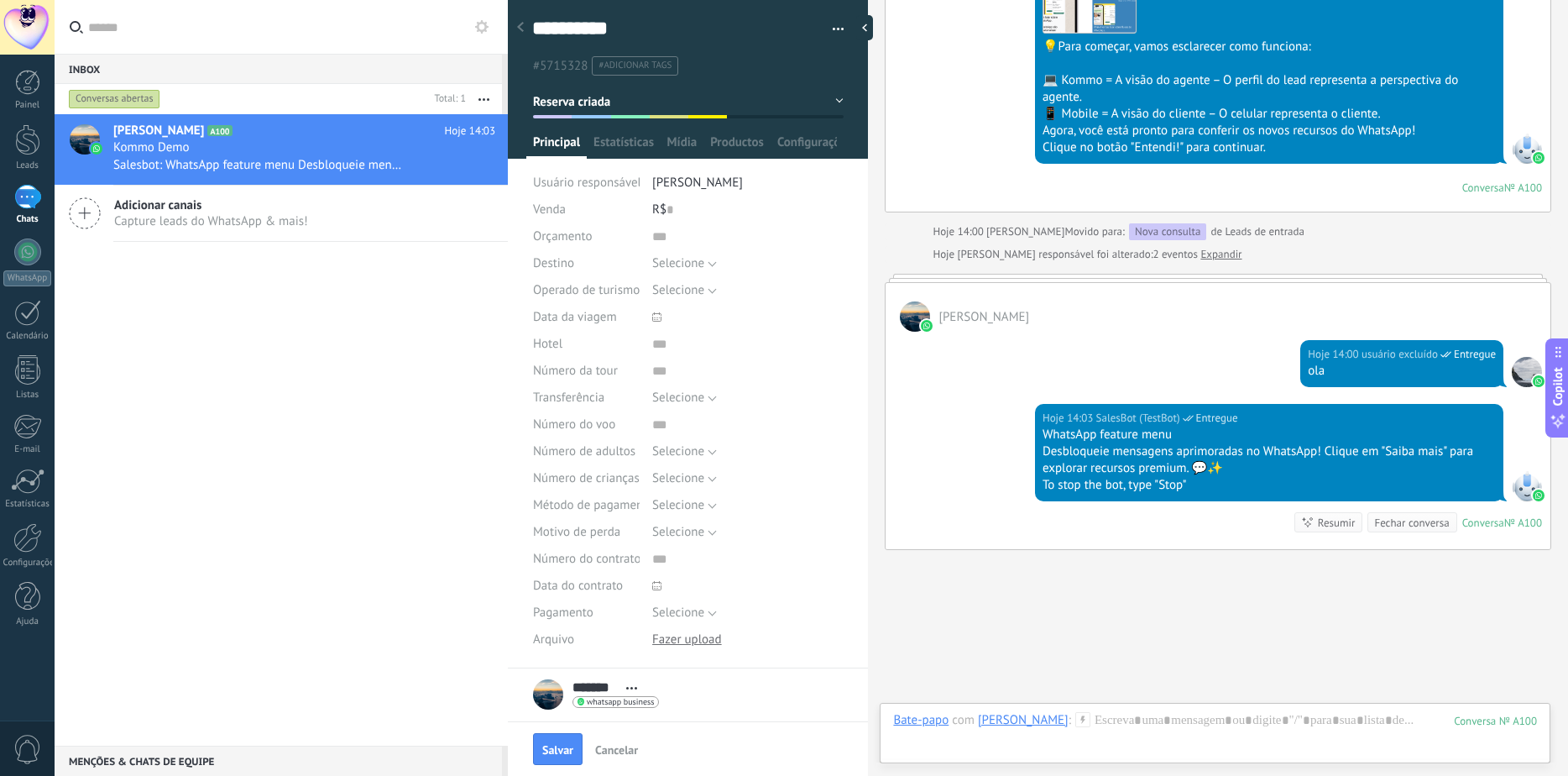
click at [688, 213] on div "R$ 0" at bounding box center [748, 209] width 191 height 27
type input "***"
click at [544, 750] on span "Salvar" at bounding box center [557, 750] width 31 height 12
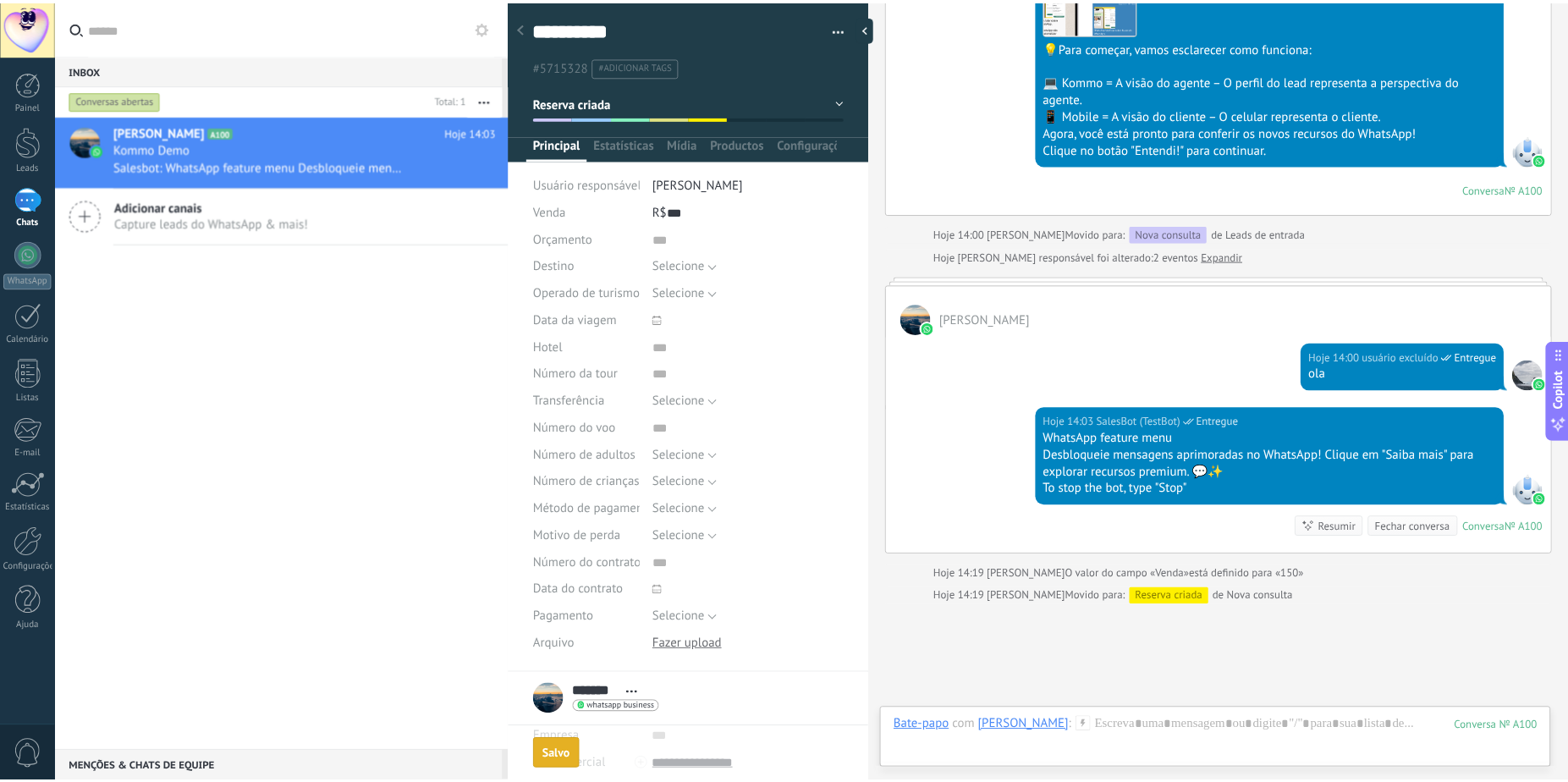
scroll to position [676, 0]
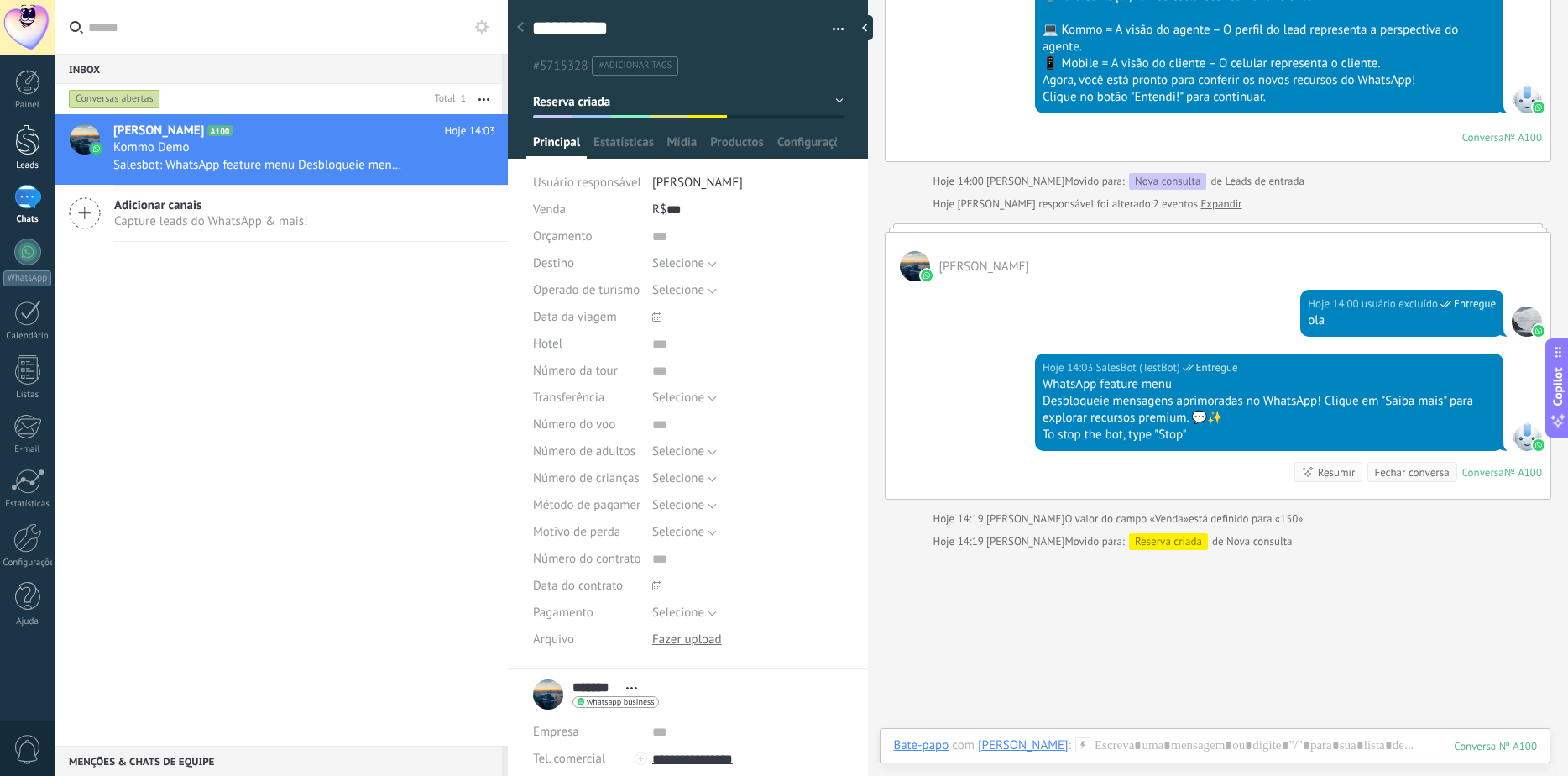
click at [21, 135] on div at bounding box center [27, 139] width 25 height 31
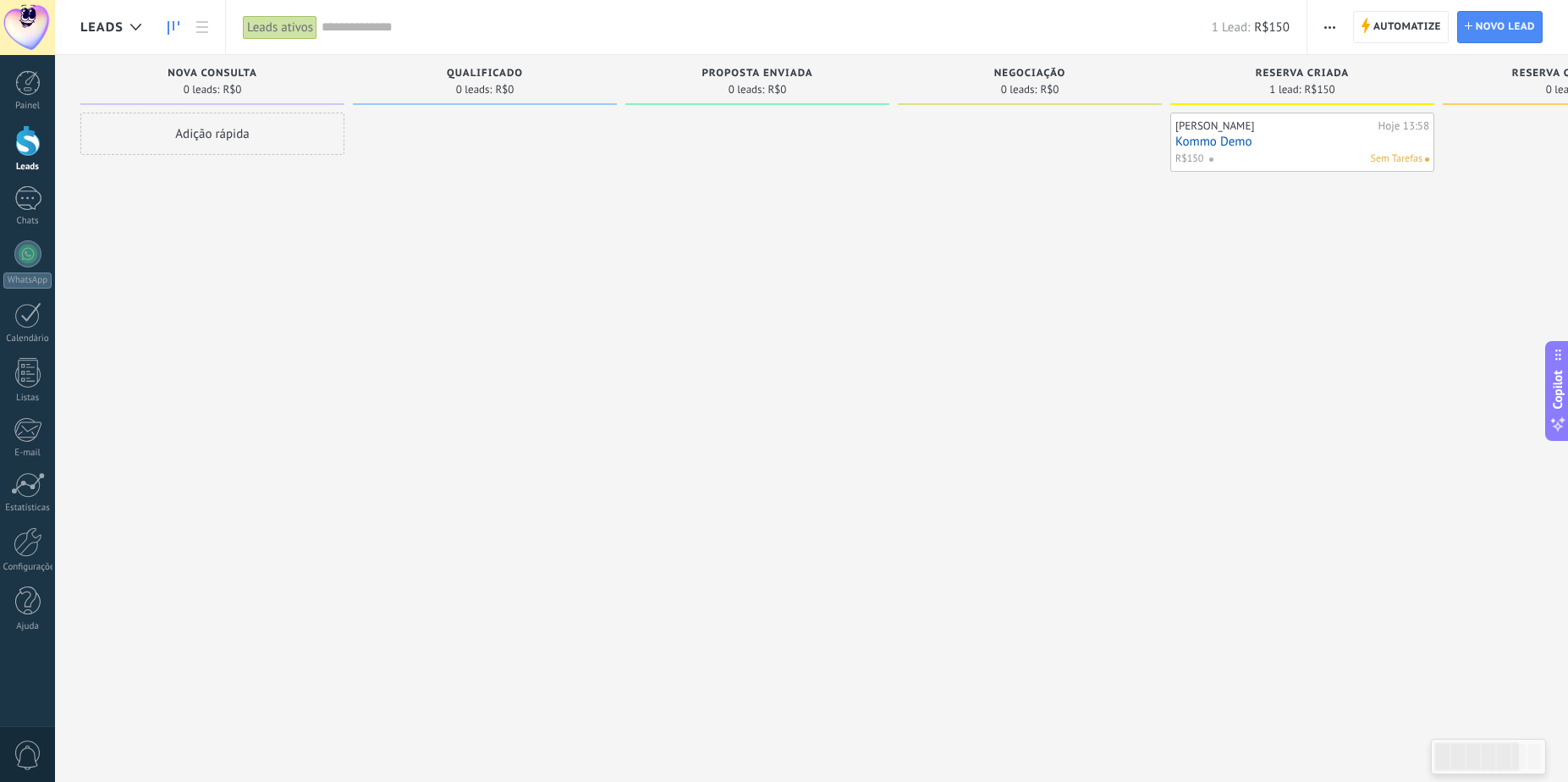
click at [1262, 280] on div "[PERSON_NAME] 13:58 Kommo Demo R$150 Sem Tarefas" at bounding box center [1302, 393] width 264 height 561
click at [29, 199] on div "1" at bounding box center [27, 199] width 27 height 24
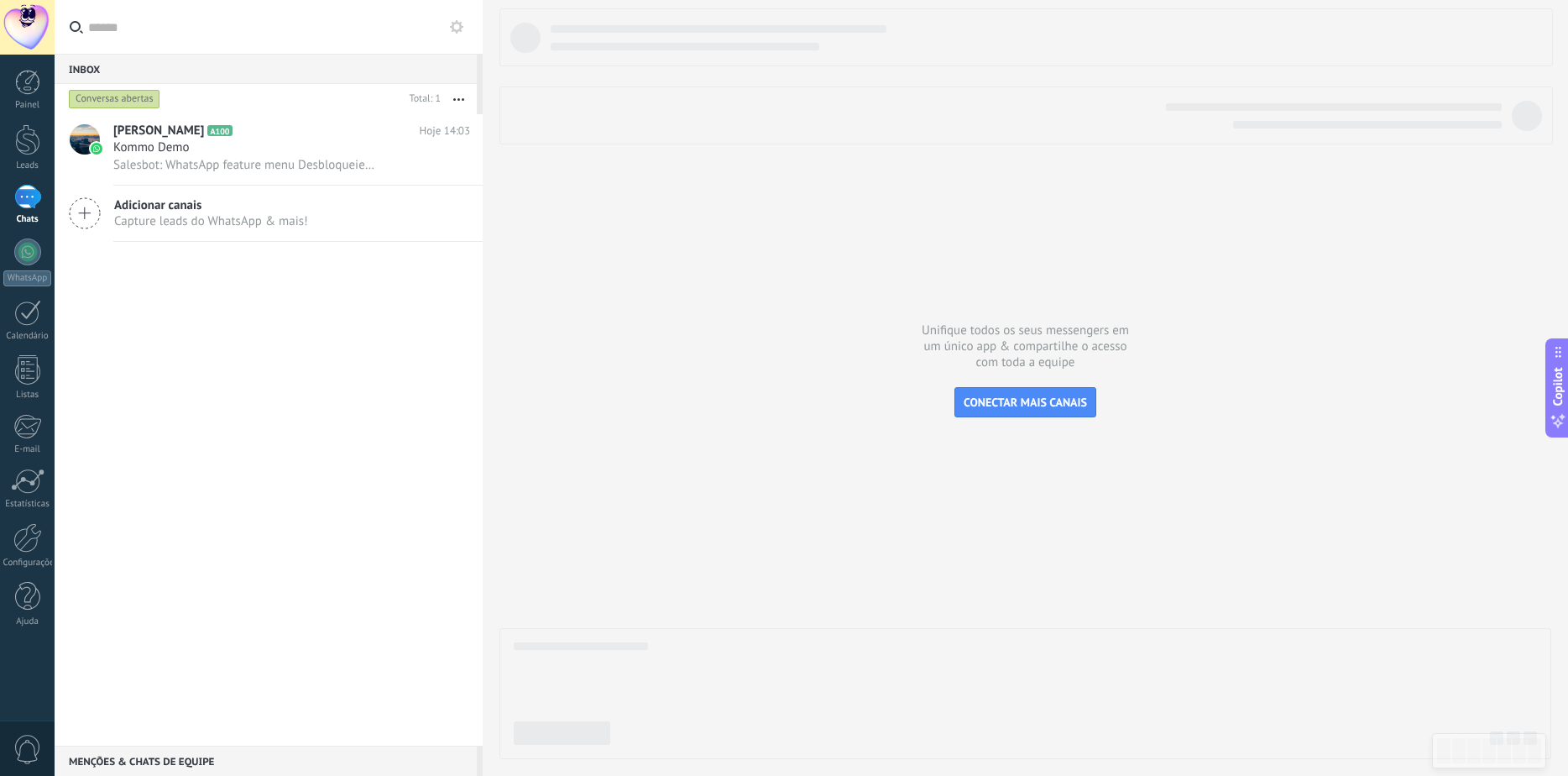
click at [483, 343] on div at bounding box center [483, 388] width 0 height 776
click at [197, 144] on h3 "Kommo Demo" at bounding box center [155, 148] width 85 height 17
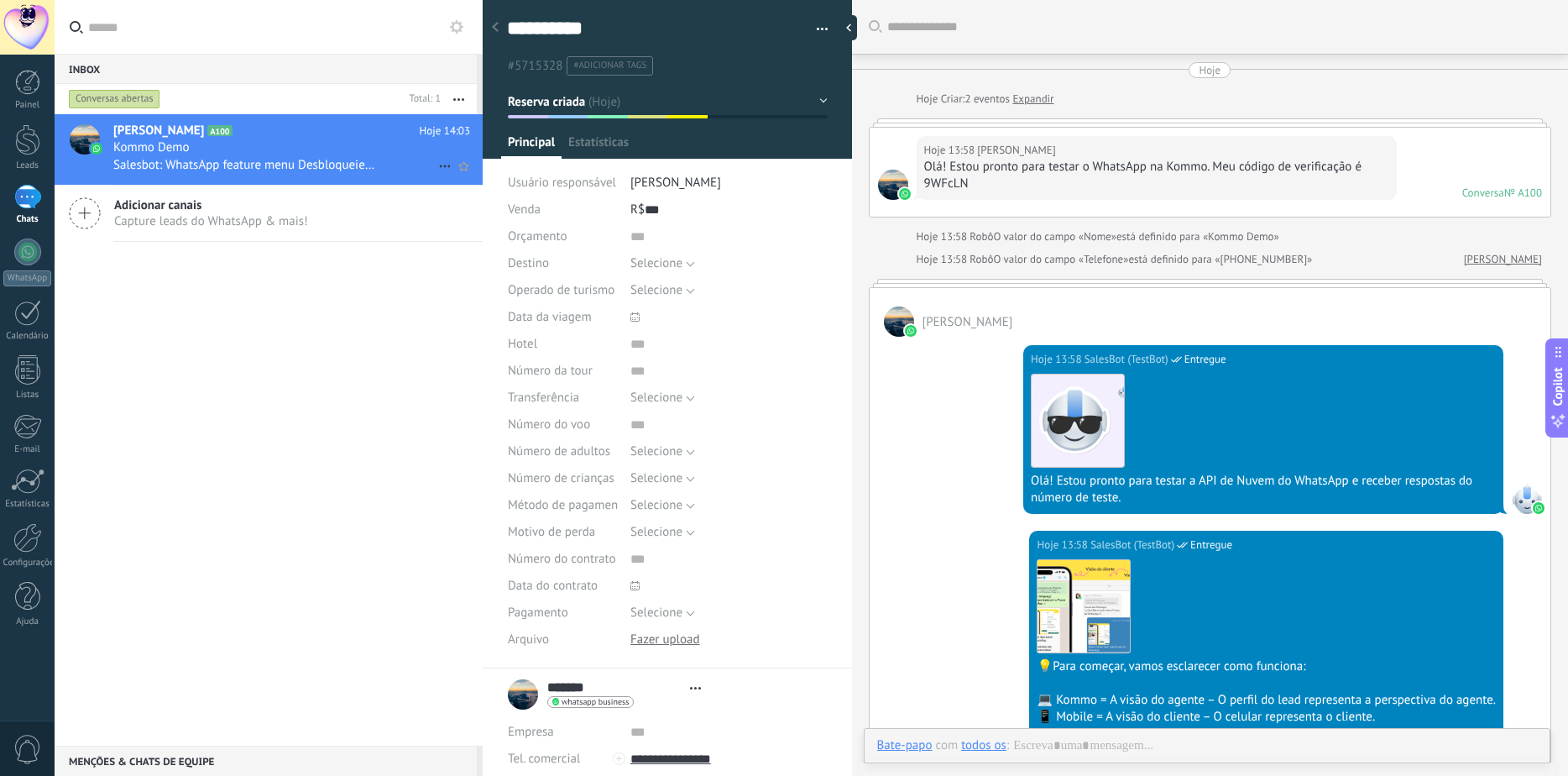
type textarea "**********"
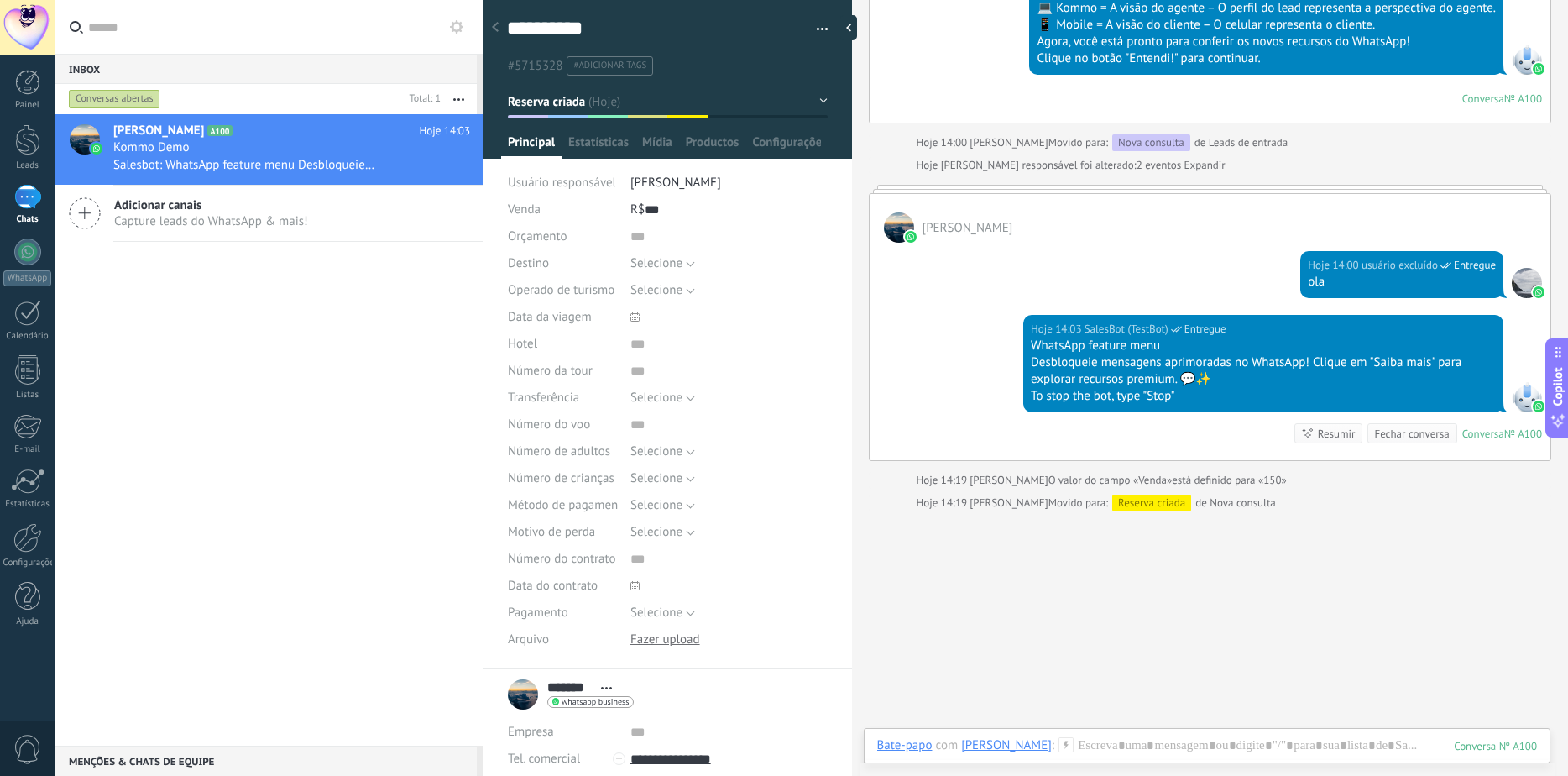
click at [728, 183] on li "[PERSON_NAME]" at bounding box center [729, 183] width 197 height 27
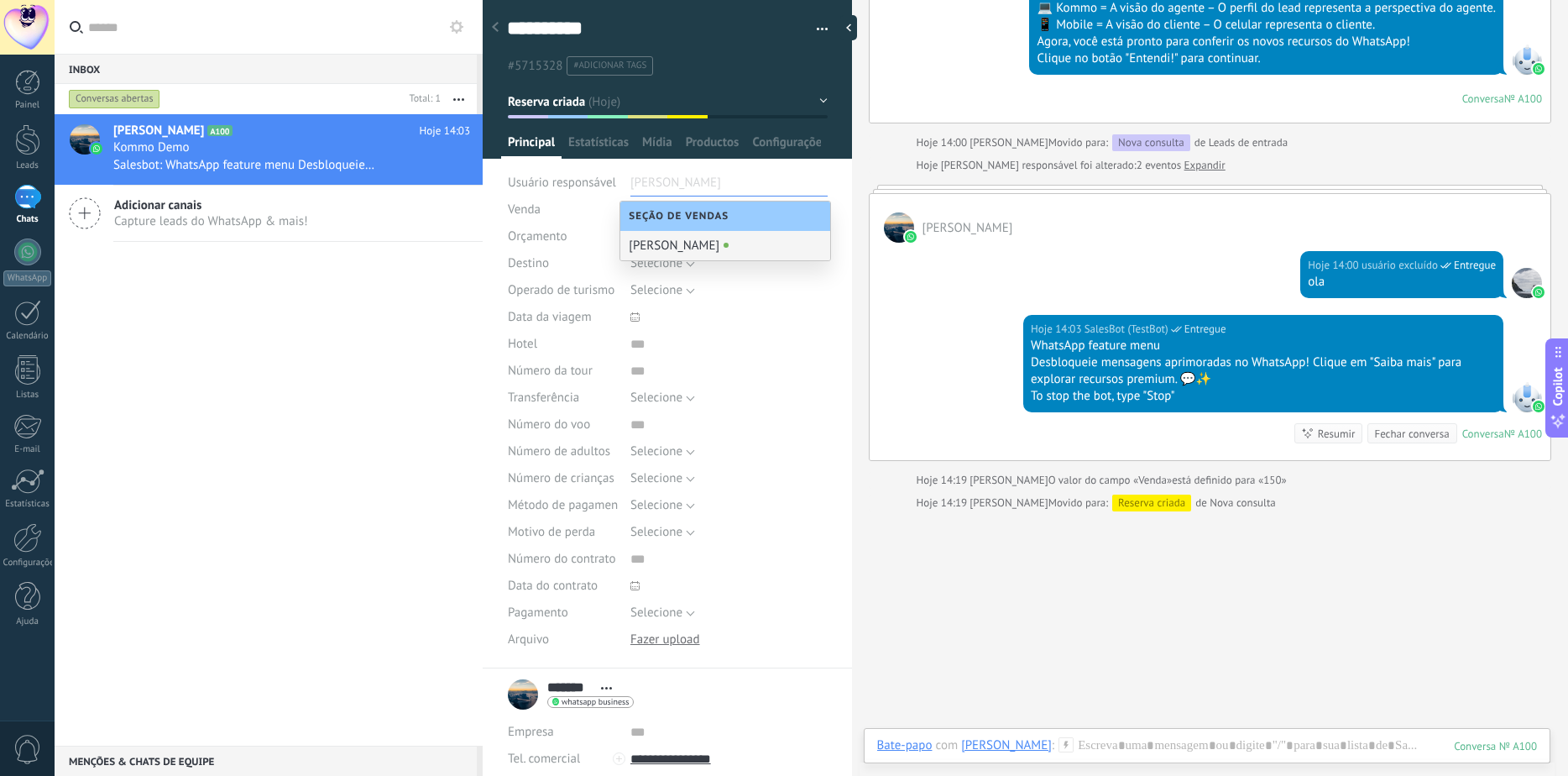
click at [577, 188] on span "Usuário responsável" at bounding box center [562, 182] width 108 height 16
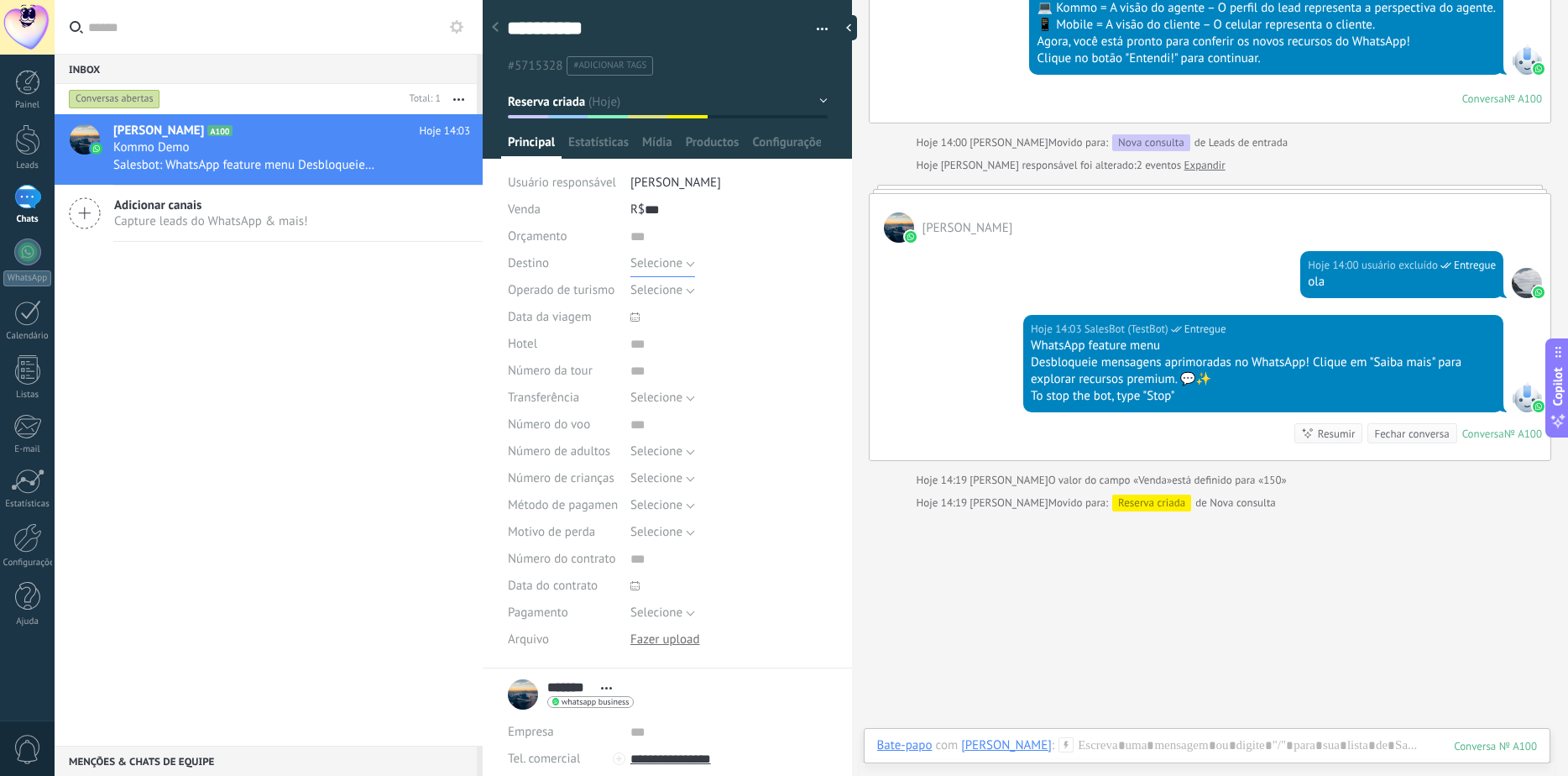
click at [676, 265] on span "Selecione" at bounding box center [657, 262] width 52 height 16
click at [542, 277] on div "Operado de turismo" at bounding box center [563, 290] width 110 height 27
click at [673, 297] on span "Selecione" at bounding box center [657, 289] width 52 height 16
click at [501, 305] on div "**********" at bounding box center [667, 329] width 371 height 680
click at [590, 501] on span "Método de pagamentos" at bounding box center [571, 504] width 127 height 12
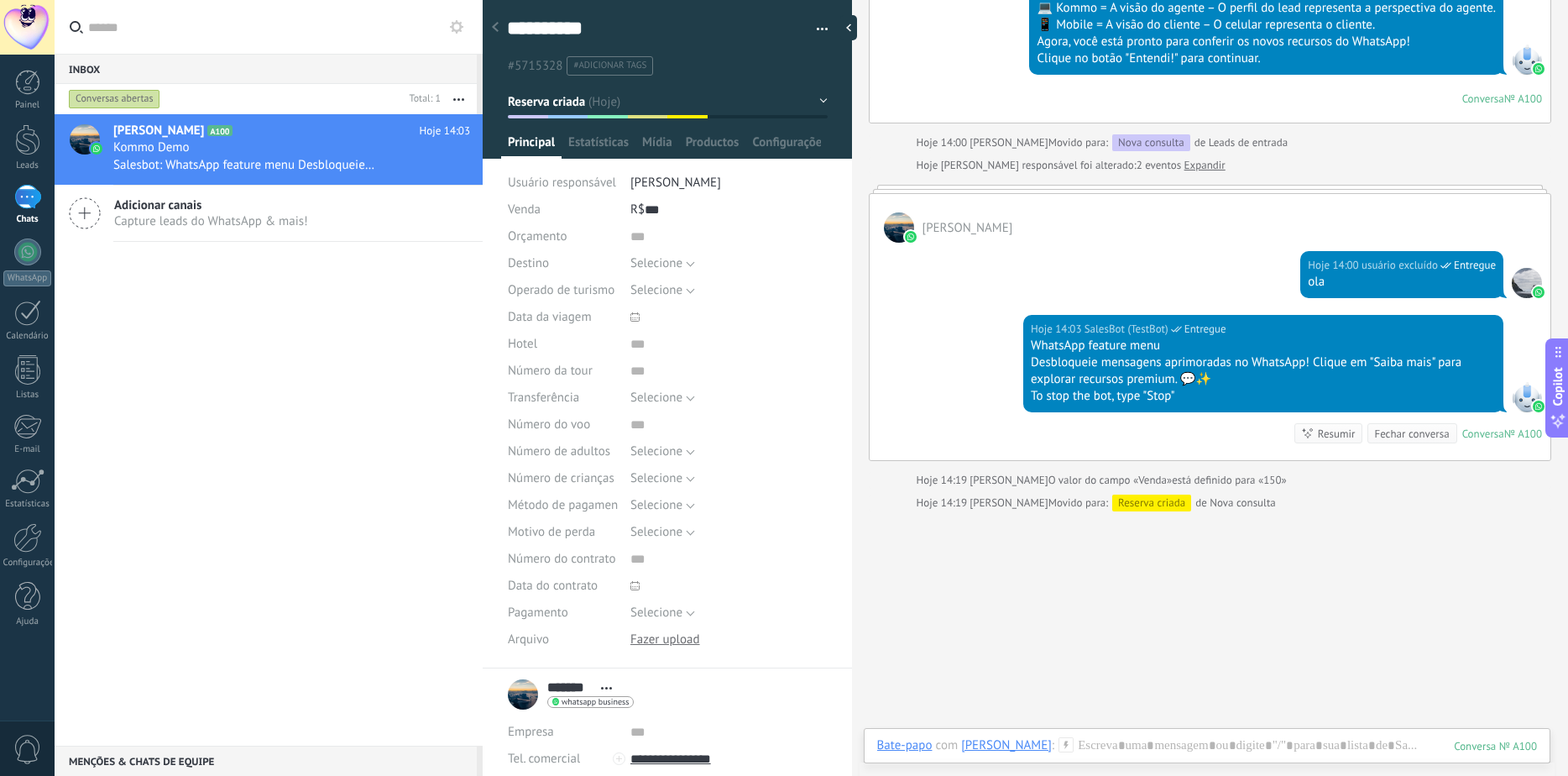
click at [573, 475] on span "Número de crianças" at bounding box center [561, 478] width 106 height 12
click at [579, 445] on span "Número de adultos" at bounding box center [559, 451] width 103 height 12
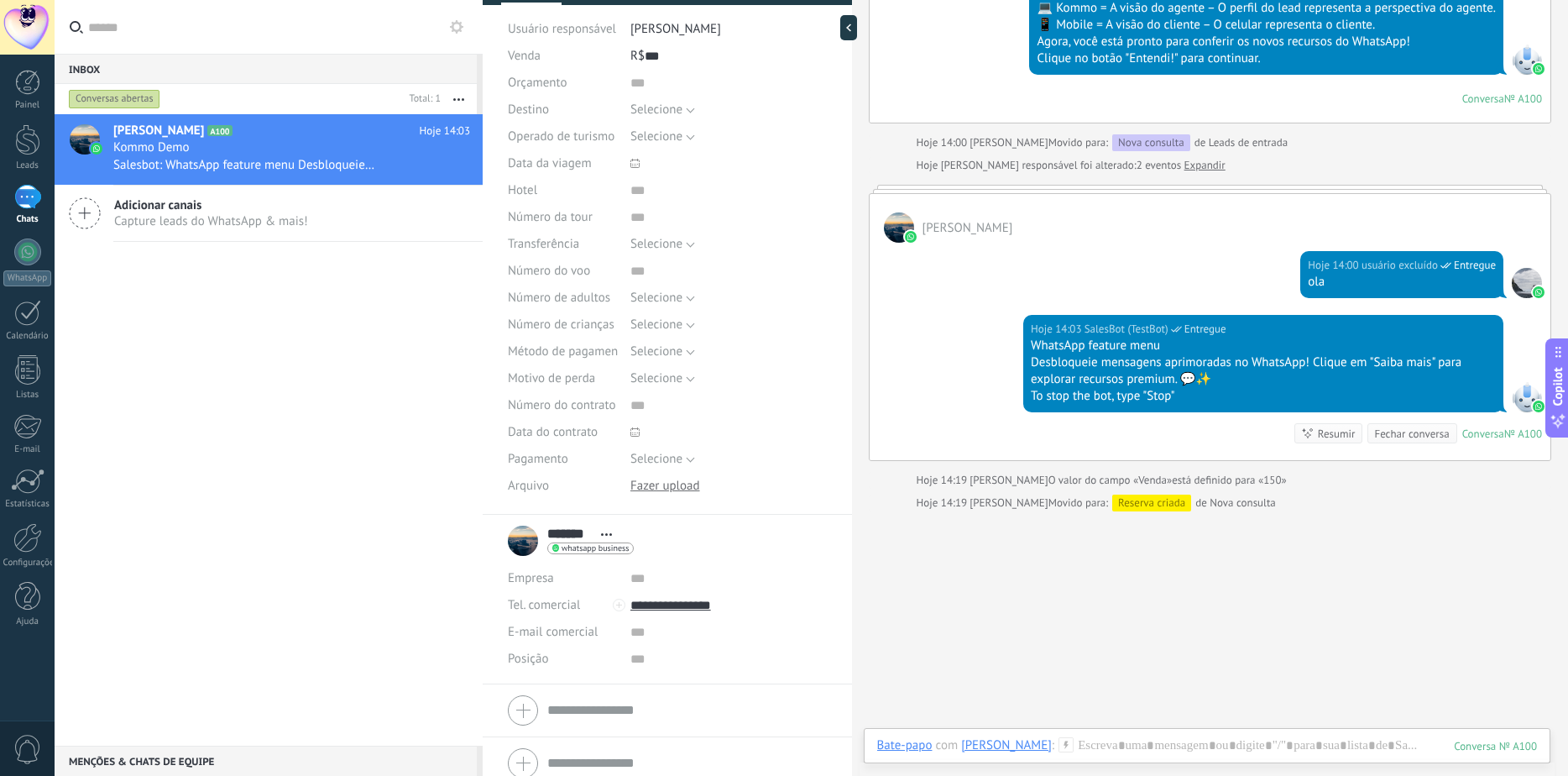
scroll to position [168, 0]
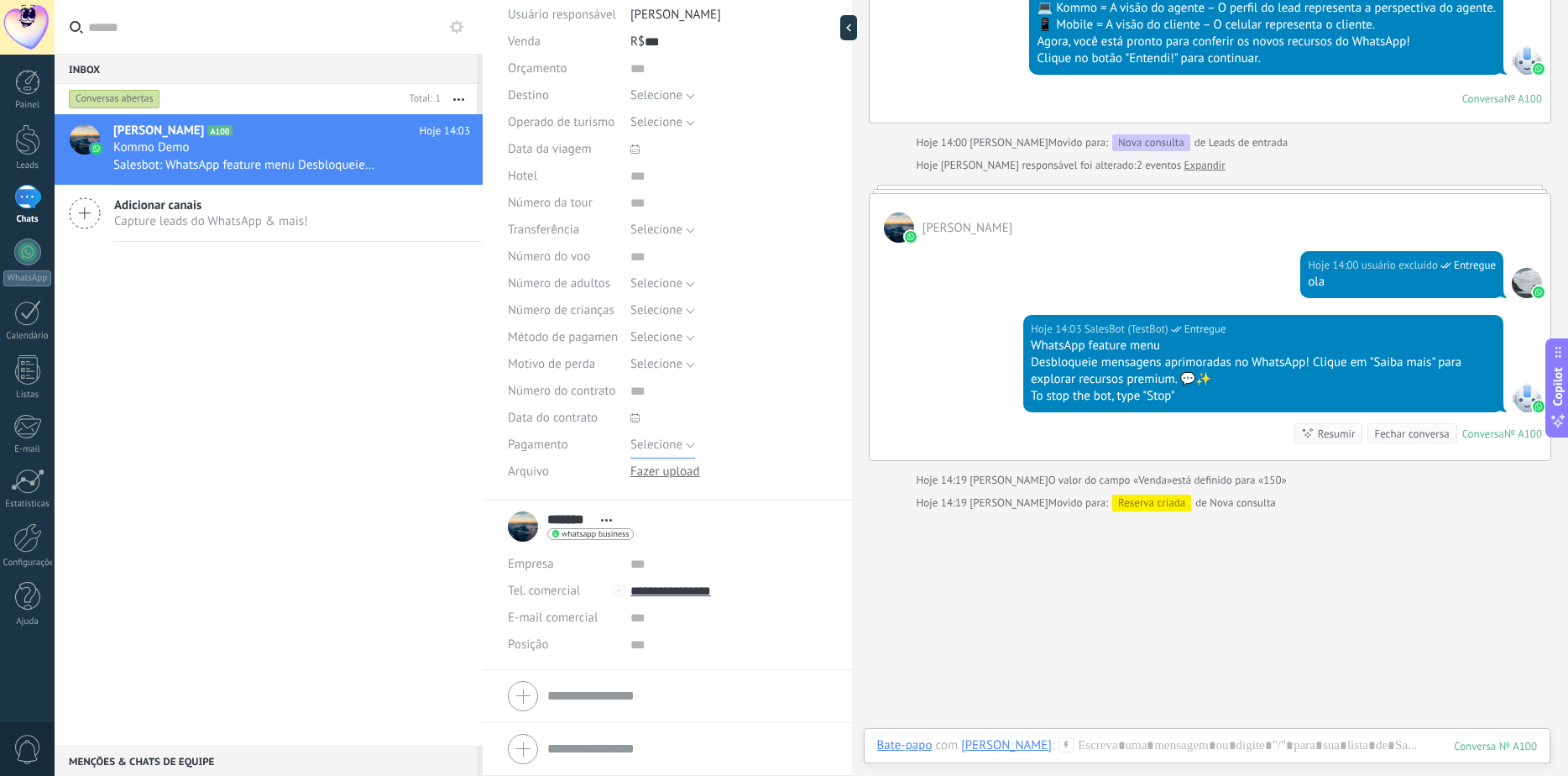
click at [677, 451] on span "Selecione" at bounding box center [657, 444] width 52 height 16
click at [548, 439] on span "Pagamento" at bounding box center [538, 444] width 61 height 12
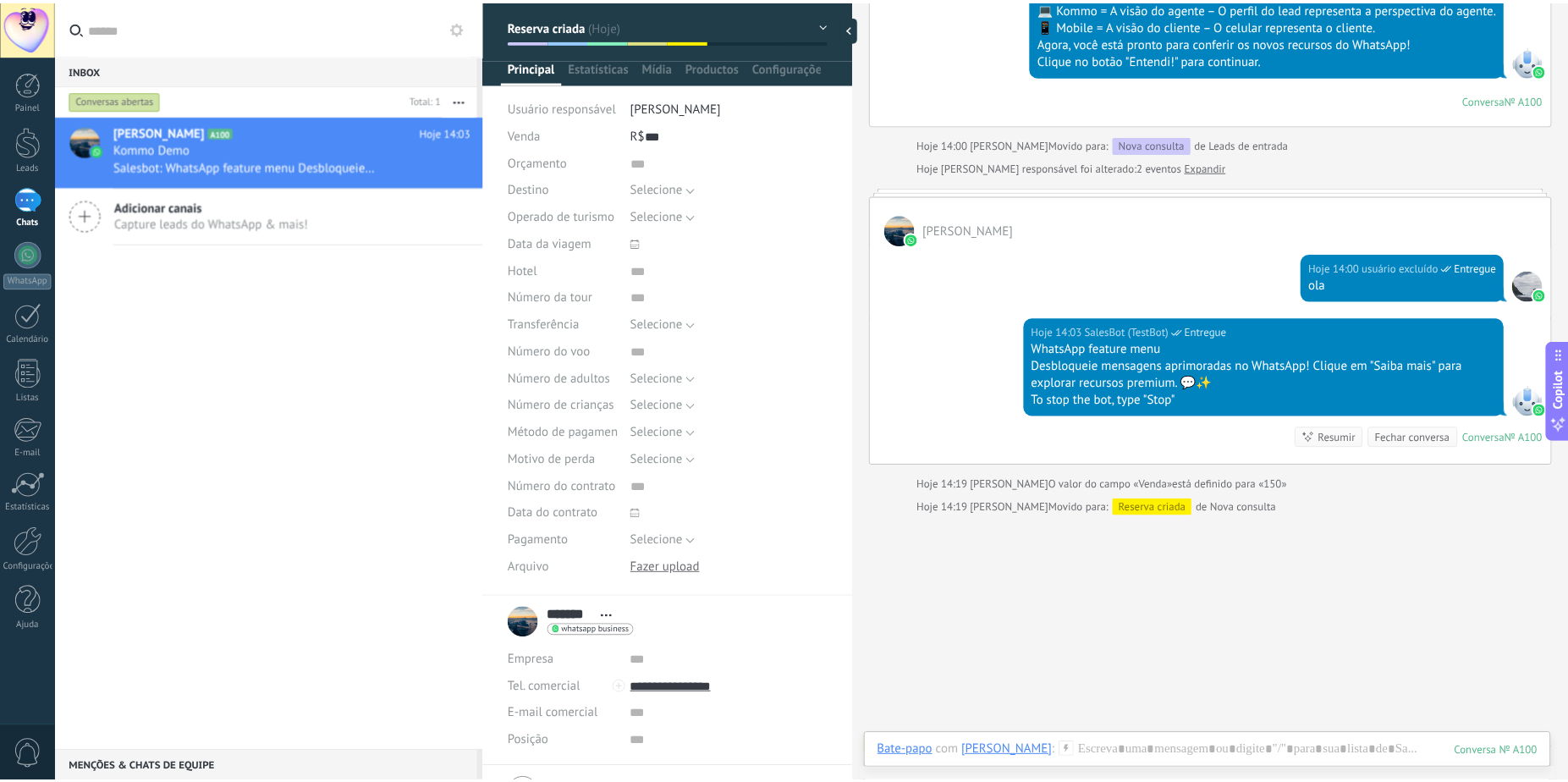
scroll to position [0, 0]
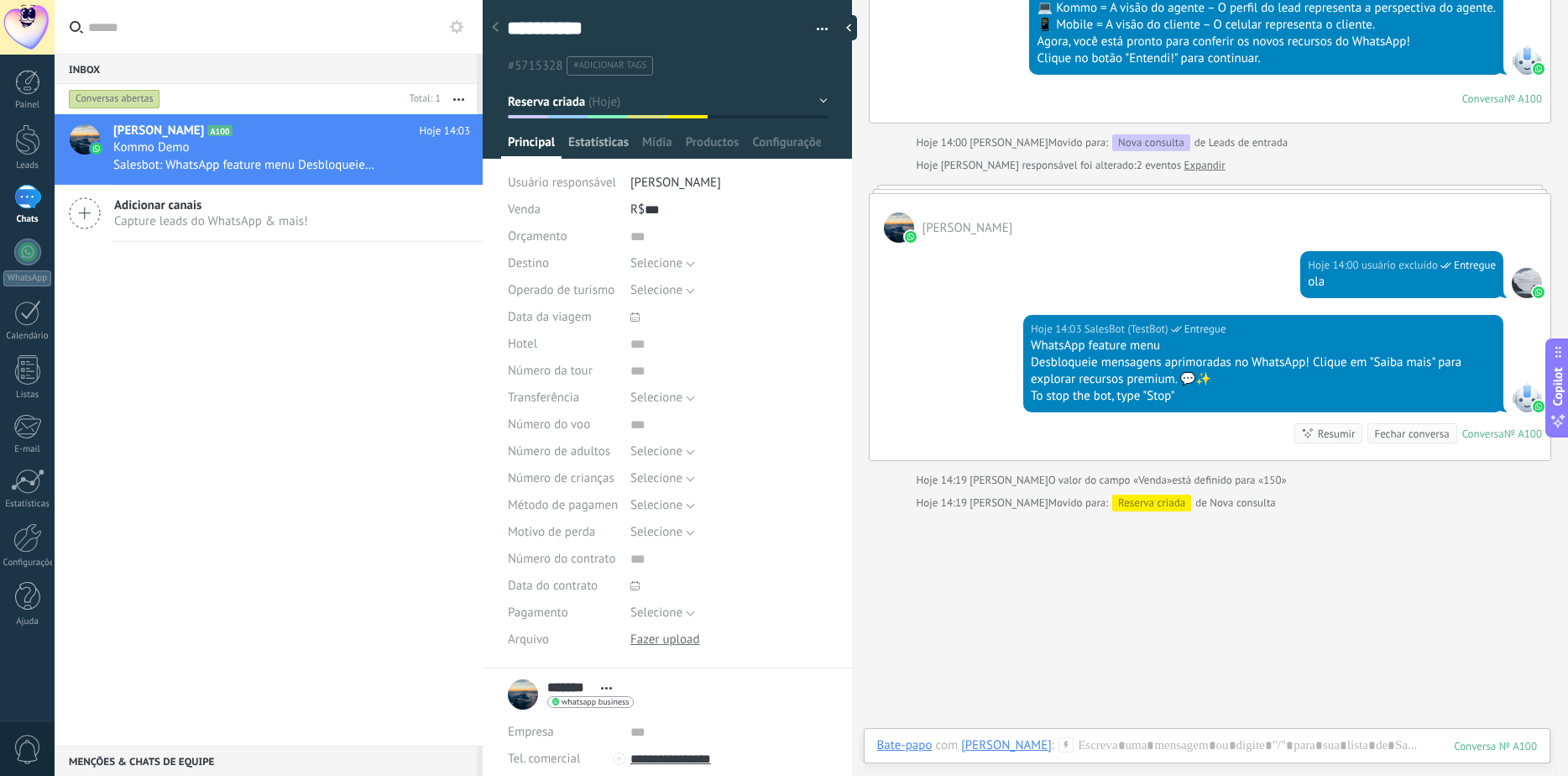
click at [589, 136] on span "Estatísticas" at bounding box center [598, 147] width 61 height 24
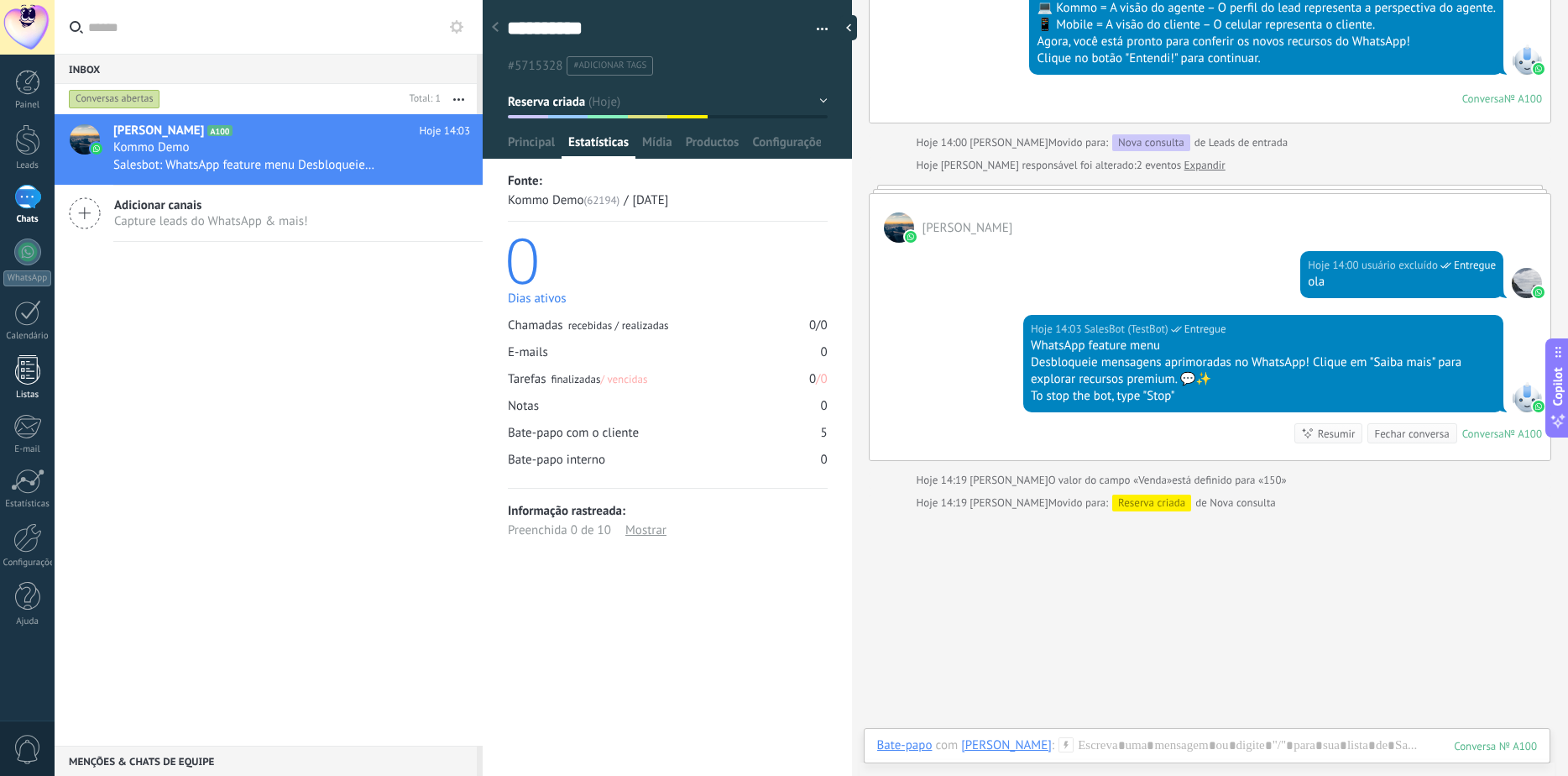
click at [38, 385] on link "Listas" at bounding box center [27, 378] width 54 height 46
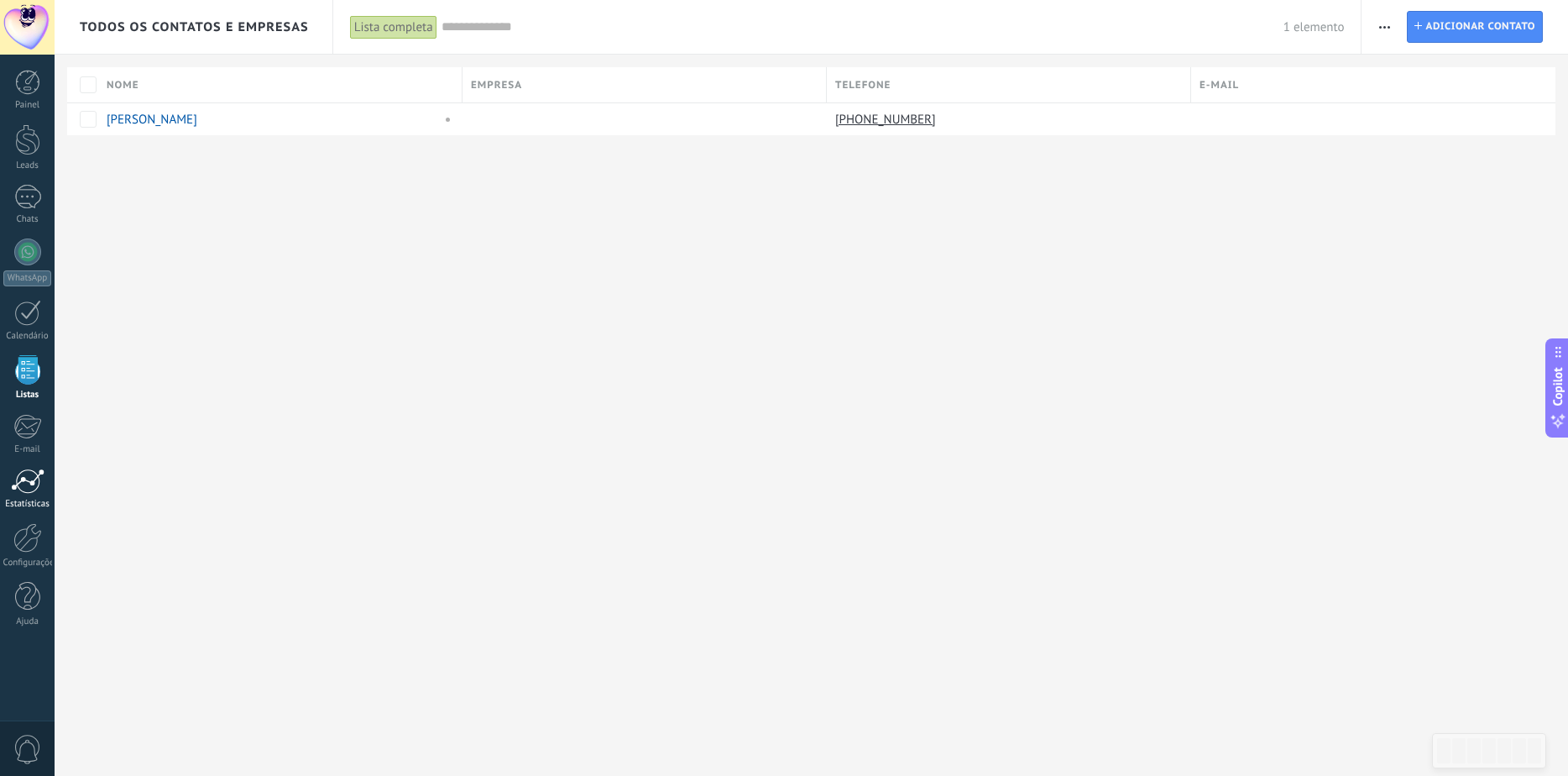
click at [28, 486] on div at bounding box center [28, 481] width 34 height 25
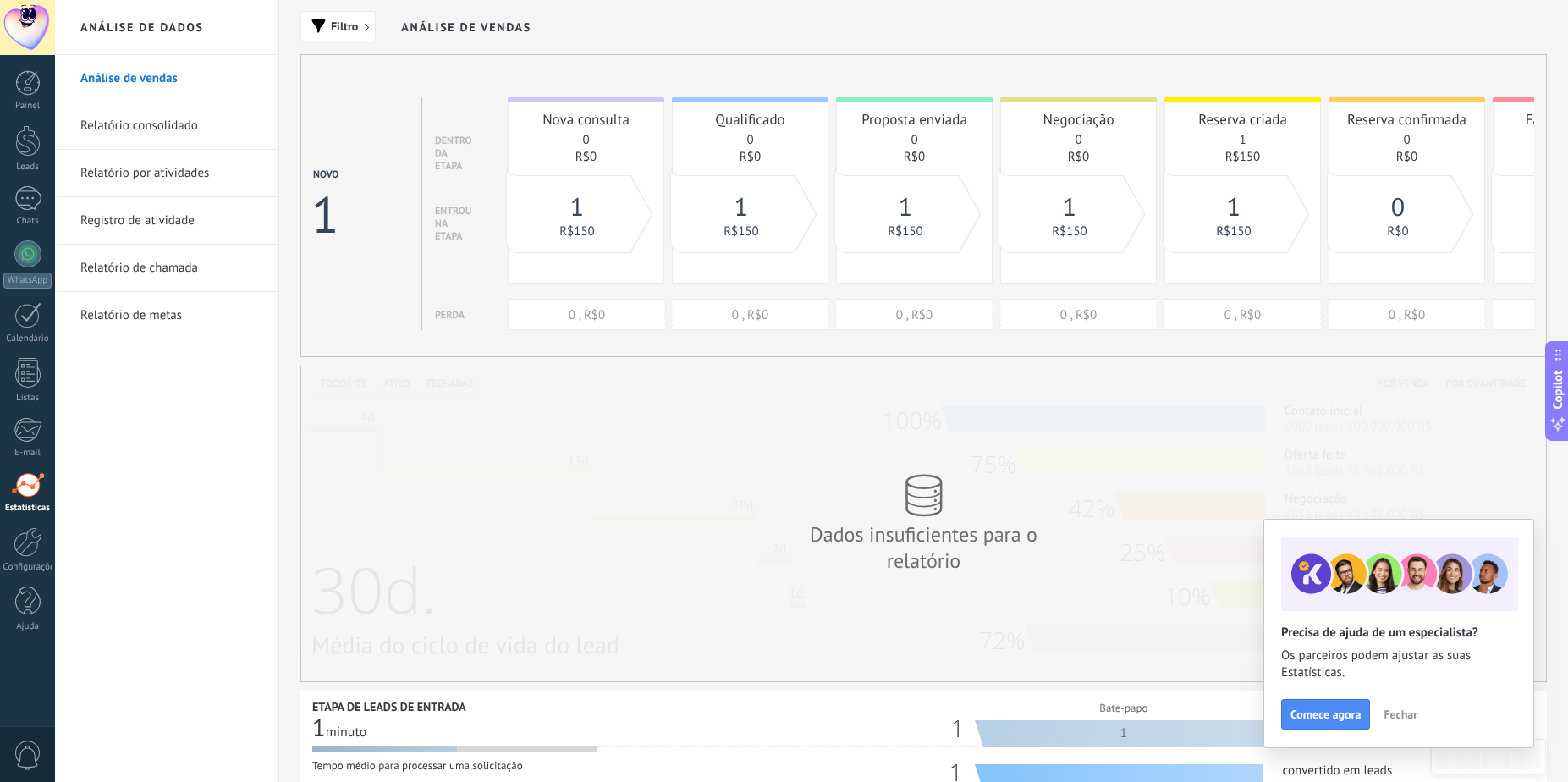
click at [36, 477] on div at bounding box center [28, 485] width 34 height 25
click at [26, 151] on div at bounding box center [27, 140] width 25 height 31
